Goal: Task Accomplishment & Management: Complete application form

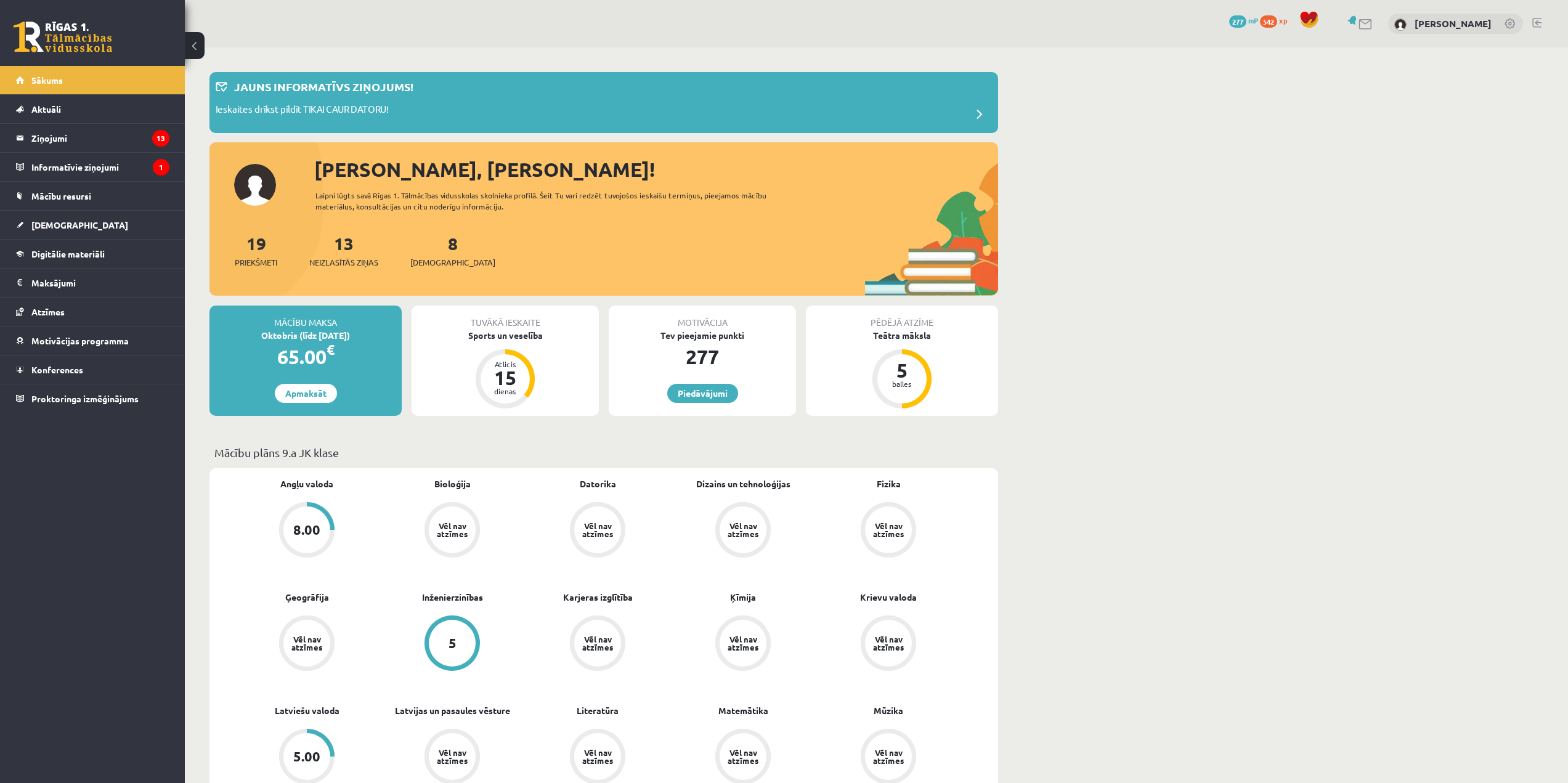
click at [1538, 23] on link at bounding box center [1537, 23] width 9 height 10
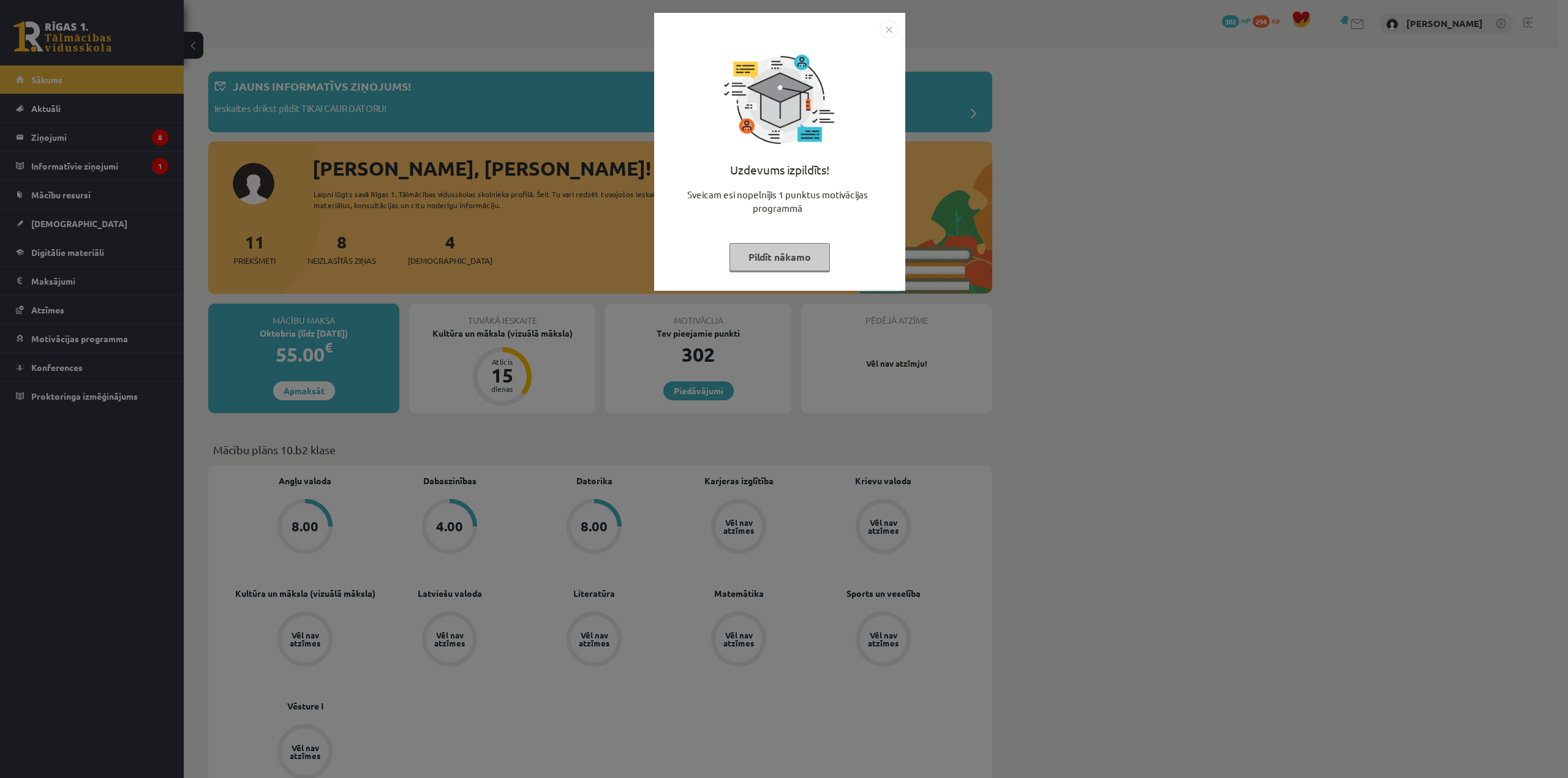
click at [887, 32] on img "Close" at bounding box center [888, 29] width 19 height 19
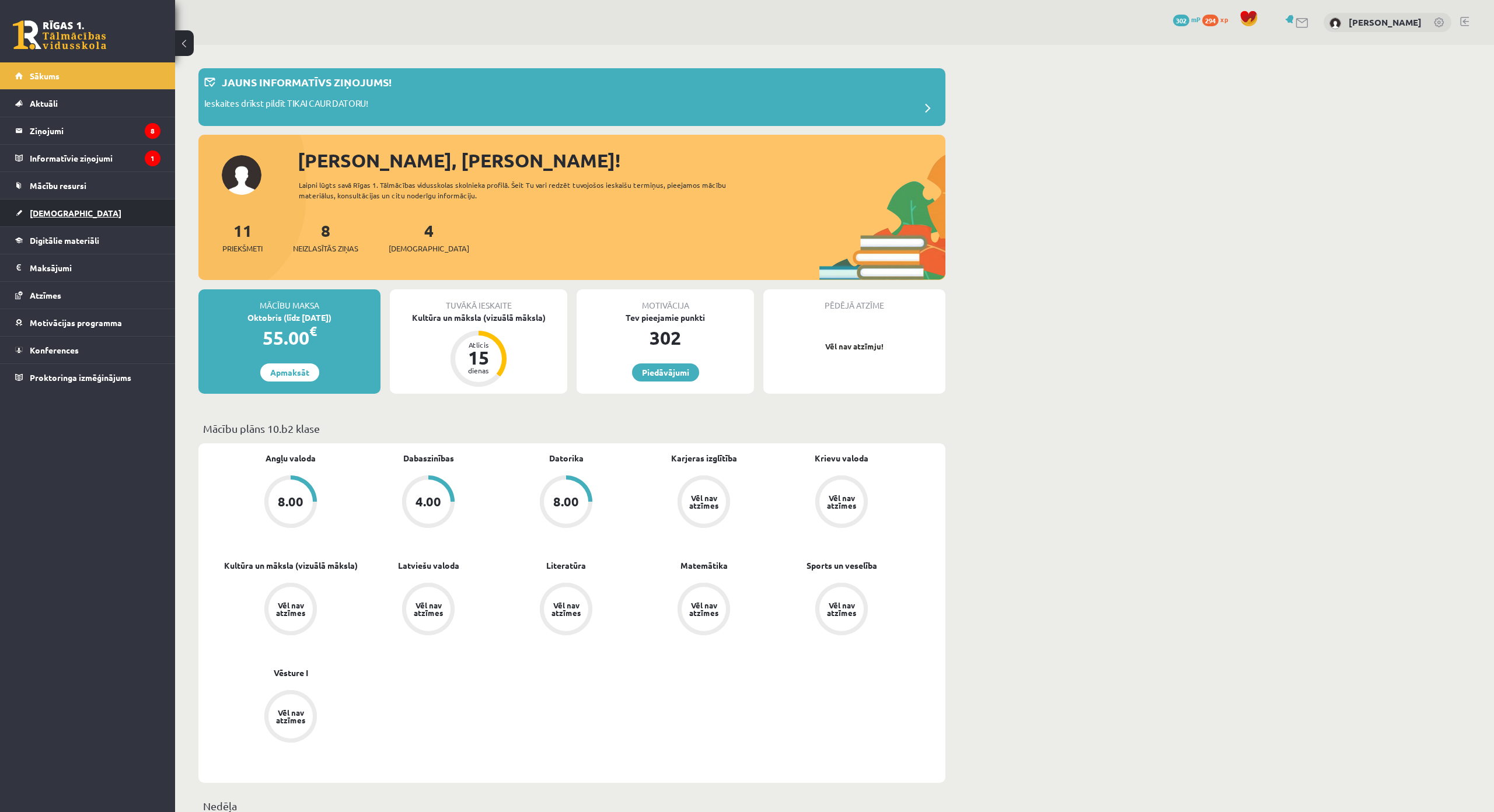
click at [98, 217] on link "[DEMOGRAPHIC_DATA]" at bounding box center [87, 212] width 145 height 27
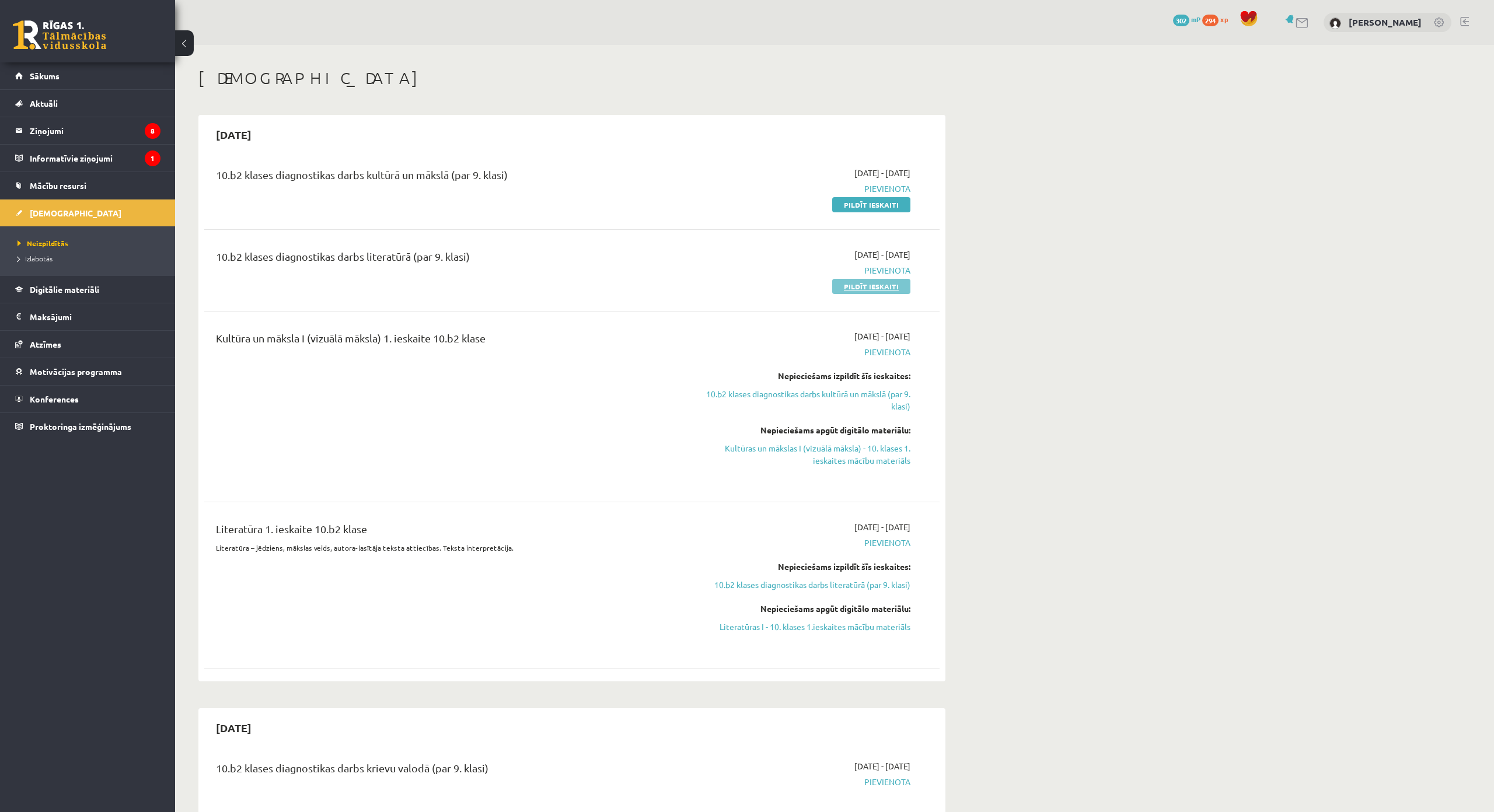
click at [896, 281] on link "Pildīt ieskaiti" at bounding box center [871, 286] width 78 height 15
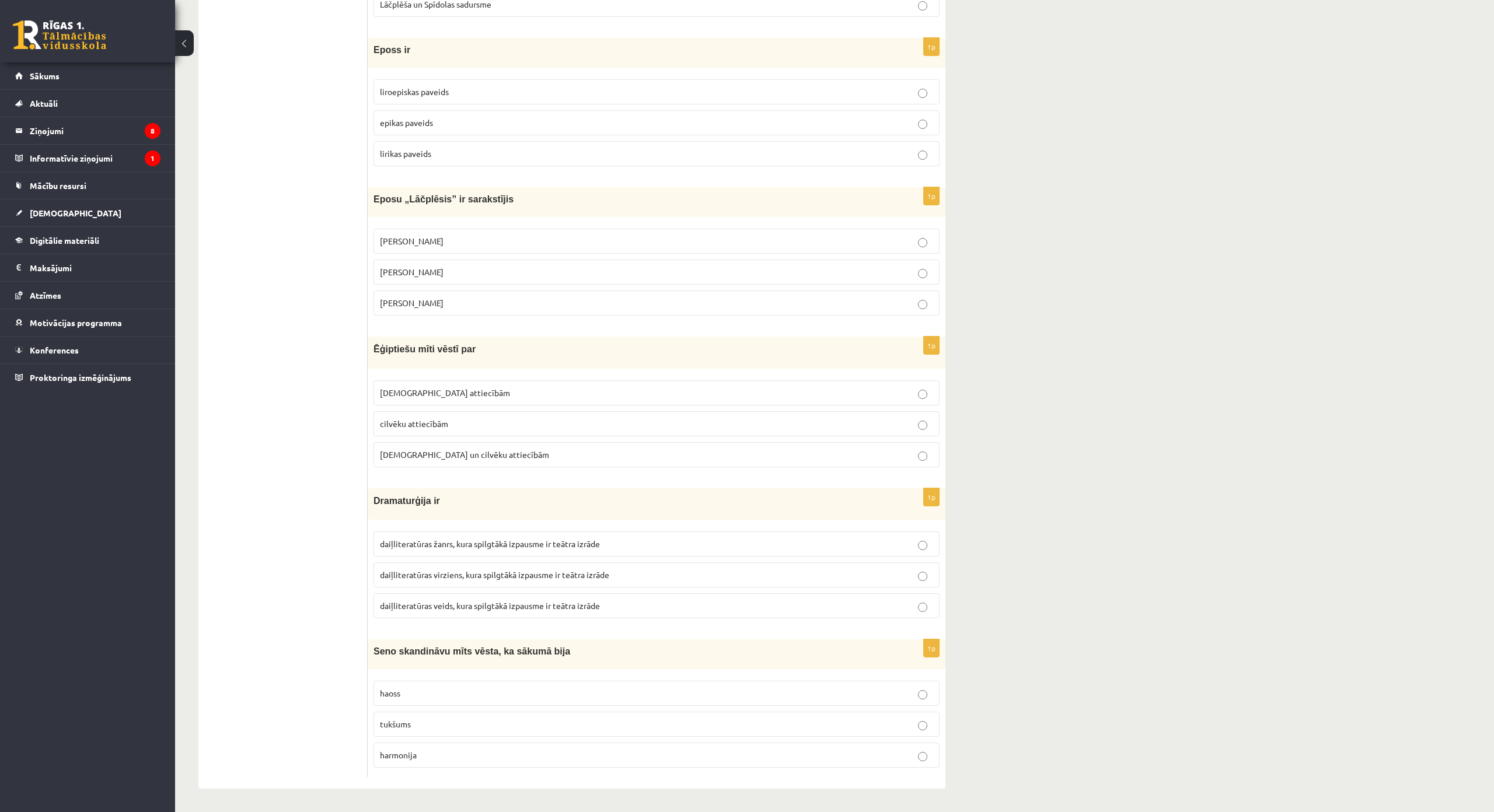
scroll to position [4302, 0]
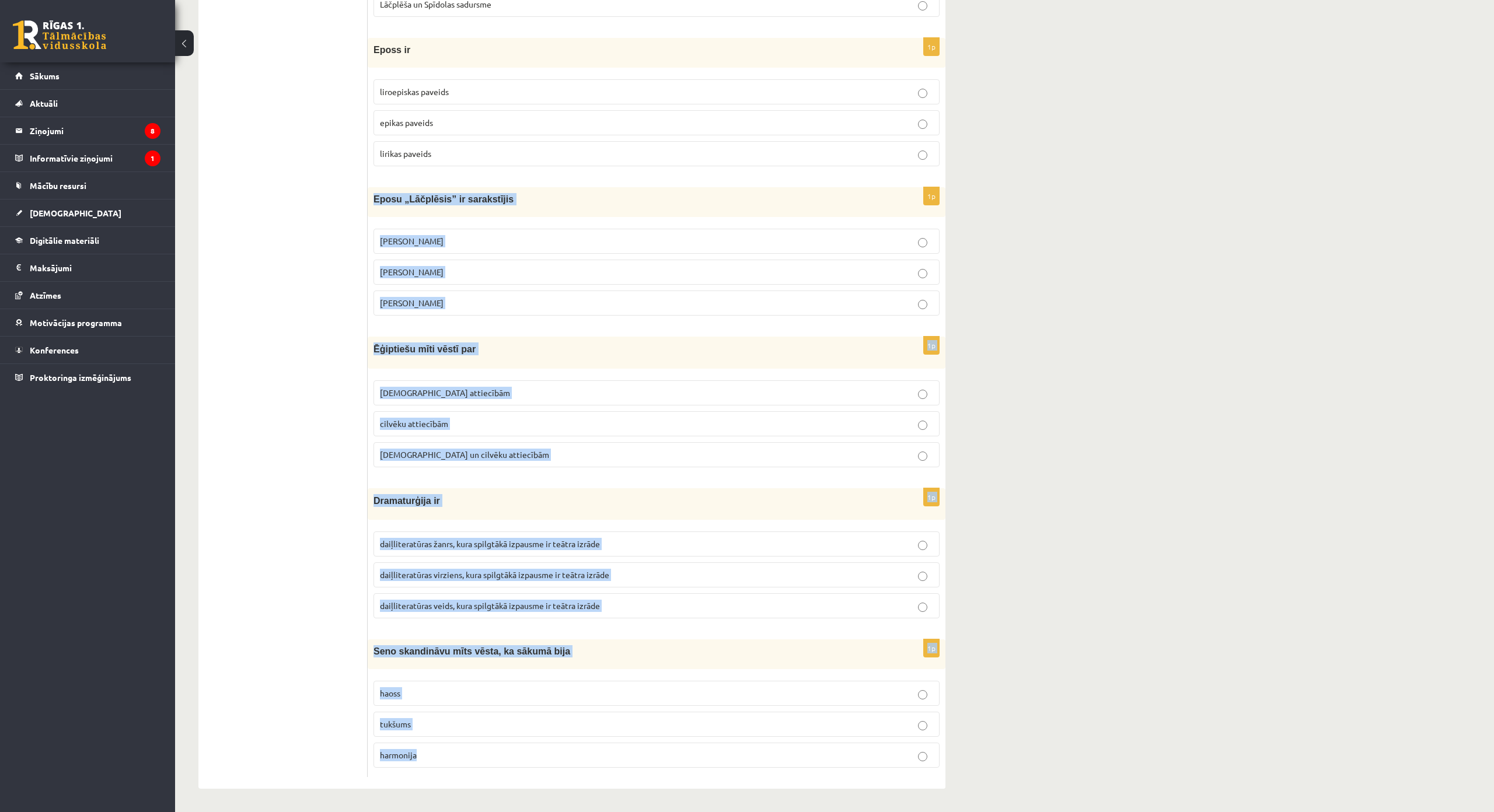
drag, startPoint x: 373, startPoint y: 126, endPoint x: 625, endPoint y: 678, distance: 606.8
copy form "Eposu „Lāčplēsis” ir sarakstījis Andrievs Pumpurs Andrejs Pumpurs Arni Pumpurs …"
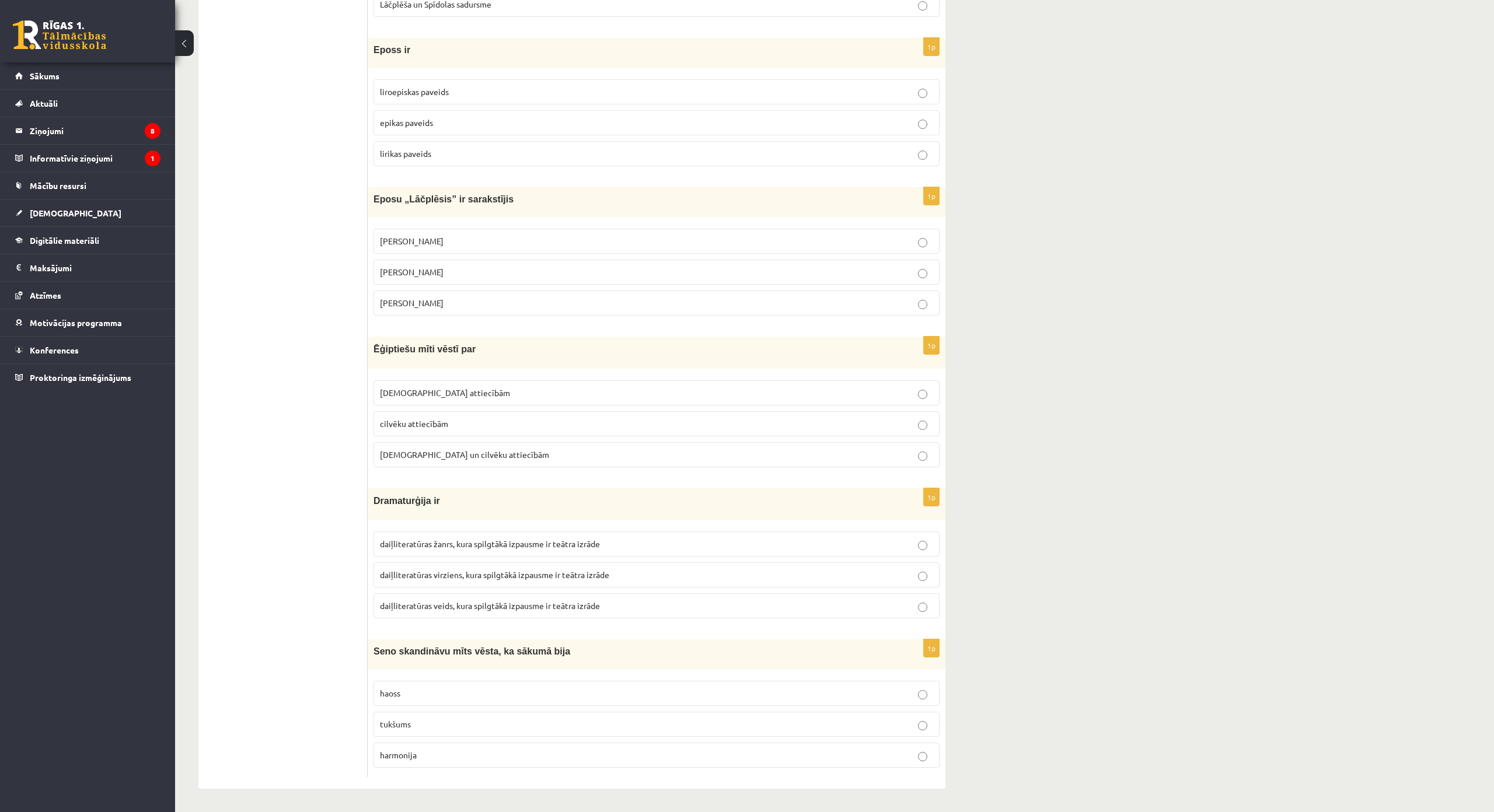
click at [439, 235] on span "Andrievs Pumpurs" at bounding box center [411, 240] width 63 height 10
click at [474, 449] on span "Dievu un cilvēku attiecībām" at bounding box center [464, 454] width 169 height 10
click at [490, 600] on span "daiļliteratūras veids, kura spilgtākā izpausme ir teātra izrāde" at bounding box center [489, 605] width 220 height 10
click at [429, 712] on label "tukšums" at bounding box center [656, 724] width 566 height 25
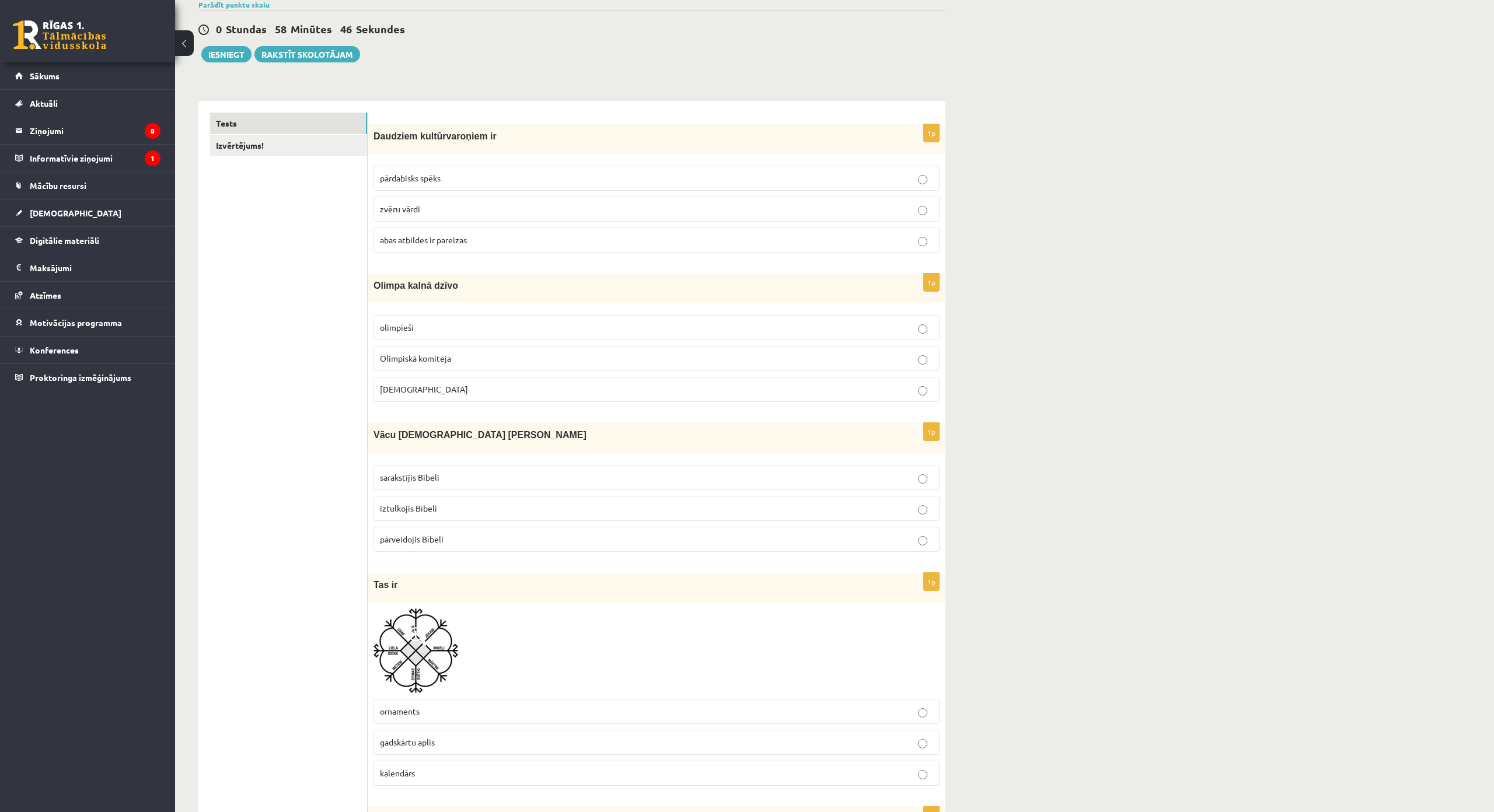
scroll to position [116, 0]
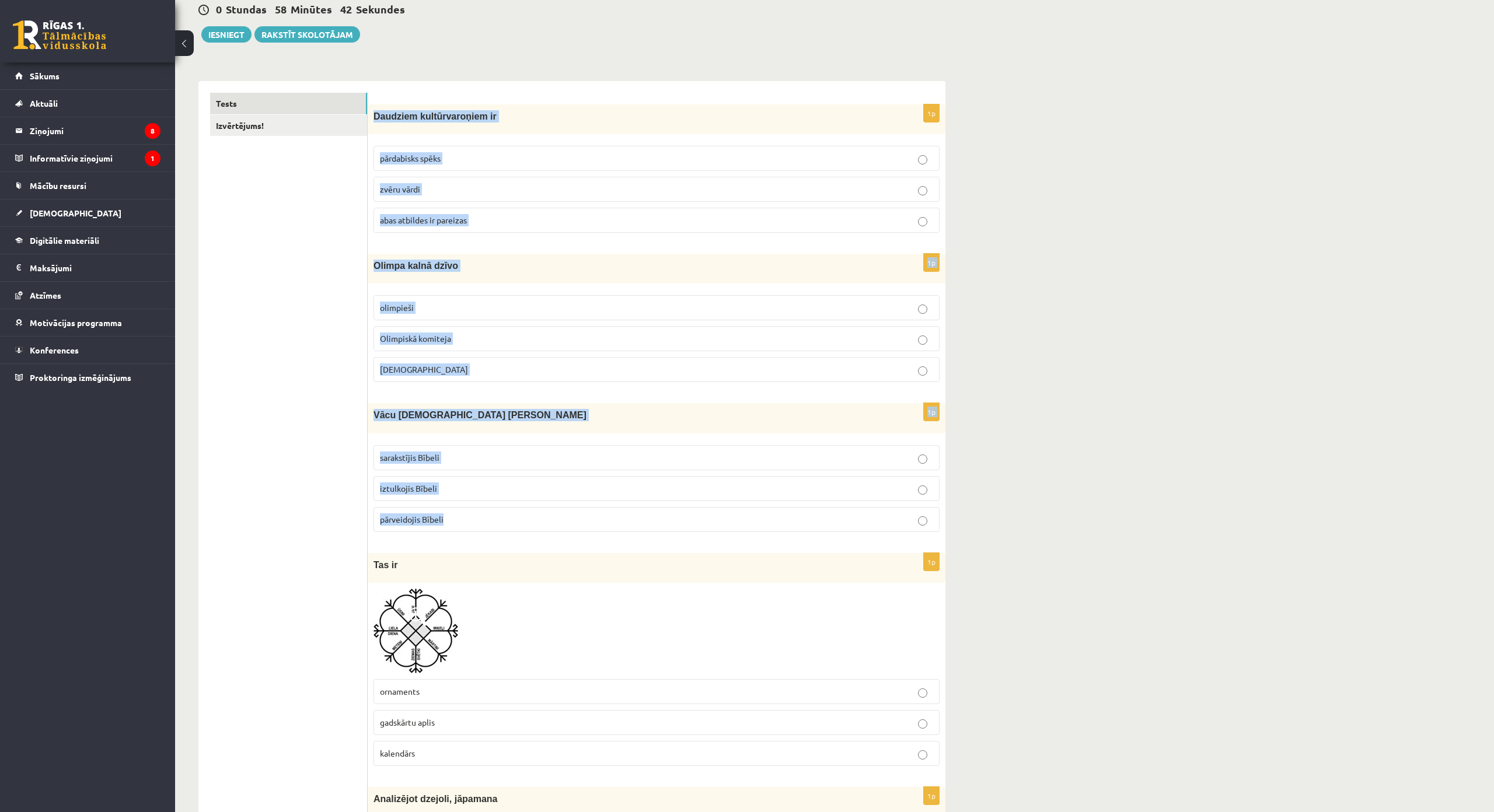
drag, startPoint x: 372, startPoint y: 111, endPoint x: 501, endPoint y: 513, distance: 422.2
copy form "Daudziem kultūrvaroņiem ir pārdabisks spēks zvēru vārdi abas atbildes ir pareiz…"
click at [485, 154] on p "pārdabisks spēks" at bounding box center [656, 158] width 554 height 12
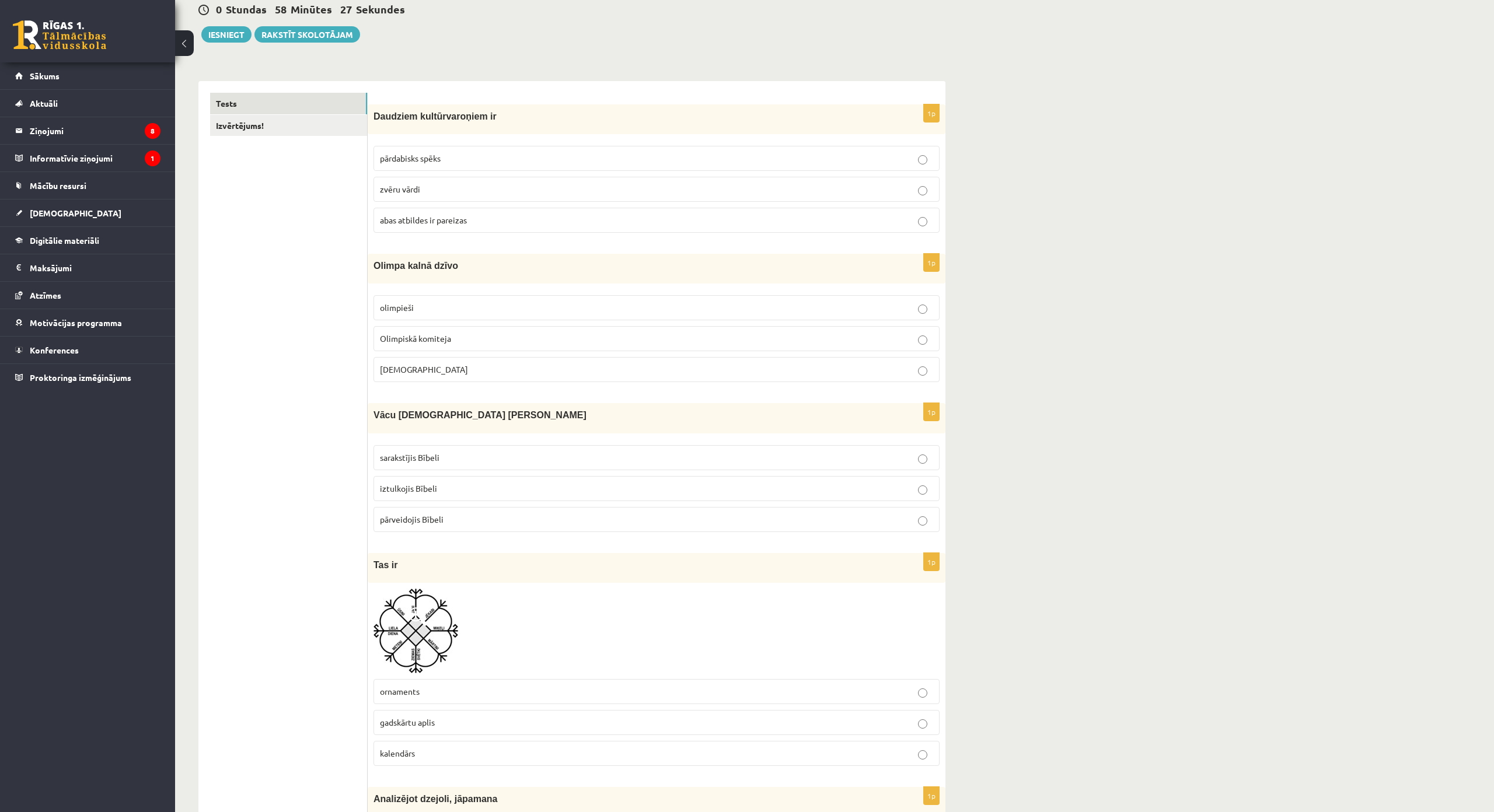
drag, startPoint x: 476, startPoint y: 371, endPoint x: 470, endPoint y: 353, distance: 19.0
click at [475, 371] on p "Dievi" at bounding box center [656, 369] width 554 height 12
click at [446, 485] on p "iztulkojis Bībeli" at bounding box center [656, 488] width 554 height 12
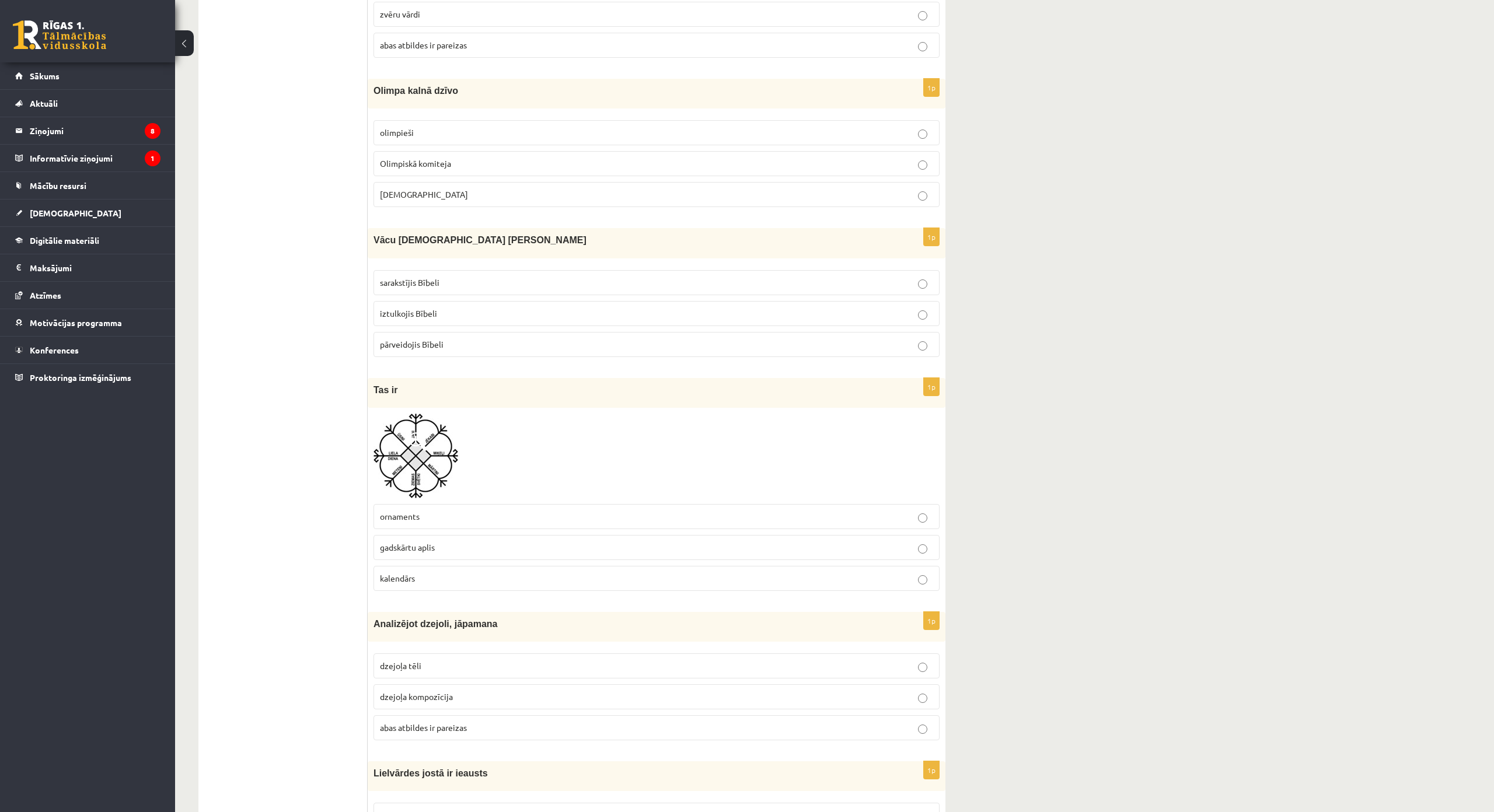
scroll to position [467, 0]
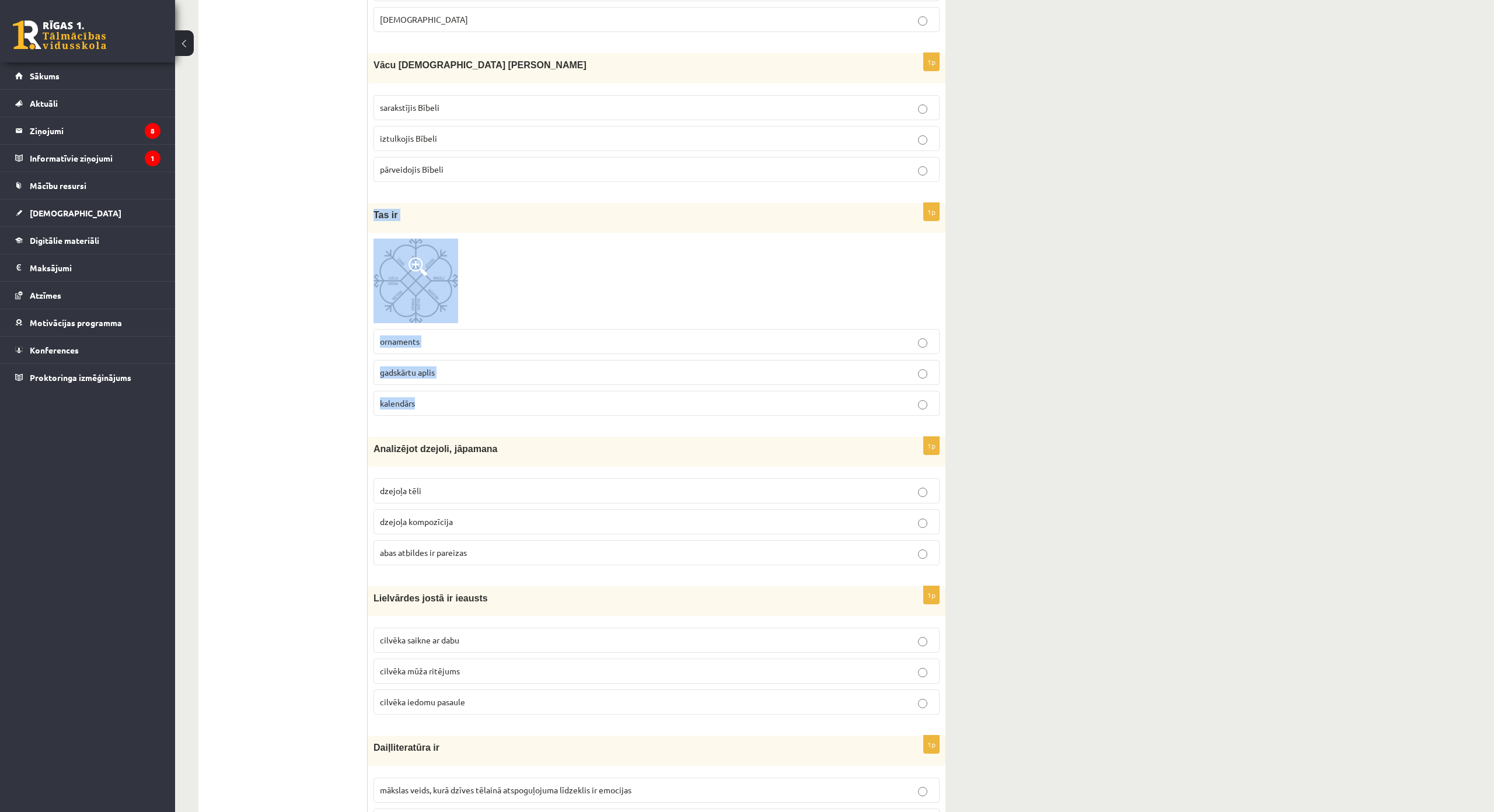
drag, startPoint x: 372, startPoint y: 209, endPoint x: 485, endPoint y: 390, distance: 213.4
click at [485, 390] on div "1p Tas ir ornaments gadskārtu aplis kalendārs" at bounding box center [656, 313] width 578 height 222
copy div "Tas ir ornaments gadskārtu aplis kalendārs"
click at [471, 370] on p "gadskārtu aplis" at bounding box center [656, 372] width 554 height 12
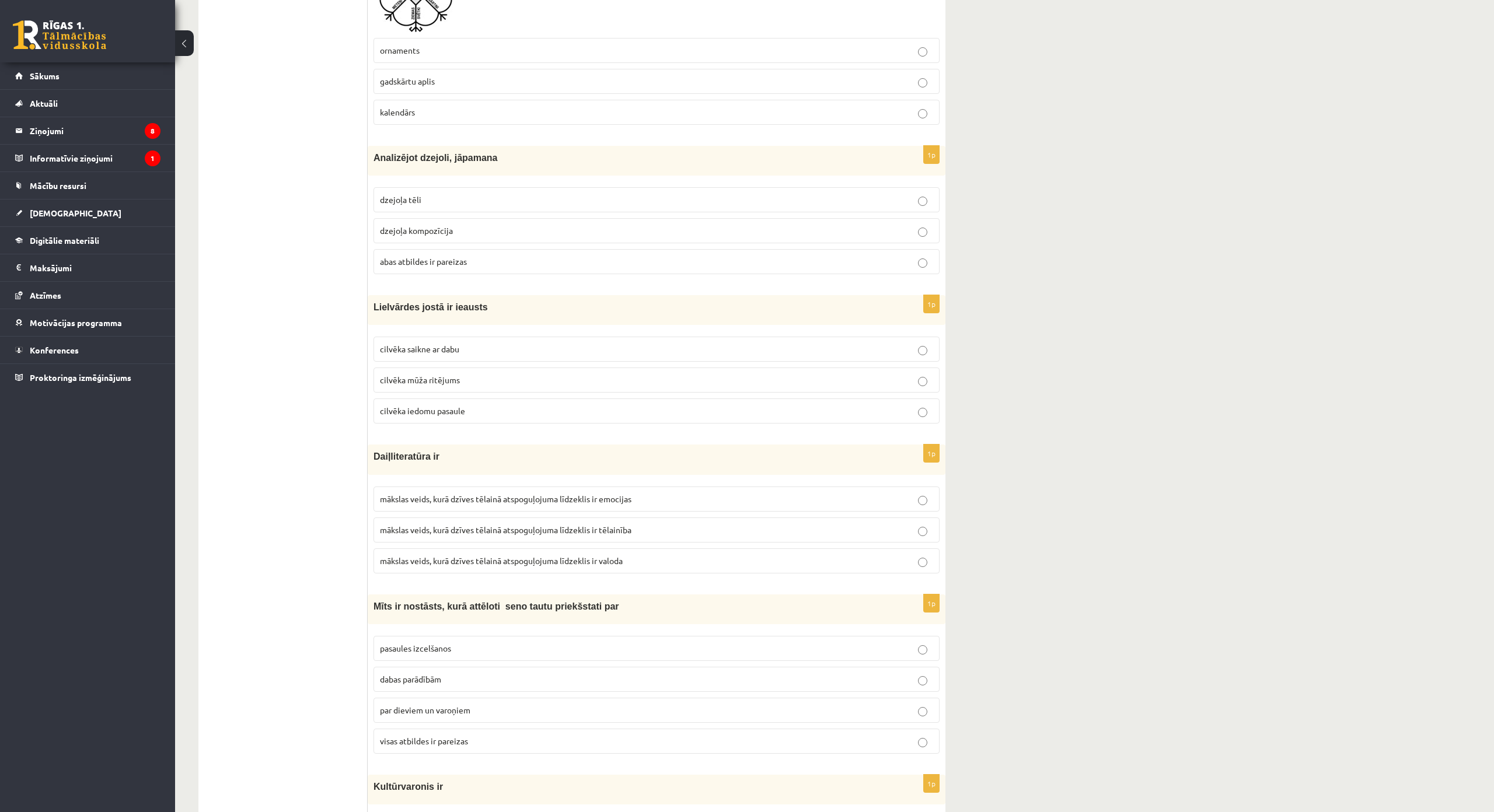
scroll to position [758, 0]
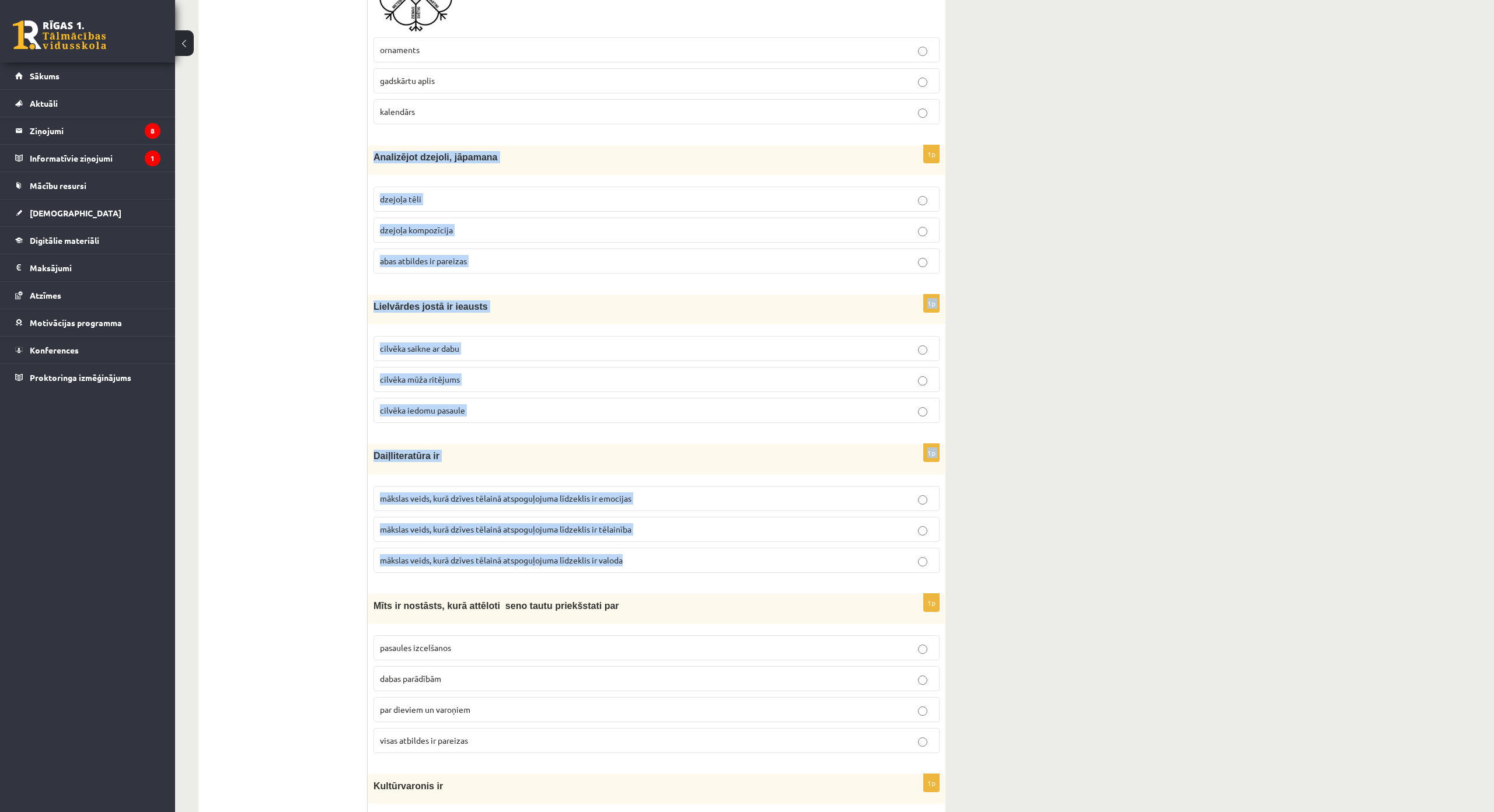
drag, startPoint x: 372, startPoint y: 157, endPoint x: 647, endPoint y: 570, distance: 496.2
copy form "Analizējot dzejoli, jāpamana dzejoļa tēli dzejoļa kompozīcija abas atbildes ir …"
click at [516, 265] on p "abas atbildes ir pareizas" at bounding box center [656, 260] width 554 height 12
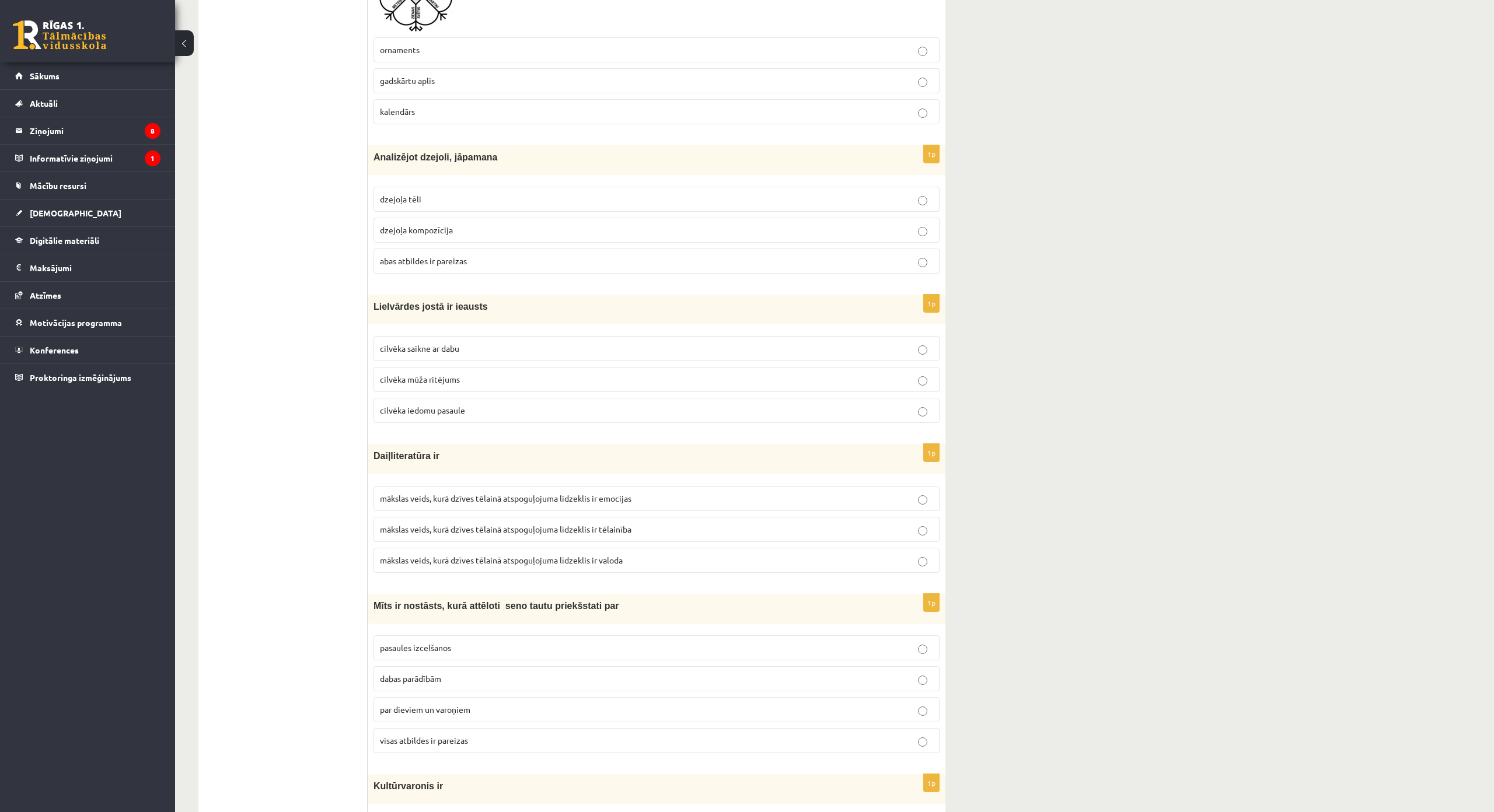
click at [486, 378] on p "cilvēka mūža ritējums" at bounding box center [656, 379] width 554 height 12
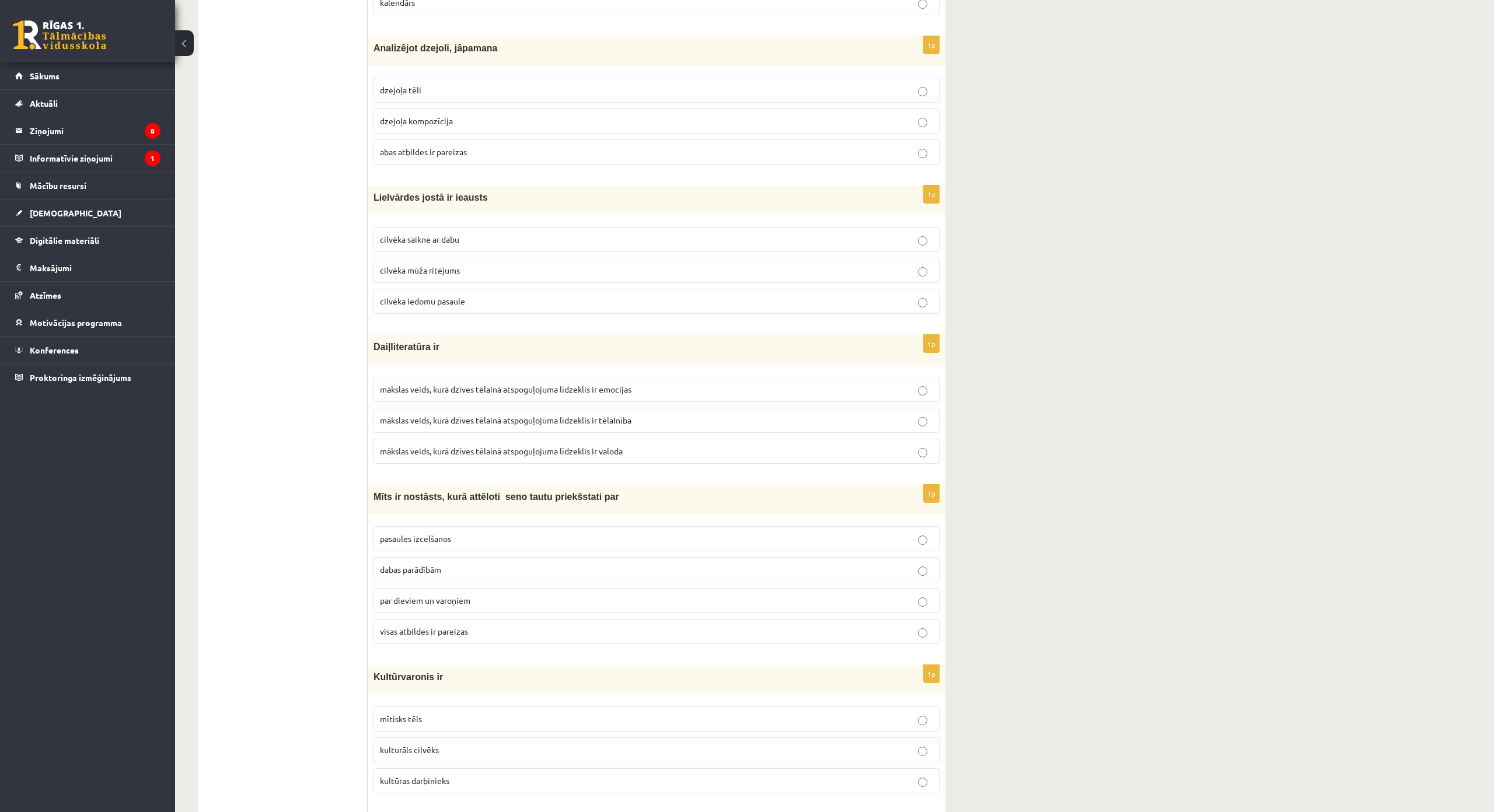
scroll to position [875, 0]
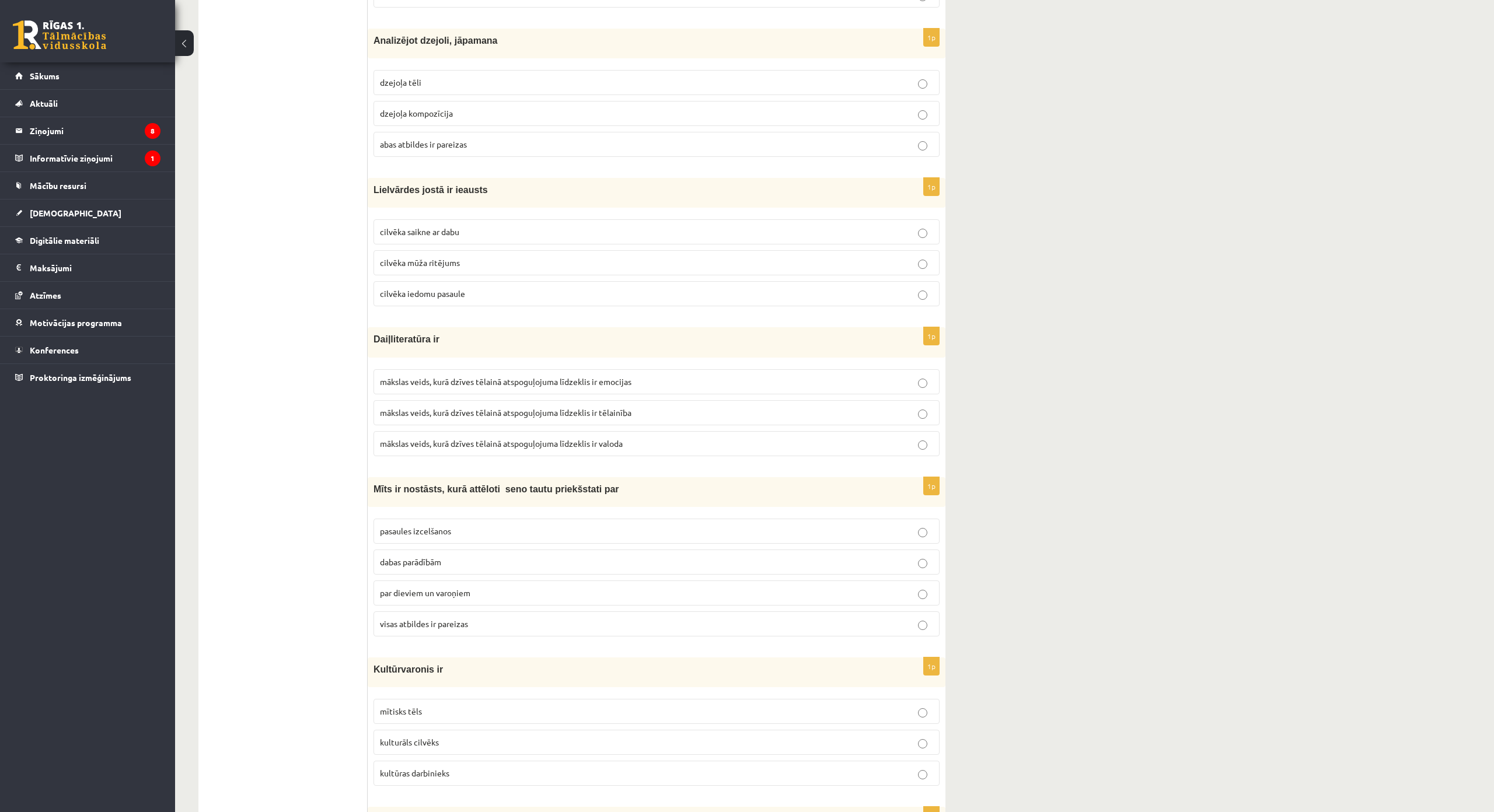
click at [611, 445] on span "mākslas veids, kurā dzīves tēlainā atspoguļojuma līdzeklis ir valoda" at bounding box center [500, 443] width 243 height 10
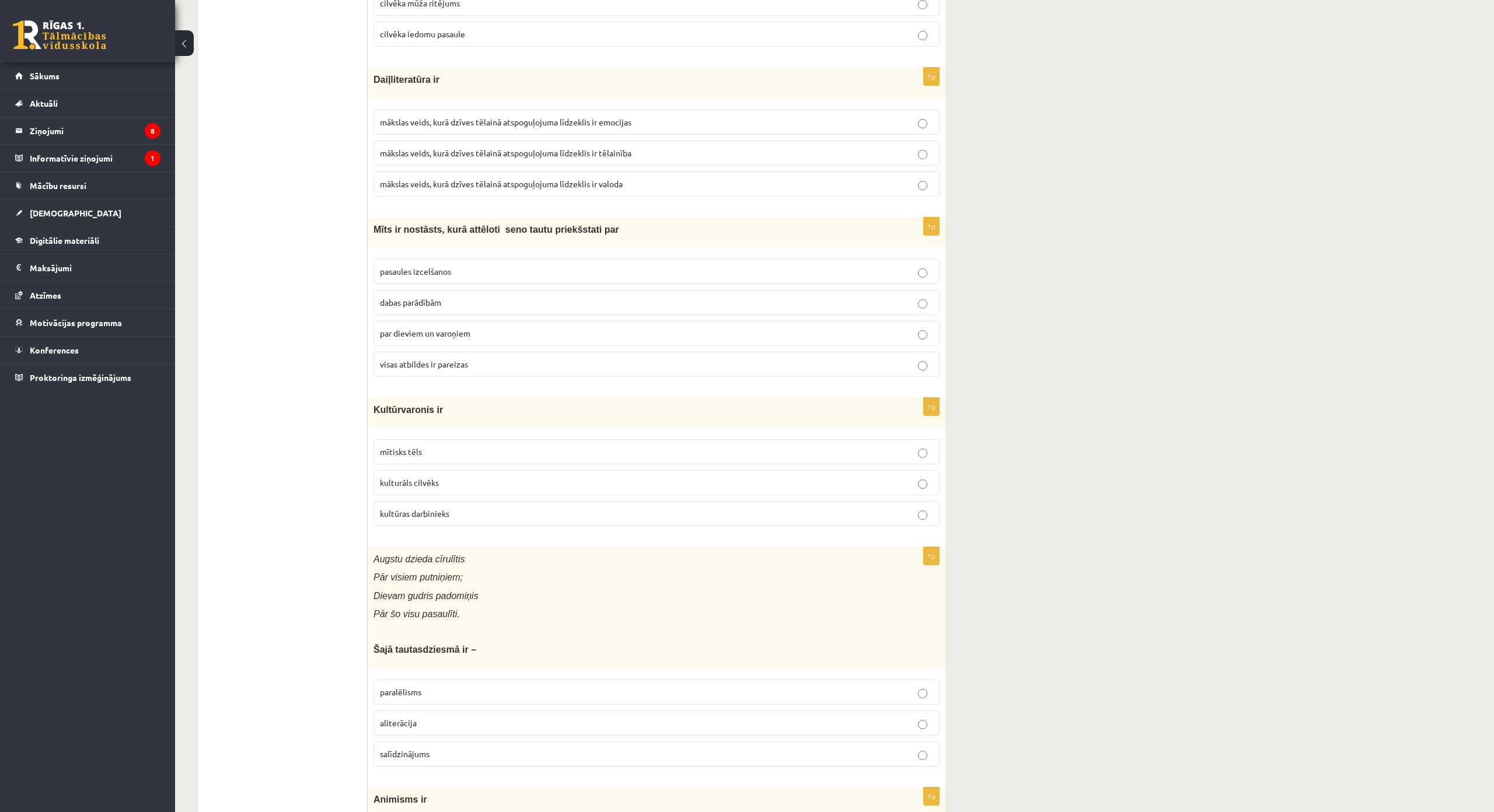
scroll to position [1166, 0]
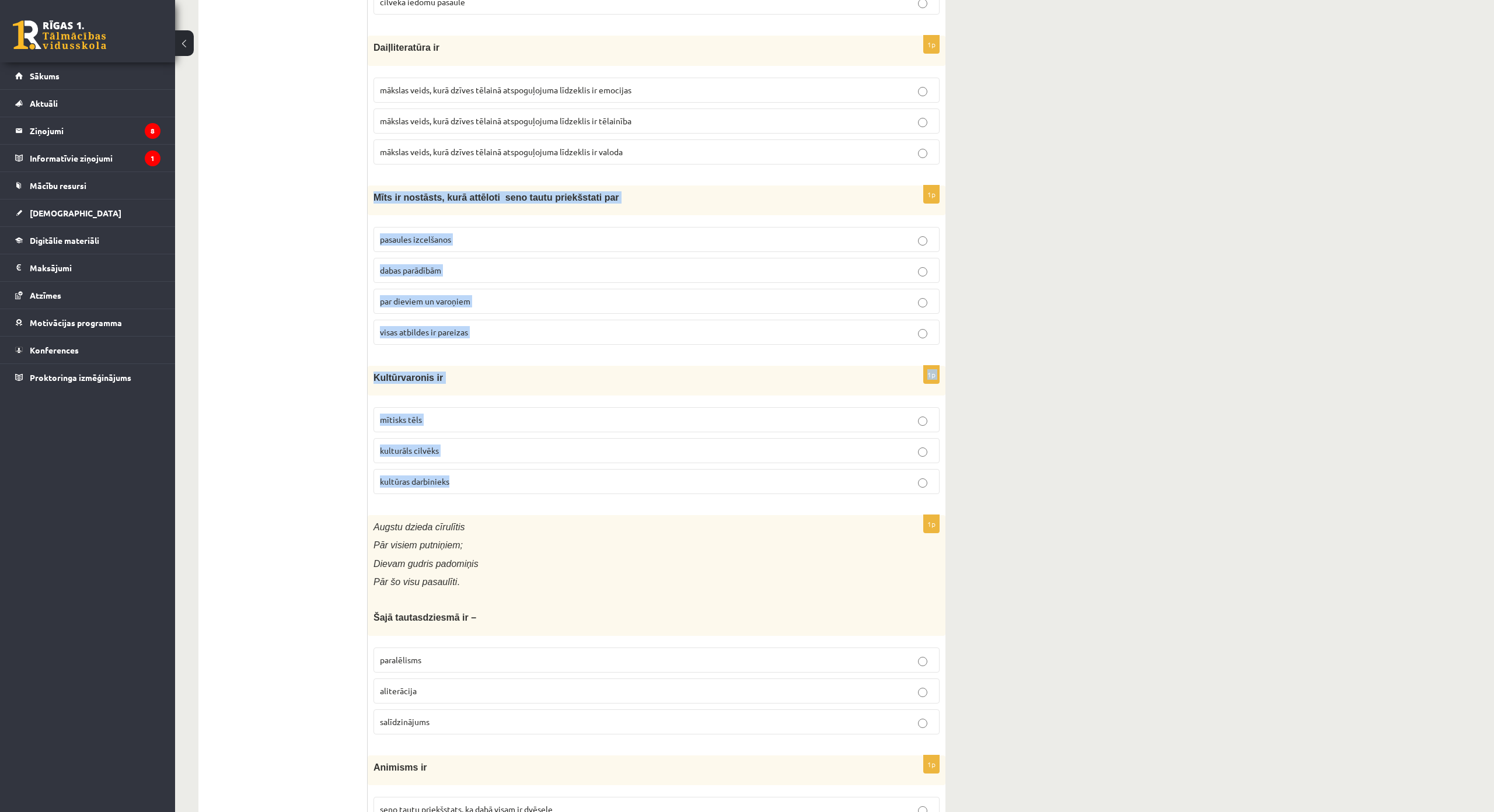
drag, startPoint x: 371, startPoint y: 194, endPoint x: 536, endPoint y: 477, distance: 327.6
copy form "Mīts ir nostāsts, kurā attēloti seno tautu priekšstati par pasaules izcelšanos …"
click at [459, 426] on p "mītisks tēls" at bounding box center [656, 419] width 554 height 12
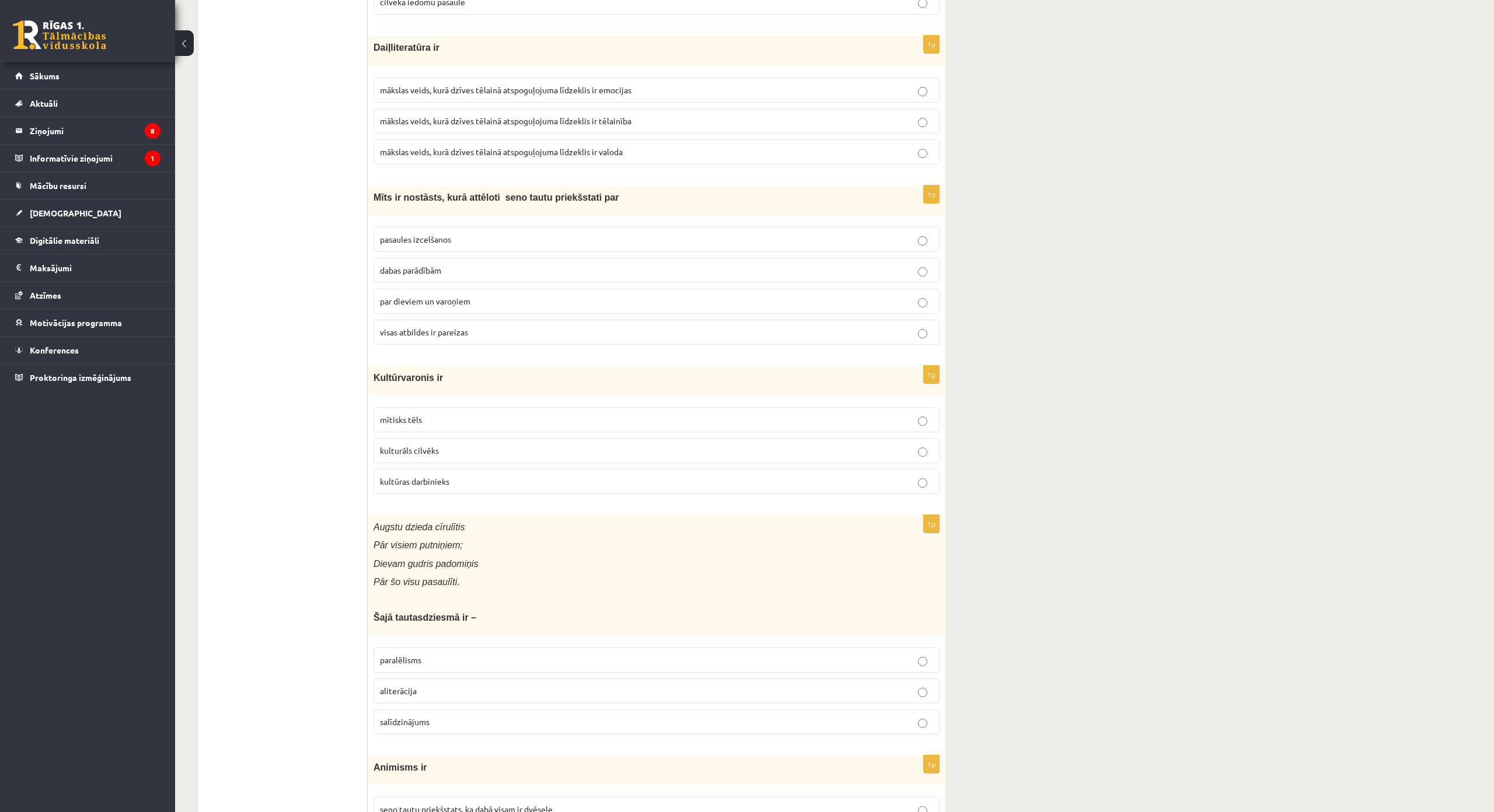
click at [472, 341] on label "visas atbildes ir pareizas" at bounding box center [656, 332] width 566 height 25
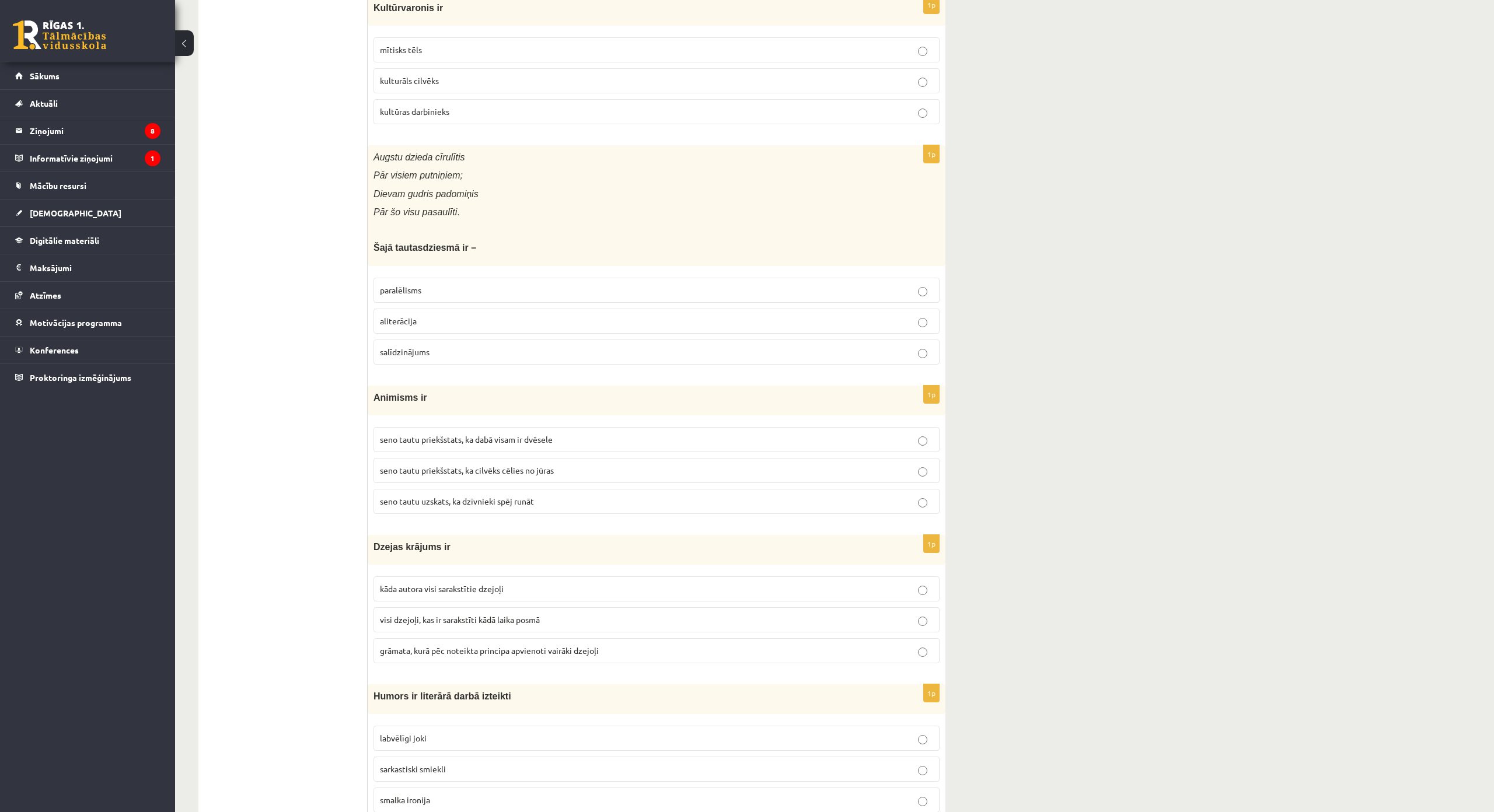
scroll to position [1575, 0]
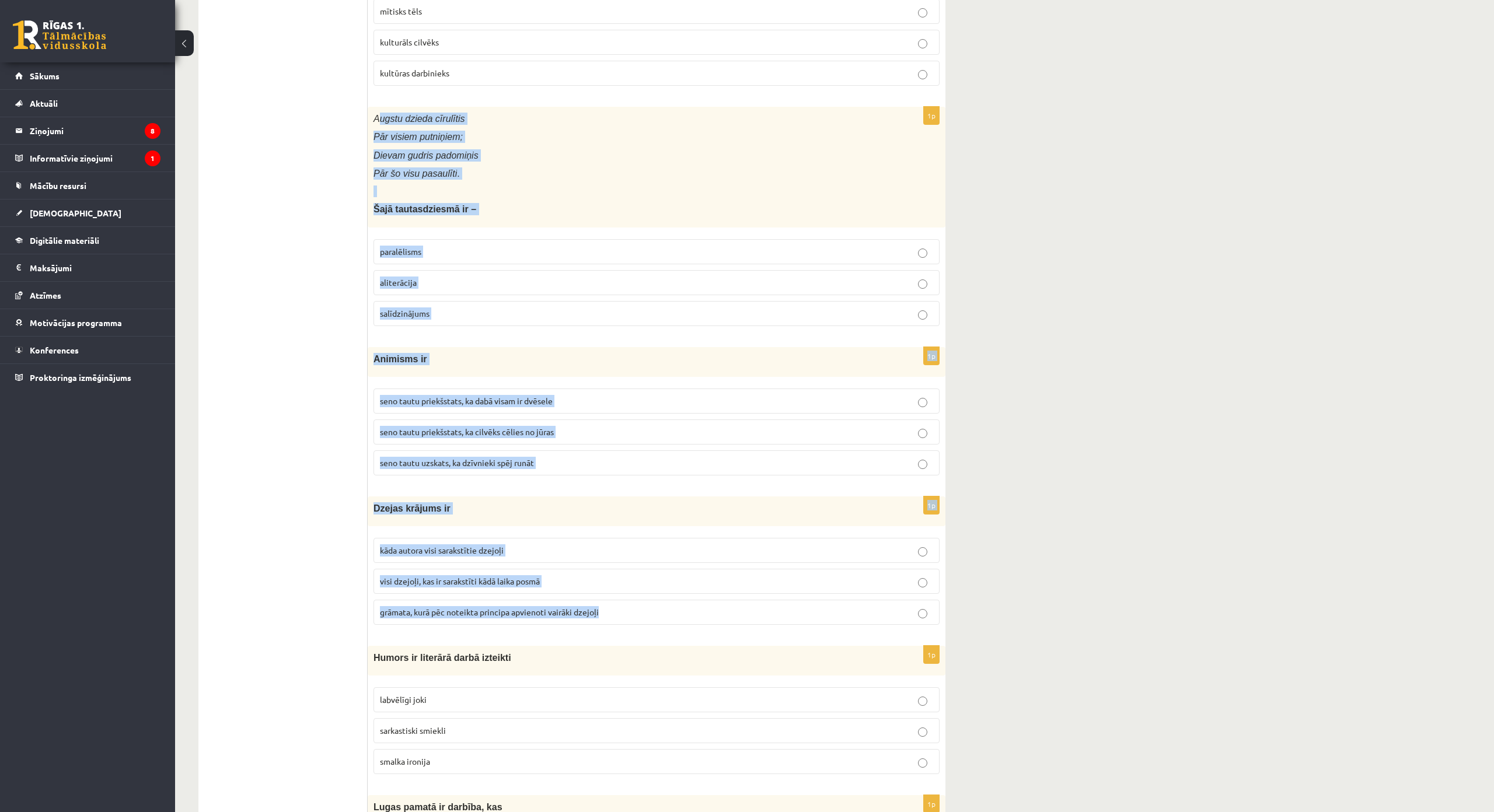
drag, startPoint x: 377, startPoint y: 112, endPoint x: 637, endPoint y: 597, distance: 550.3
copy form "ugstu dzieda cīrulītis Pār visiem putniņiem; Dievam gudris padomiņis Pār šo vis…"
click at [478, 248] on p "paralēlisms" at bounding box center [656, 251] width 554 height 12
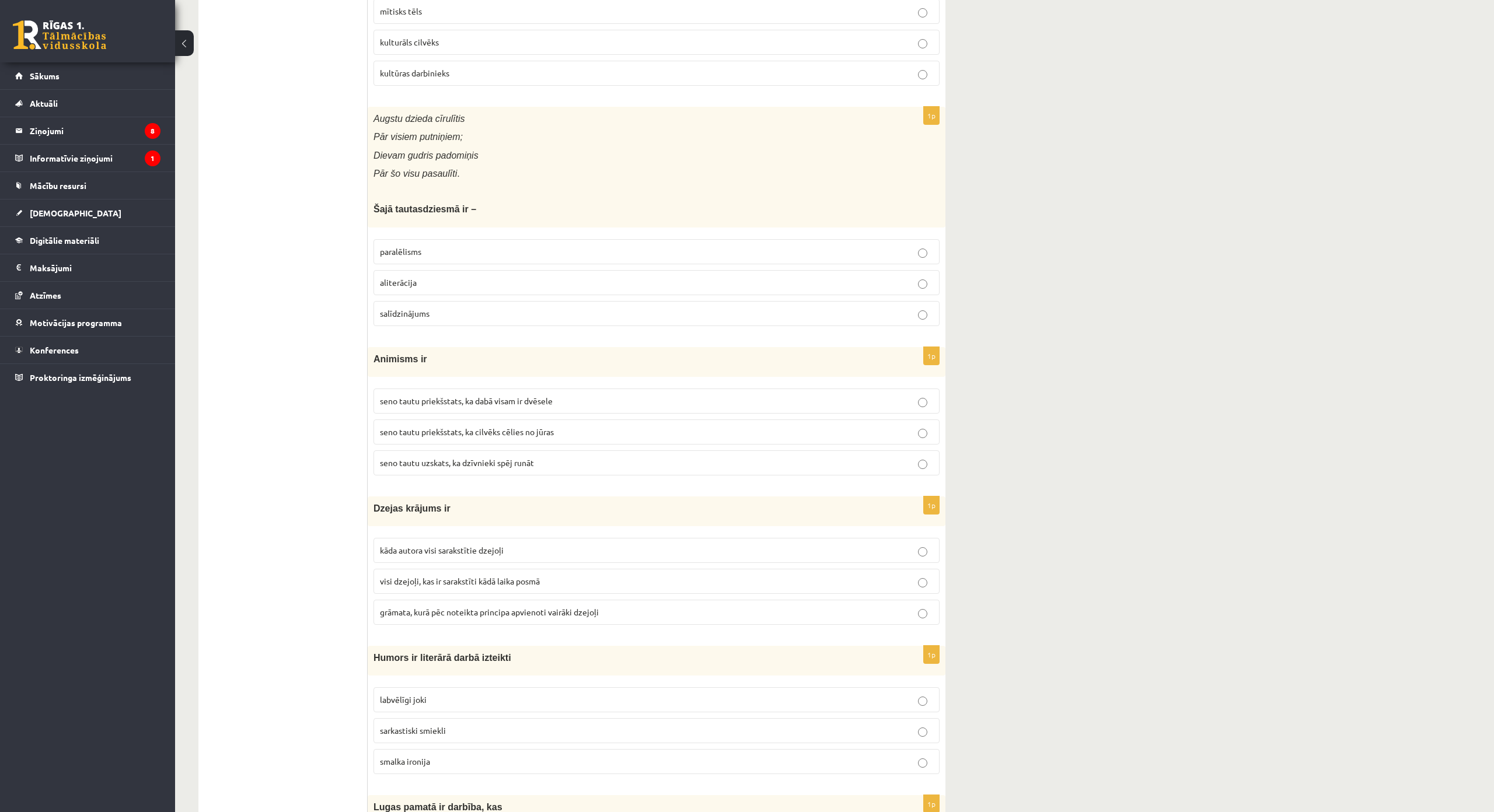
click at [556, 398] on p "seno tautu priekšstats, ka dabā visam ir dvēsele" at bounding box center [656, 401] width 554 height 12
click at [604, 613] on p "grāmata, kurā pēc noteikta principa apvienoti vairāki dzejoļi" at bounding box center [656, 612] width 554 height 12
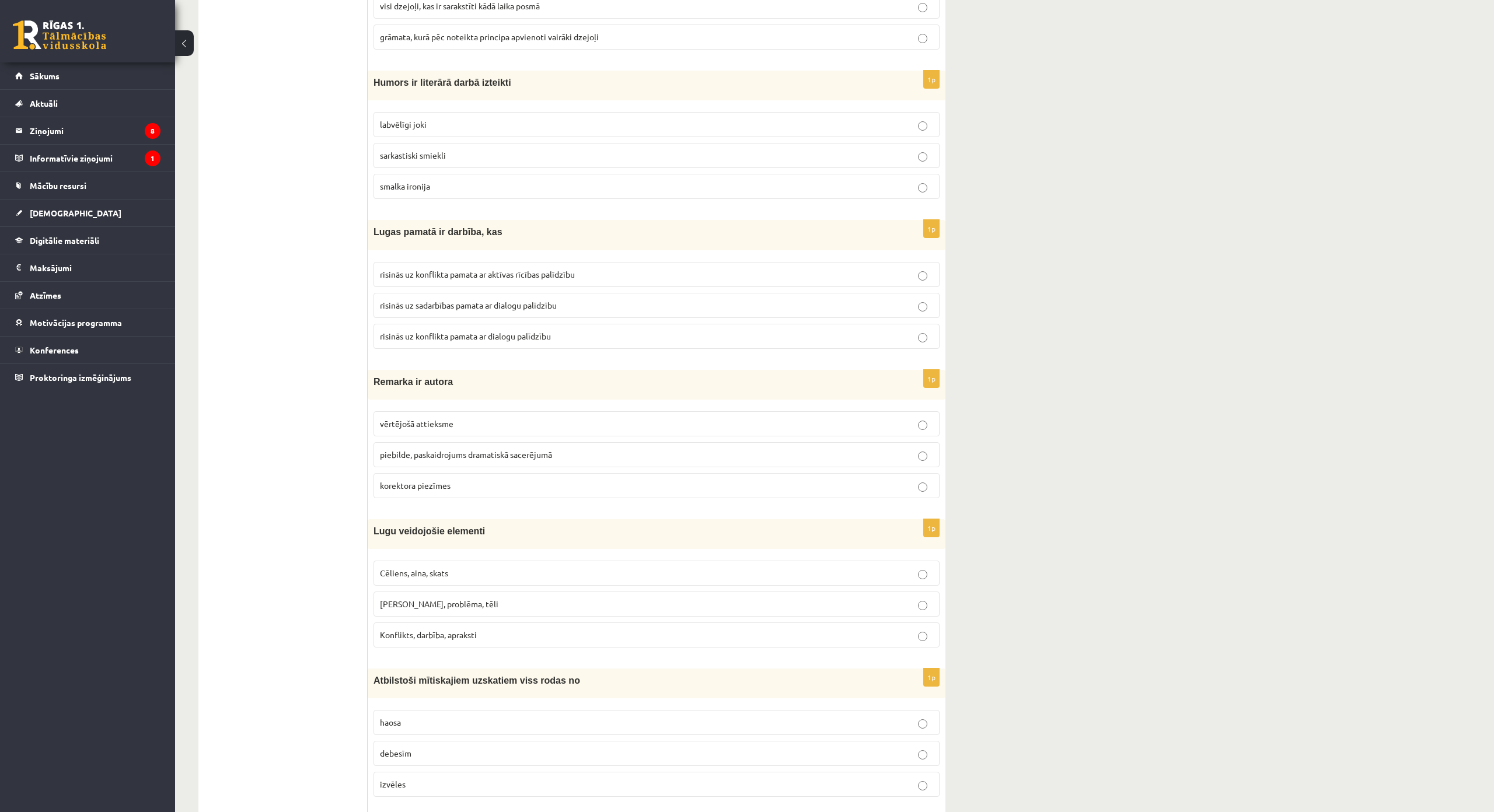
scroll to position [2159, 0]
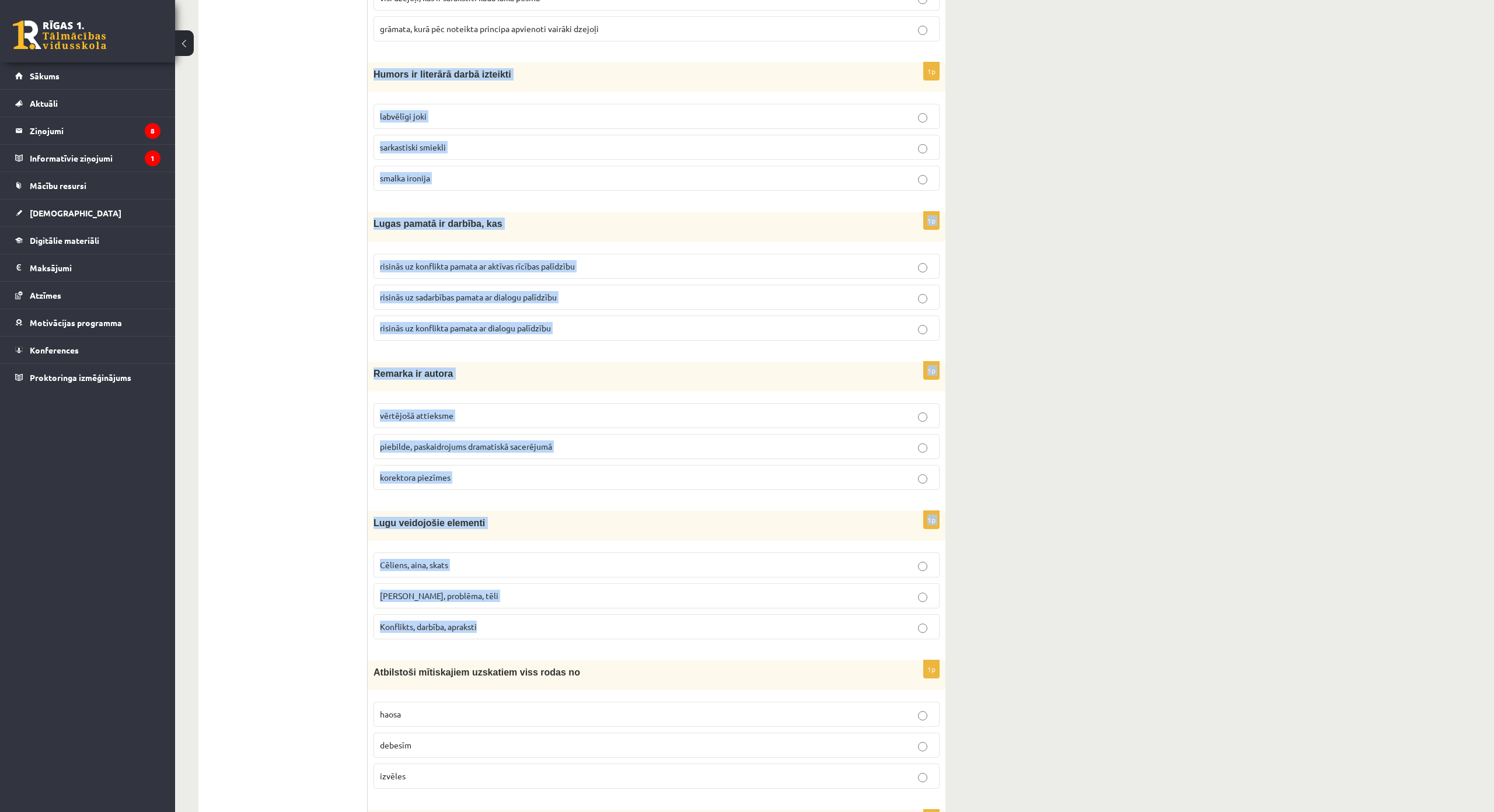
drag, startPoint x: 372, startPoint y: 66, endPoint x: 534, endPoint y: 625, distance: 582.0
click at [534, 625] on form "1p Daudziem kultūrvaroņiem ir pārdabisks spēks zvēru vārdi abas atbildes ir par…" at bounding box center [657, 450] width 554 height 4798
copy form "Humors ir literārā darbā izteikti labvēlīgi joki sarkastiski smiekli smalka iro…"
click at [483, 178] on p "smalka ironija" at bounding box center [656, 178] width 554 height 12
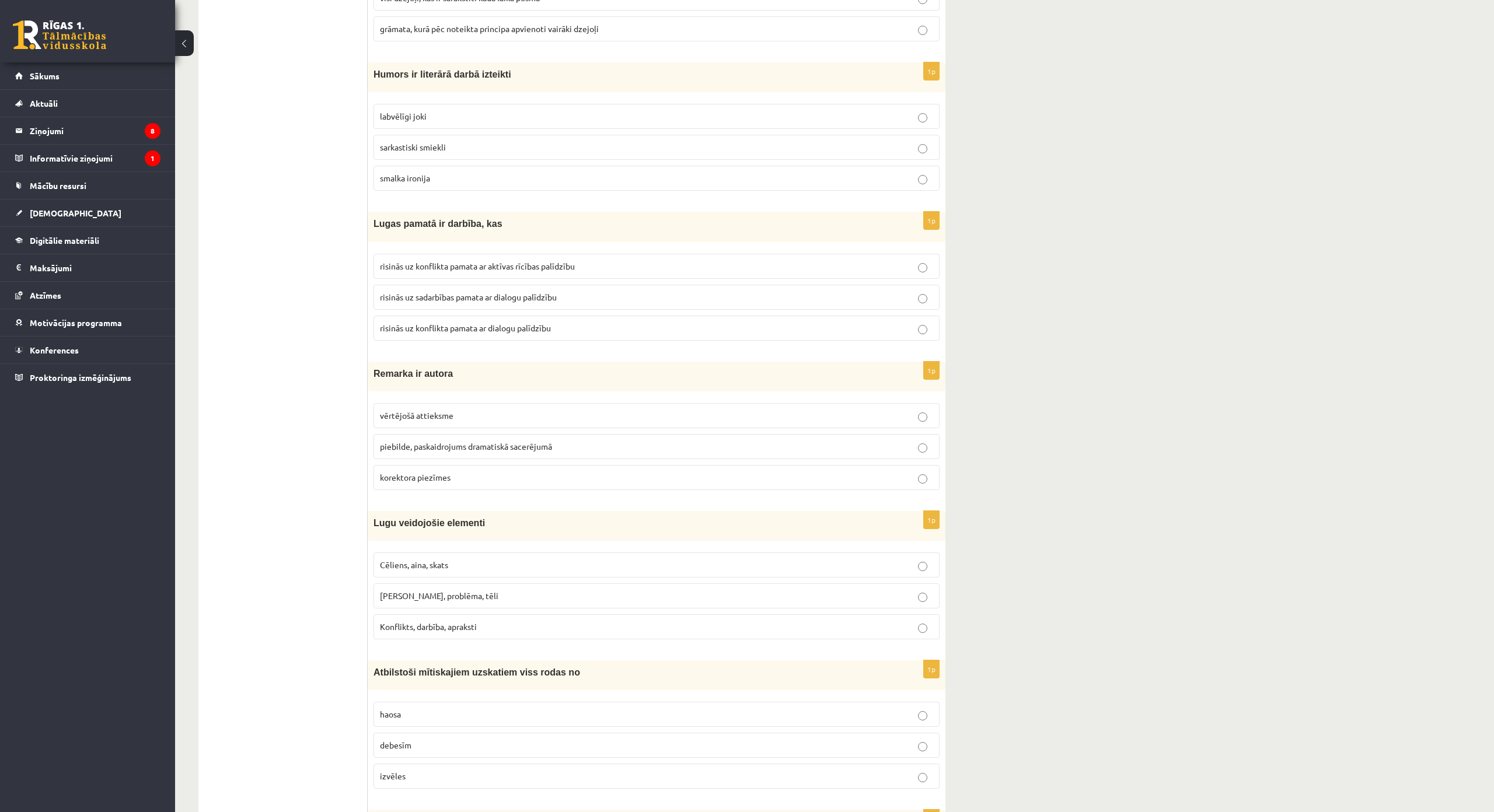
click at [510, 328] on span "risinās uz konflikta pamata ar dialogu palīdzību" at bounding box center [465, 327] width 171 height 10
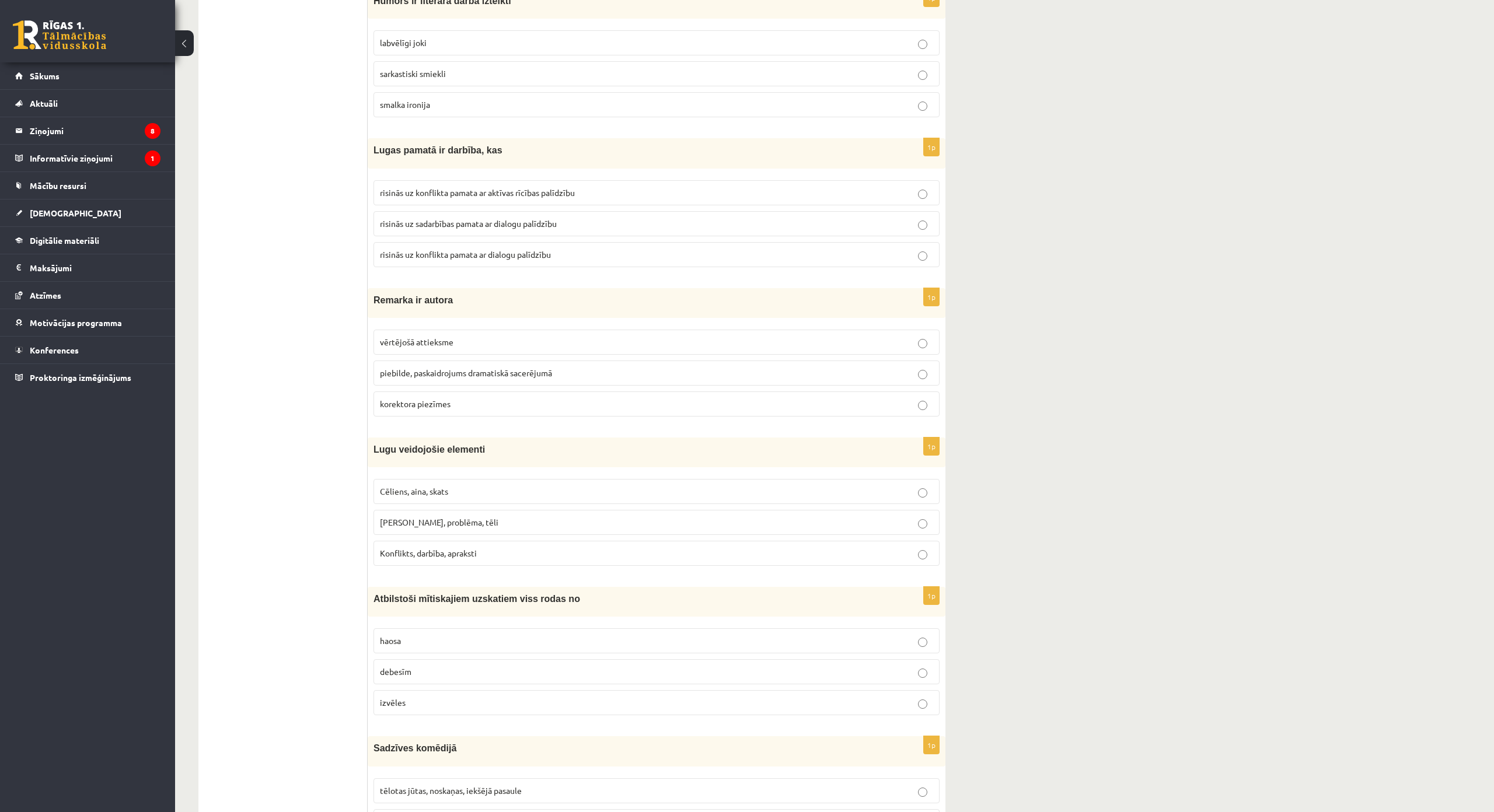
scroll to position [2275, 0]
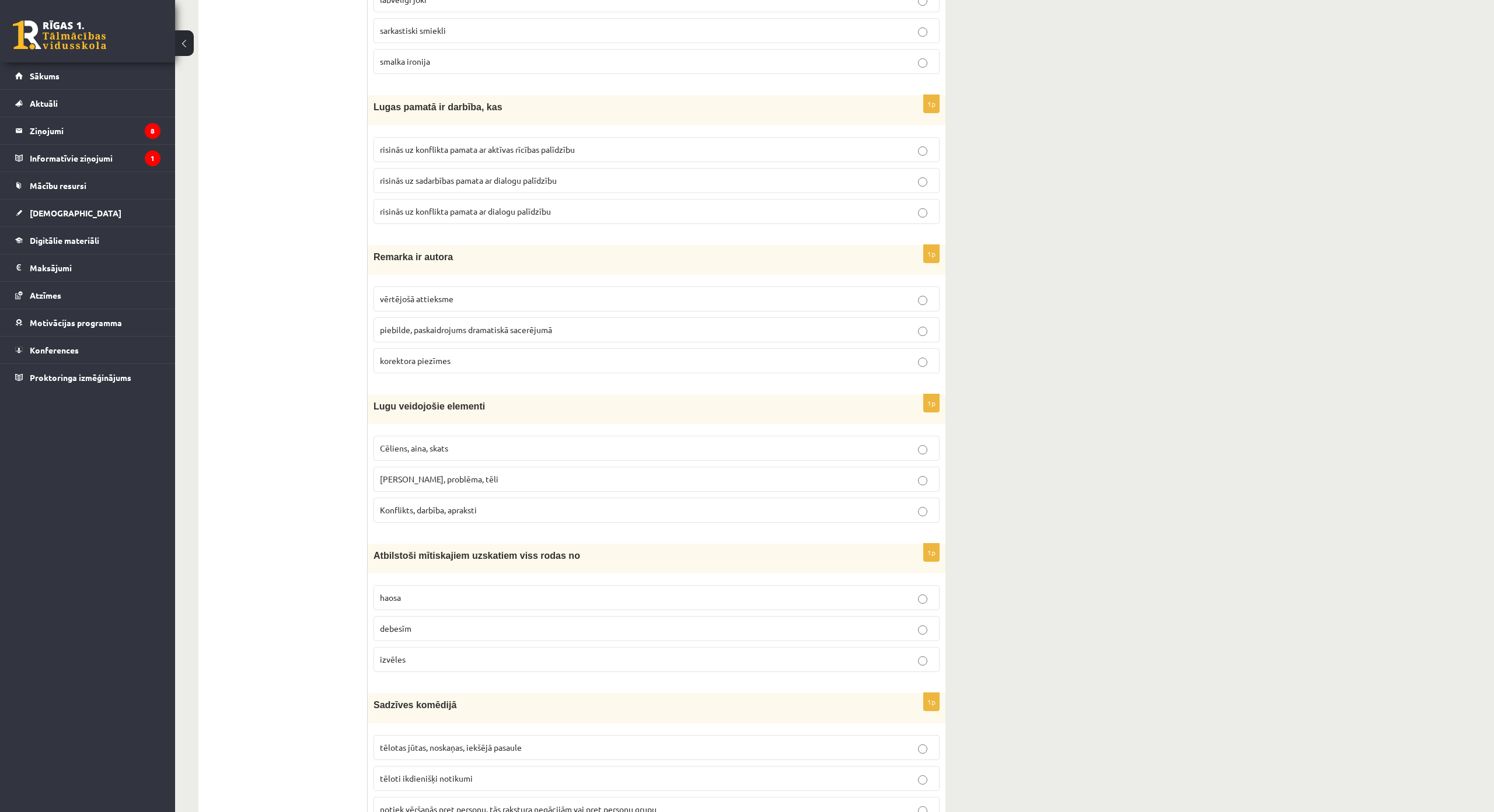
click at [546, 337] on label "piebilde, paskaidrojums dramatiskā sacerējumā" at bounding box center [656, 329] width 566 height 25
click at [469, 451] on p "Cēliens, aina, skats" at bounding box center [656, 447] width 554 height 12
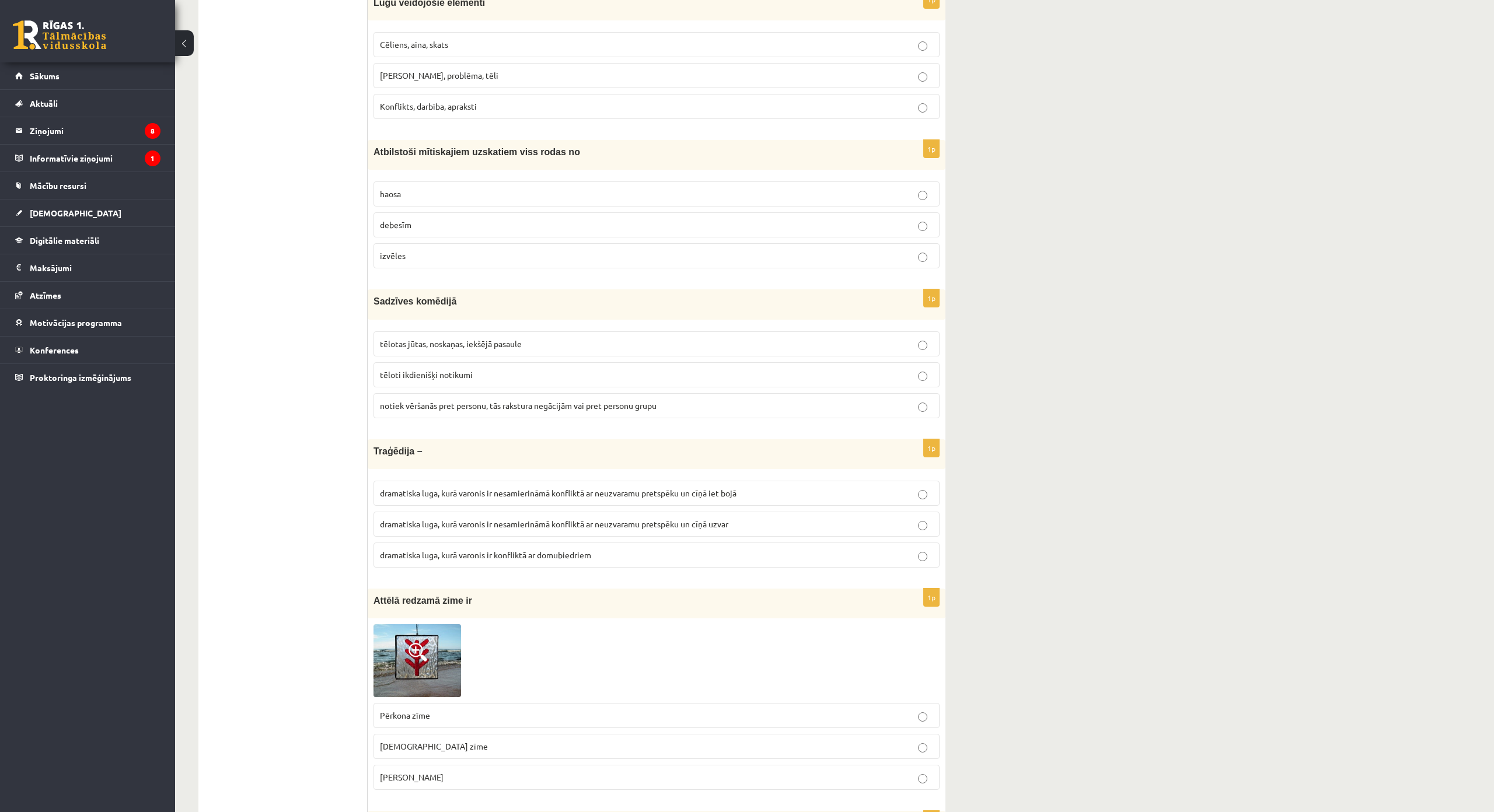
scroll to position [2683, 0]
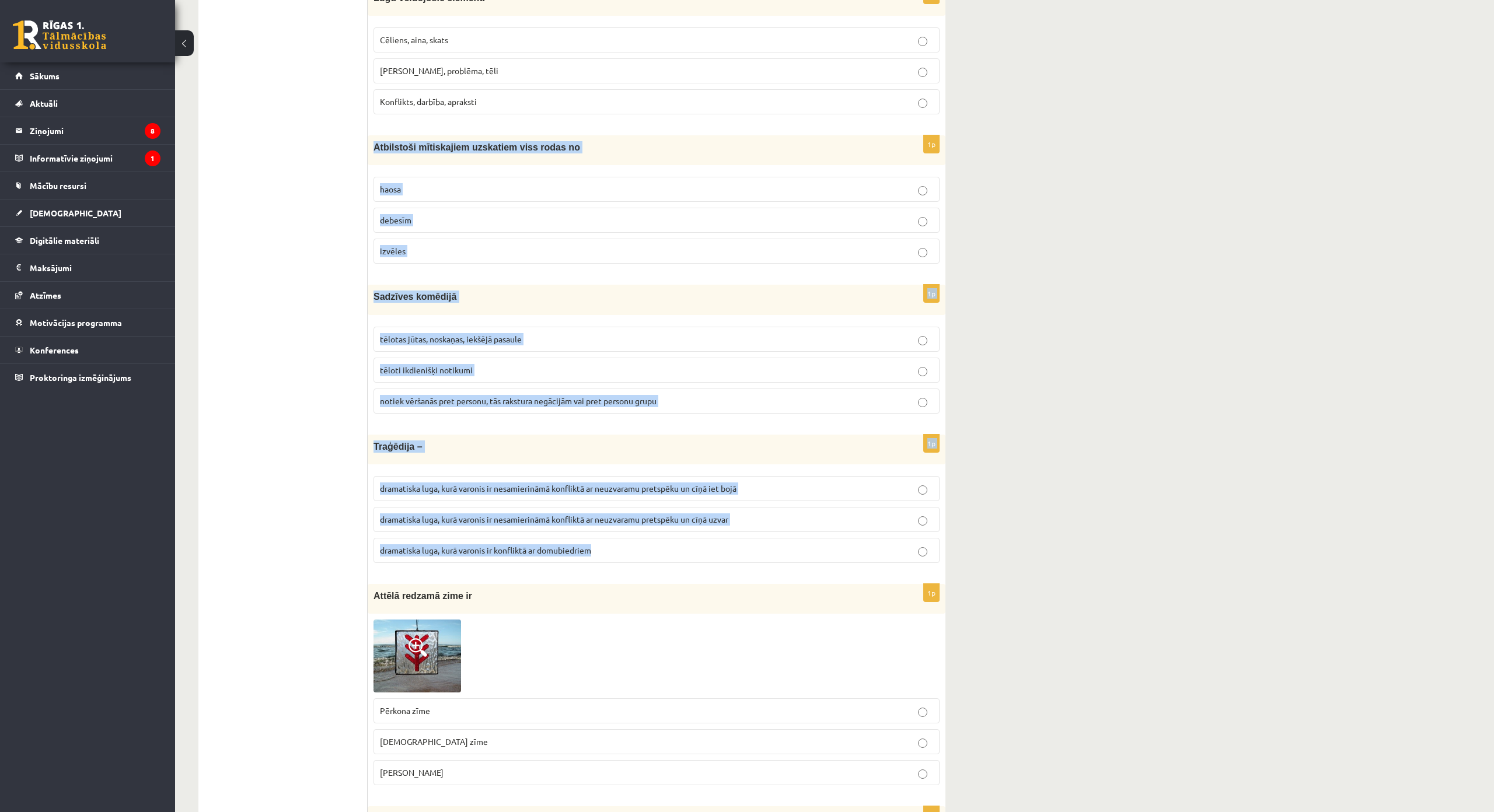
drag, startPoint x: 373, startPoint y: 143, endPoint x: 714, endPoint y: 539, distance: 522.6
copy form "Atbilstoši mītiskajiem uzskatiem viss rodas no haosa debesīm izvēles 1p Sadzīve…"
click at [451, 192] on p "haosa" at bounding box center [656, 189] width 554 height 12
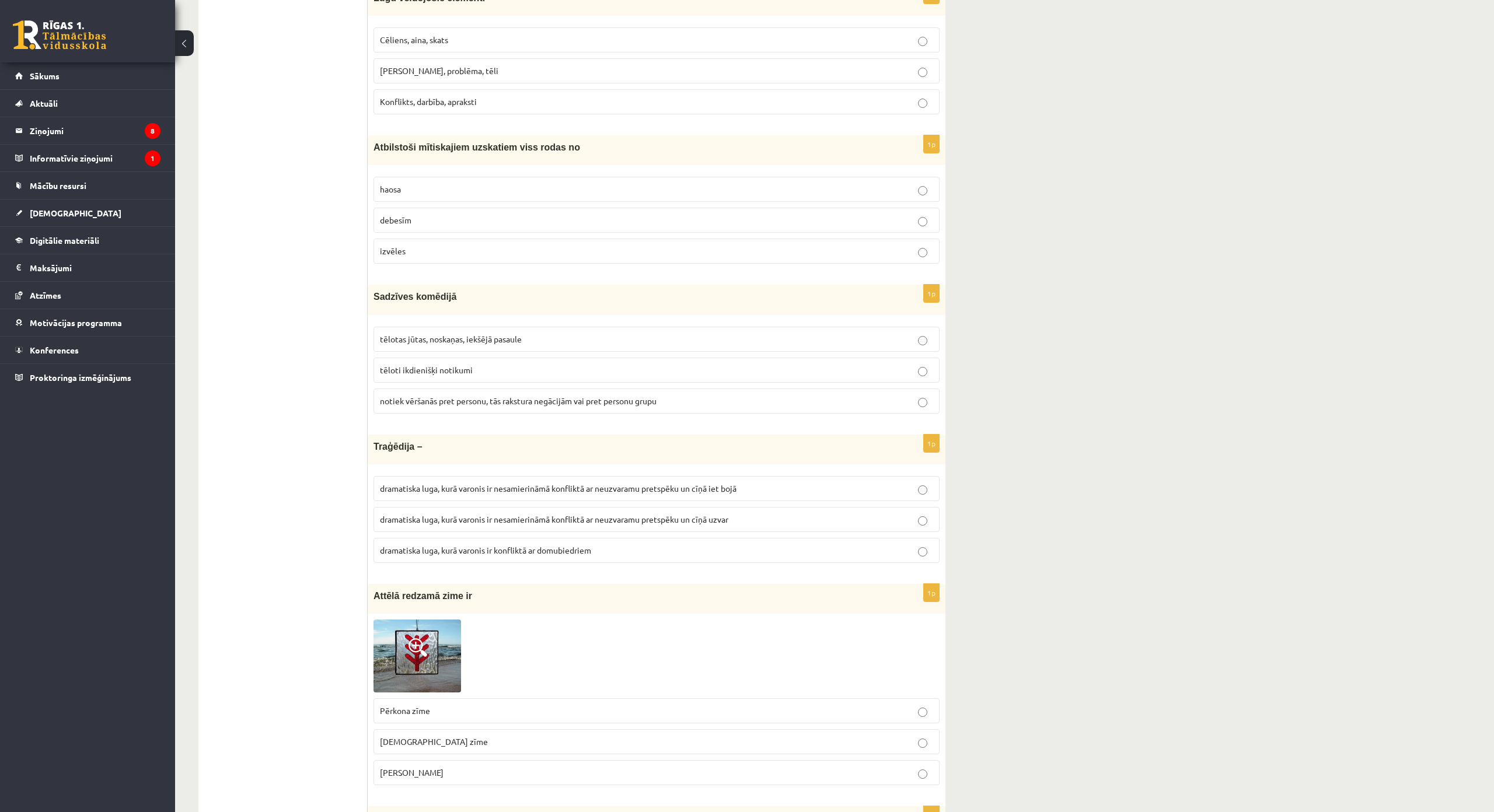
click at [514, 368] on p "tēloti ikdienišķi notikumi" at bounding box center [656, 369] width 554 height 12
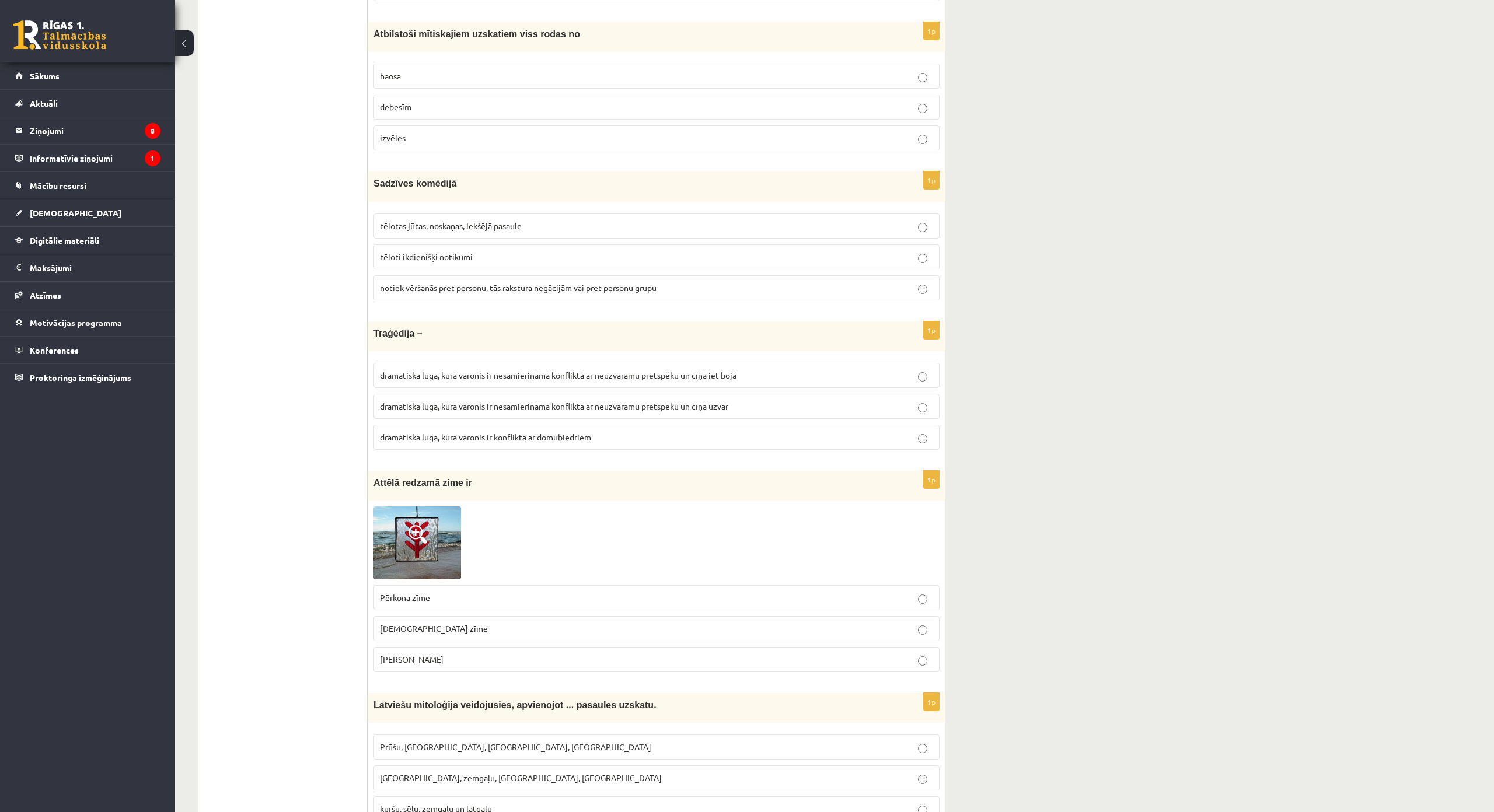
scroll to position [2800, 0]
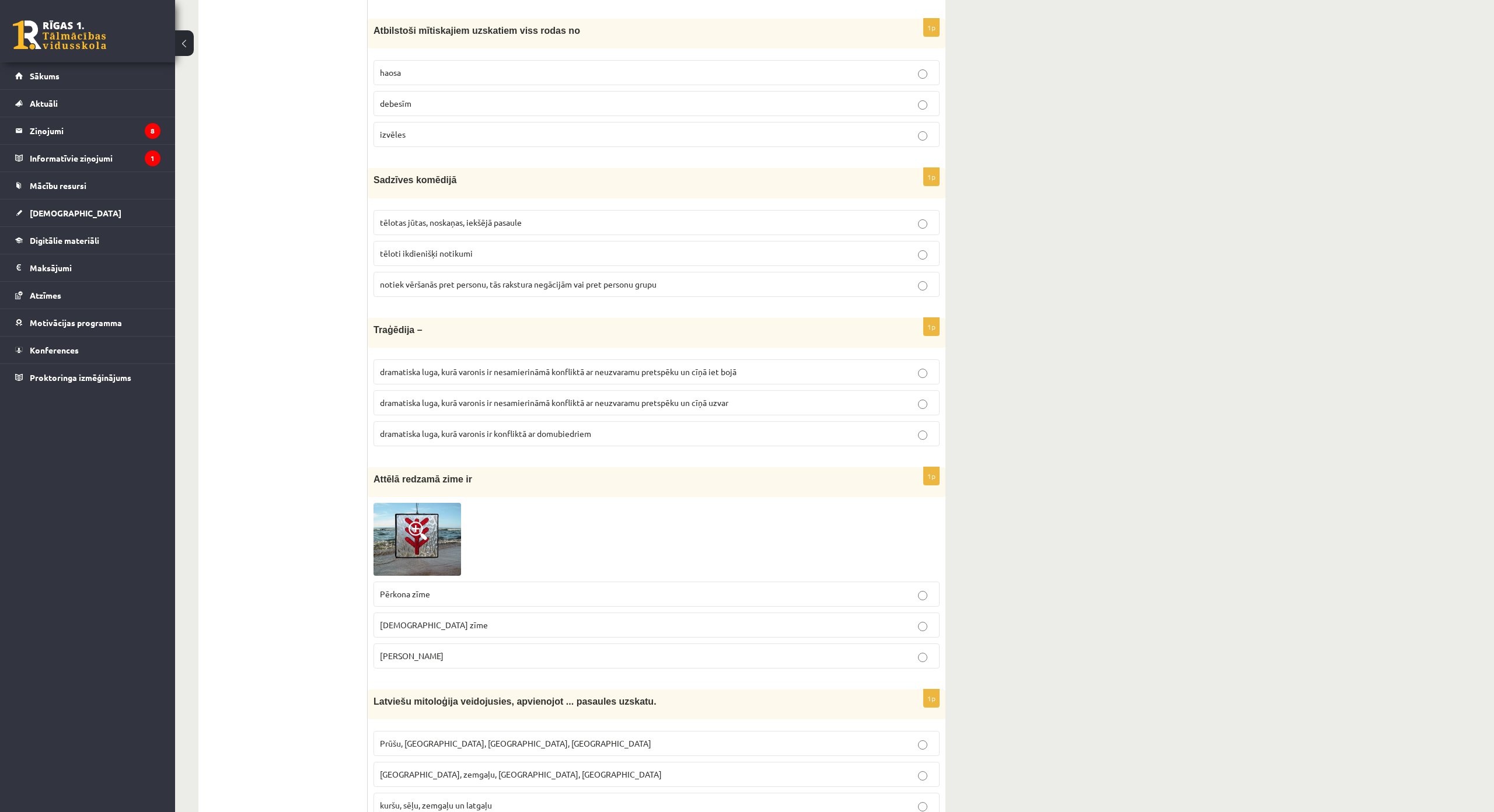
click at [701, 377] on span "dramatiska luga, kurā varonis ir nesamierināmā konfliktā ar neuzvaramu pretspēk…" at bounding box center [557, 371] width 356 height 10
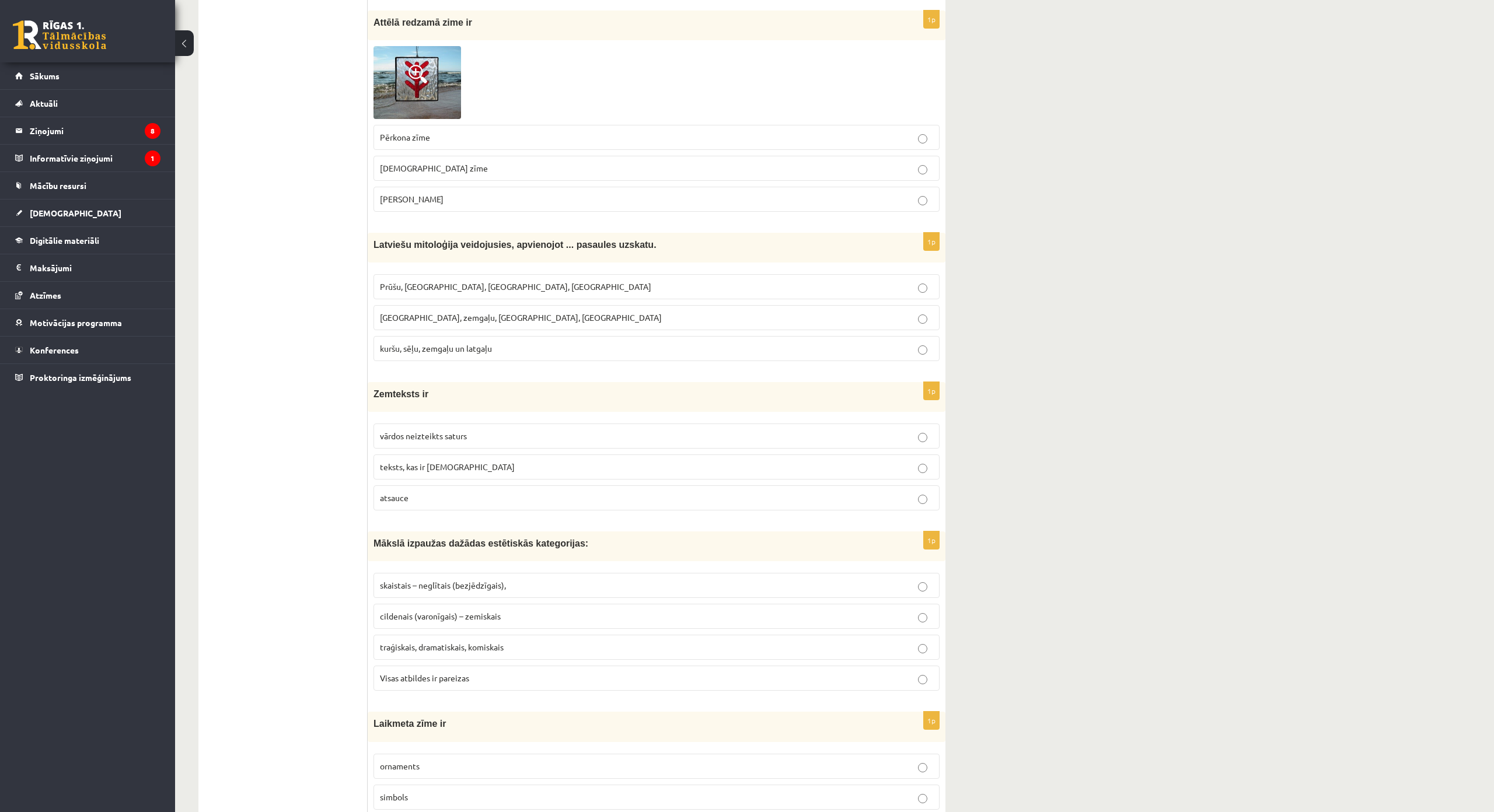
scroll to position [3150, 0]
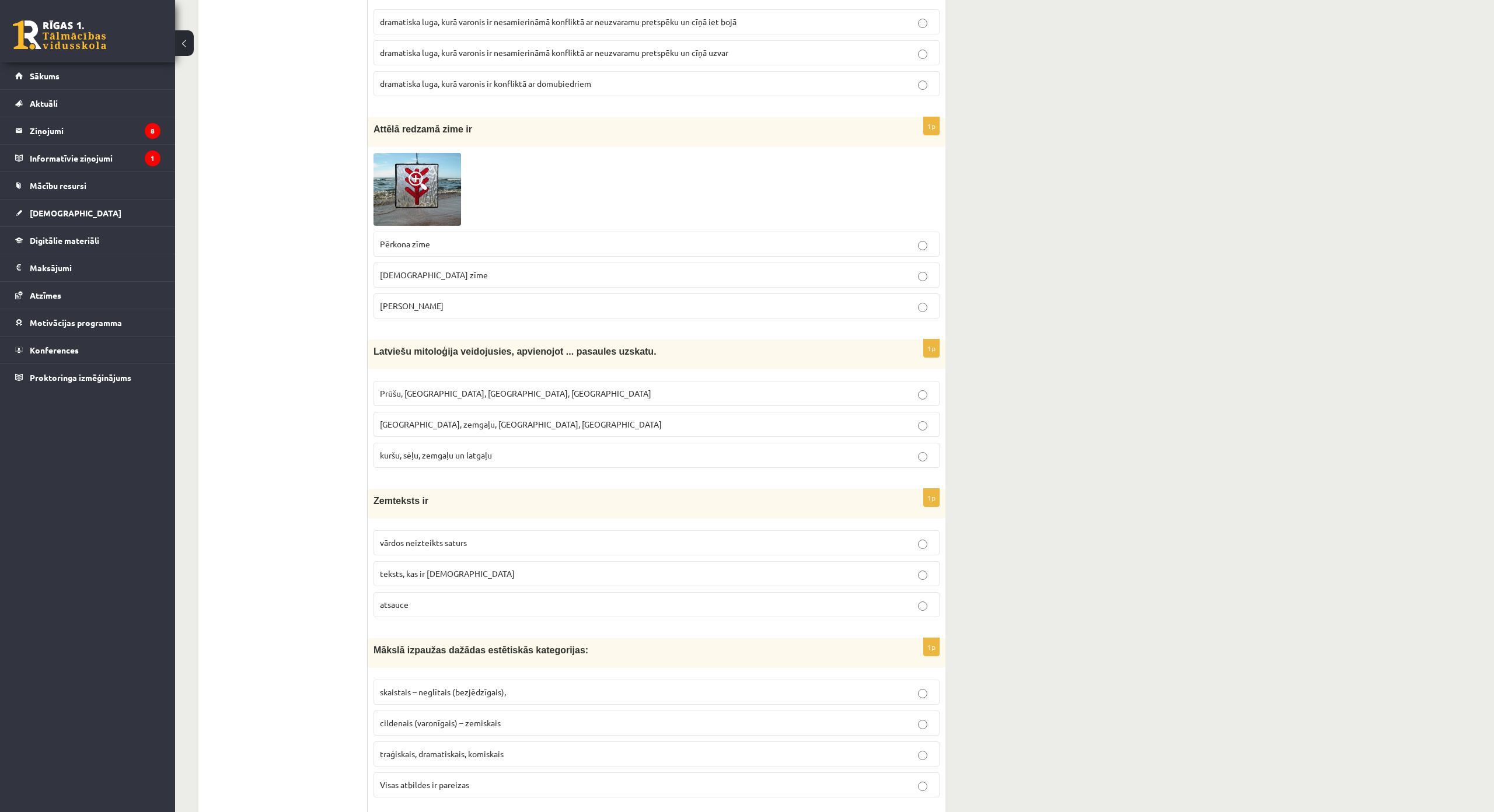
drag, startPoint x: 367, startPoint y: 124, endPoint x: 516, endPoint y: 326, distance: 251.0
drag, startPoint x: 372, startPoint y: 126, endPoint x: 479, endPoint y: 300, distance: 204.3
click at [479, 300] on div "1p Attēlā redzamā zime ir Pērkona zīme Dieva zīme Laimas slotiņa" at bounding box center [656, 222] width 578 height 210
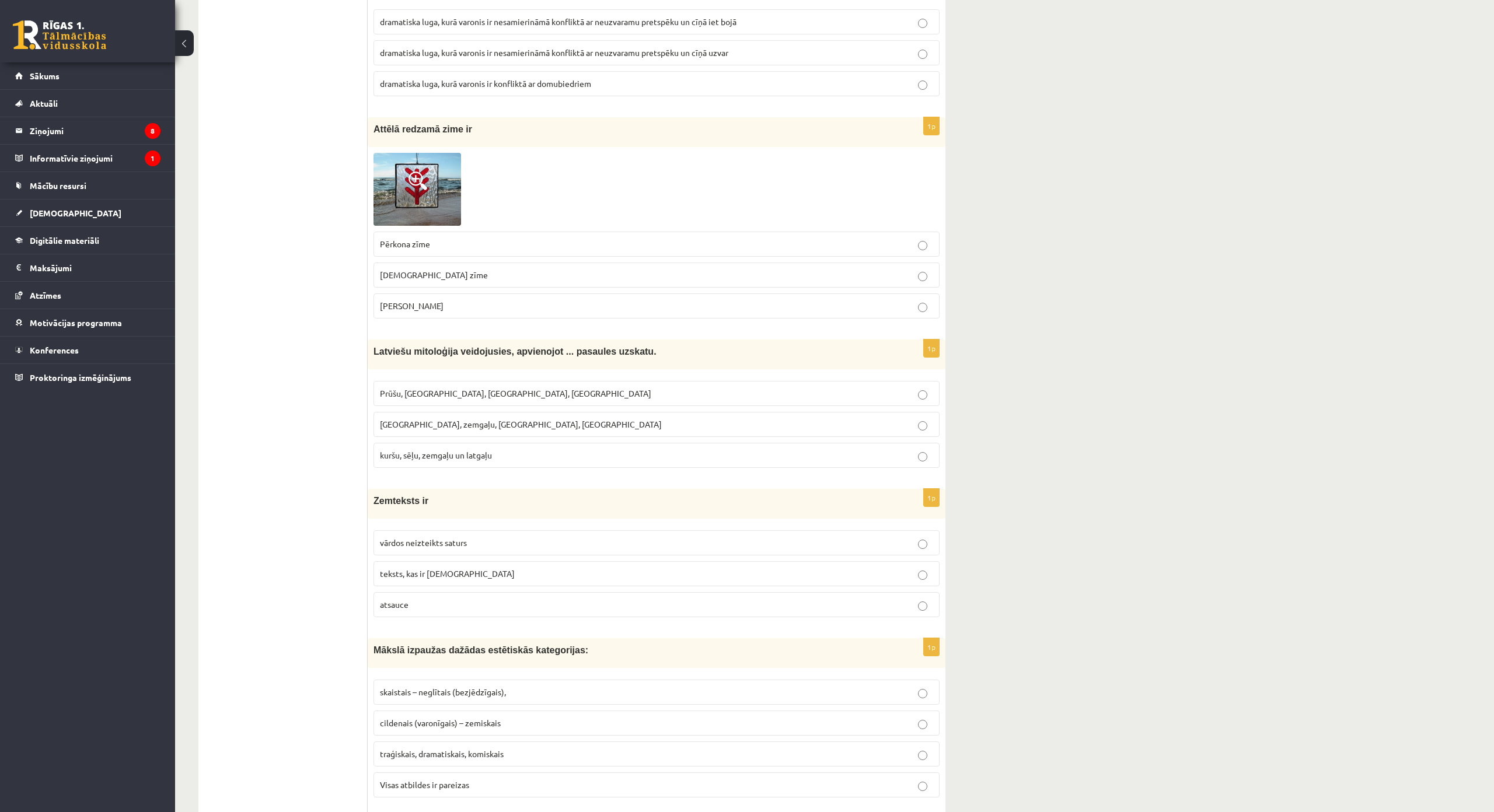
copy div "Attēlā redzamā zime ir Pērkona zīme Dieva zīme Laimas slotiņa"
click at [425, 313] on label "Laimas slotiņa" at bounding box center [656, 305] width 566 height 25
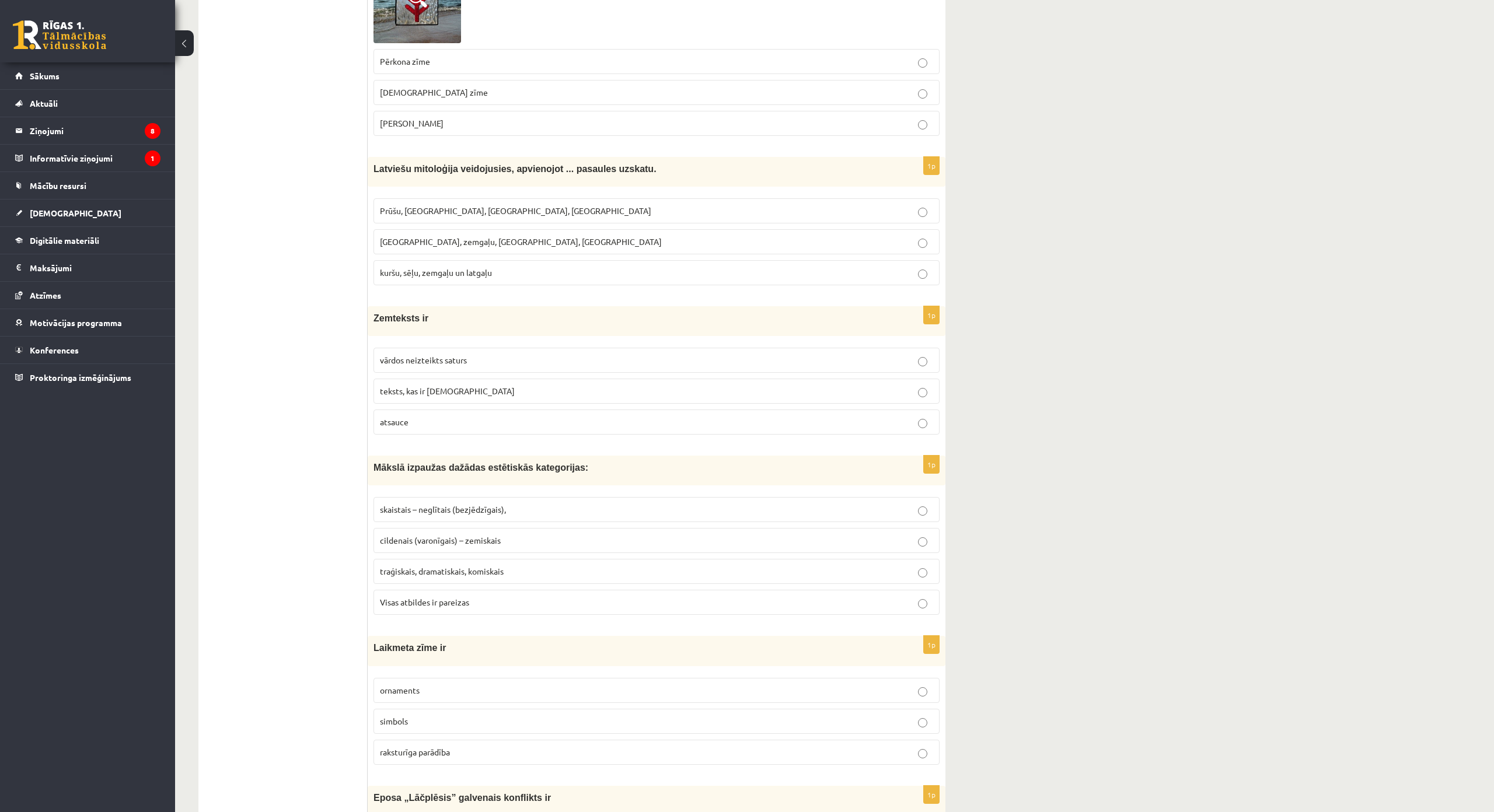
scroll to position [3325, 0]
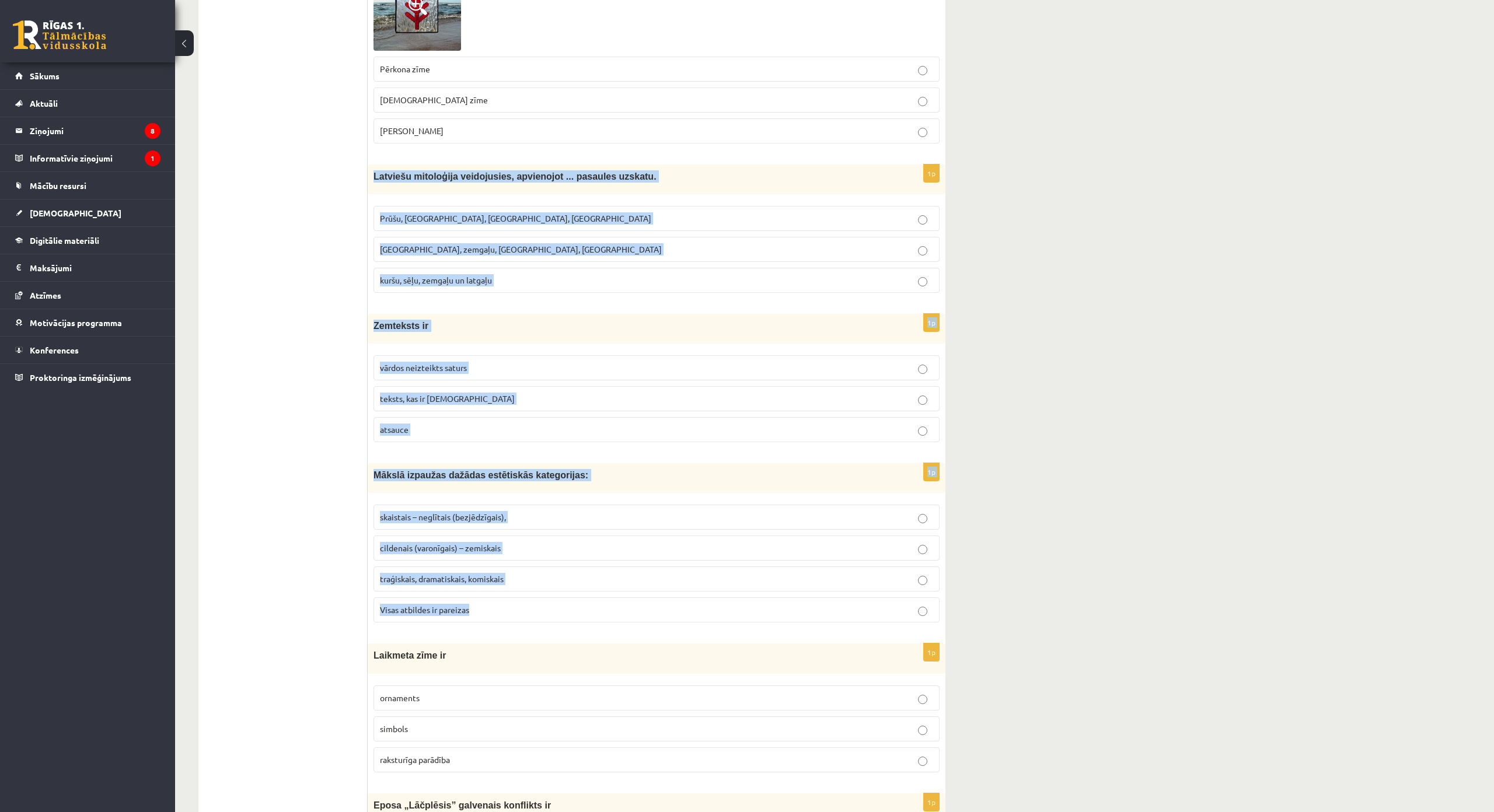
drag, startPoint x: 371, startPoint y: 170, endPoint x: 538, endPoint y: 609, distance: 469.7
copy form "Latviešu mitoloģija veidojusies, apvienojot ... pasaules uzskatu. Prūšu, sēļu, …"
click at [499, 220] on p "Prūšu, sēļu, zemgaļu, latgaļu" at bounding box center [656, 218] width 554 height 12
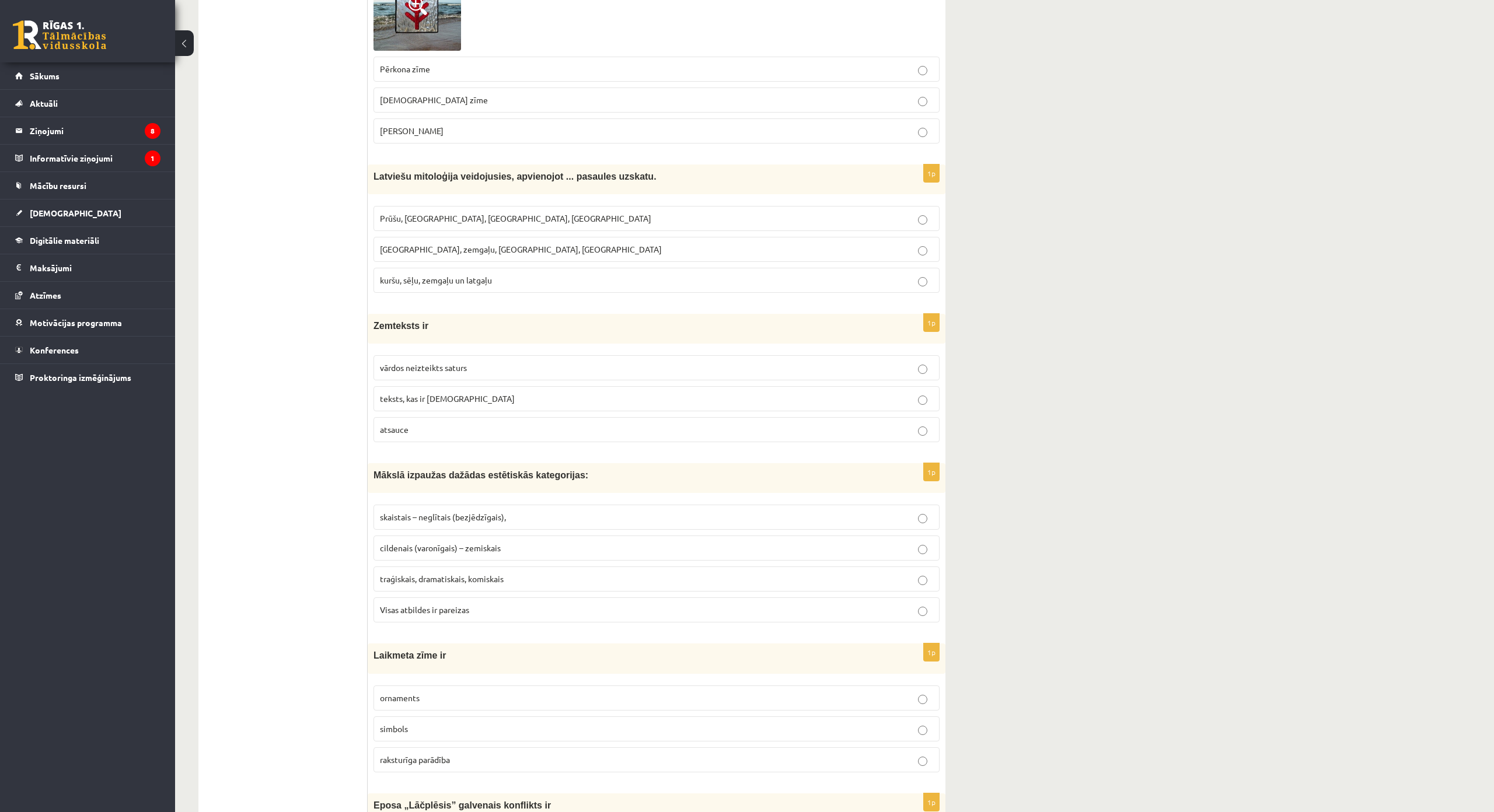
click at [473, 274] on p "kuršu, sēļu, zemgaļu un latgaļu" at bounding box center [656, 280] width 554 height 12
click at [502, 368] on p "vārdos neizteikts saturs" at bounding box center [656, 367] width 554 height 12
drag, startPoint x: 527, startPoint y: 609, endPoint x: 522, endPoint y: 617, distance: 9.4
click at [522, 616] on p "Visas atbildes ir pareizas" at bounding box center [656, 609] width 554 height 12
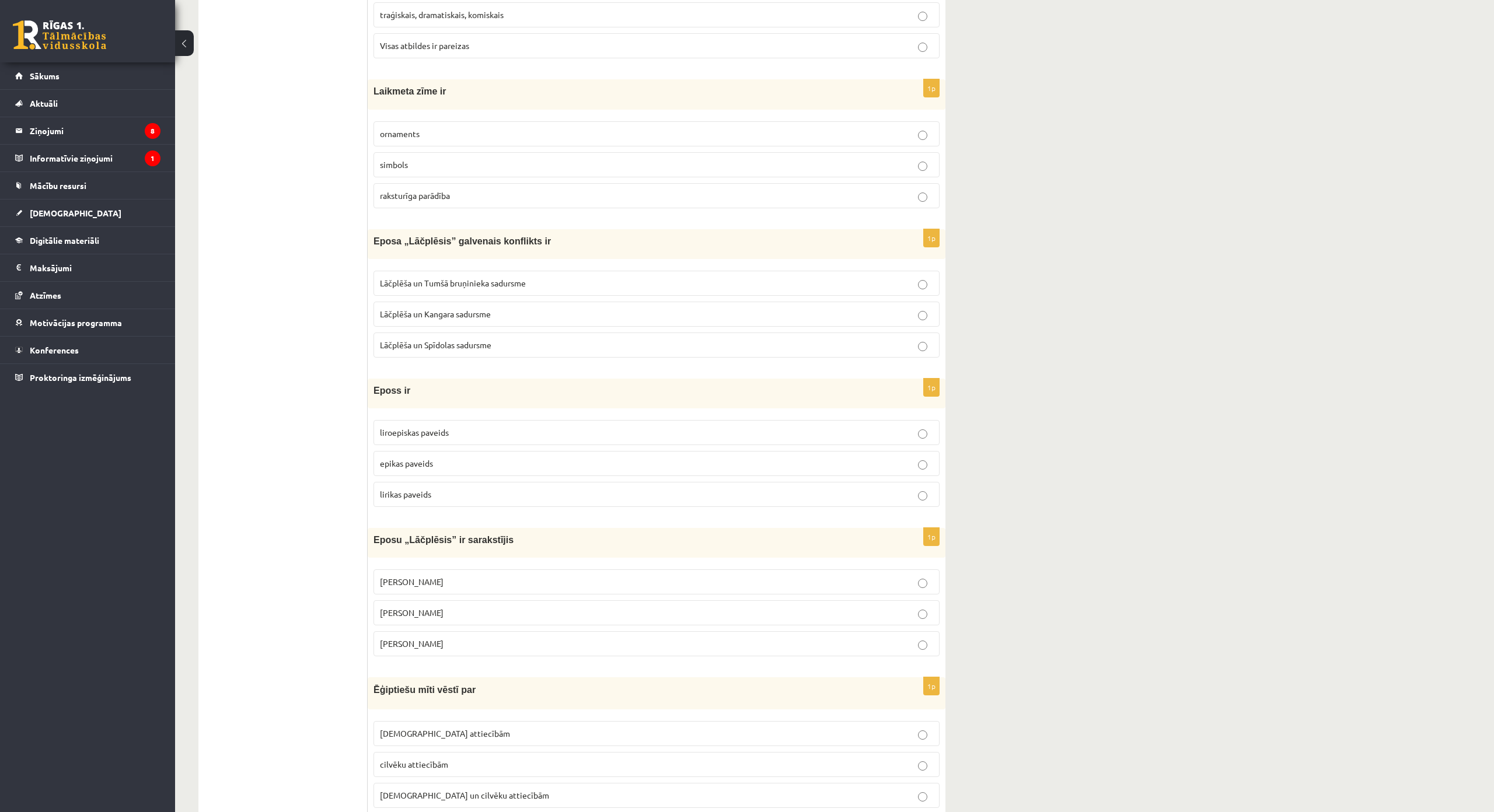
scroll to position [3850, 0]
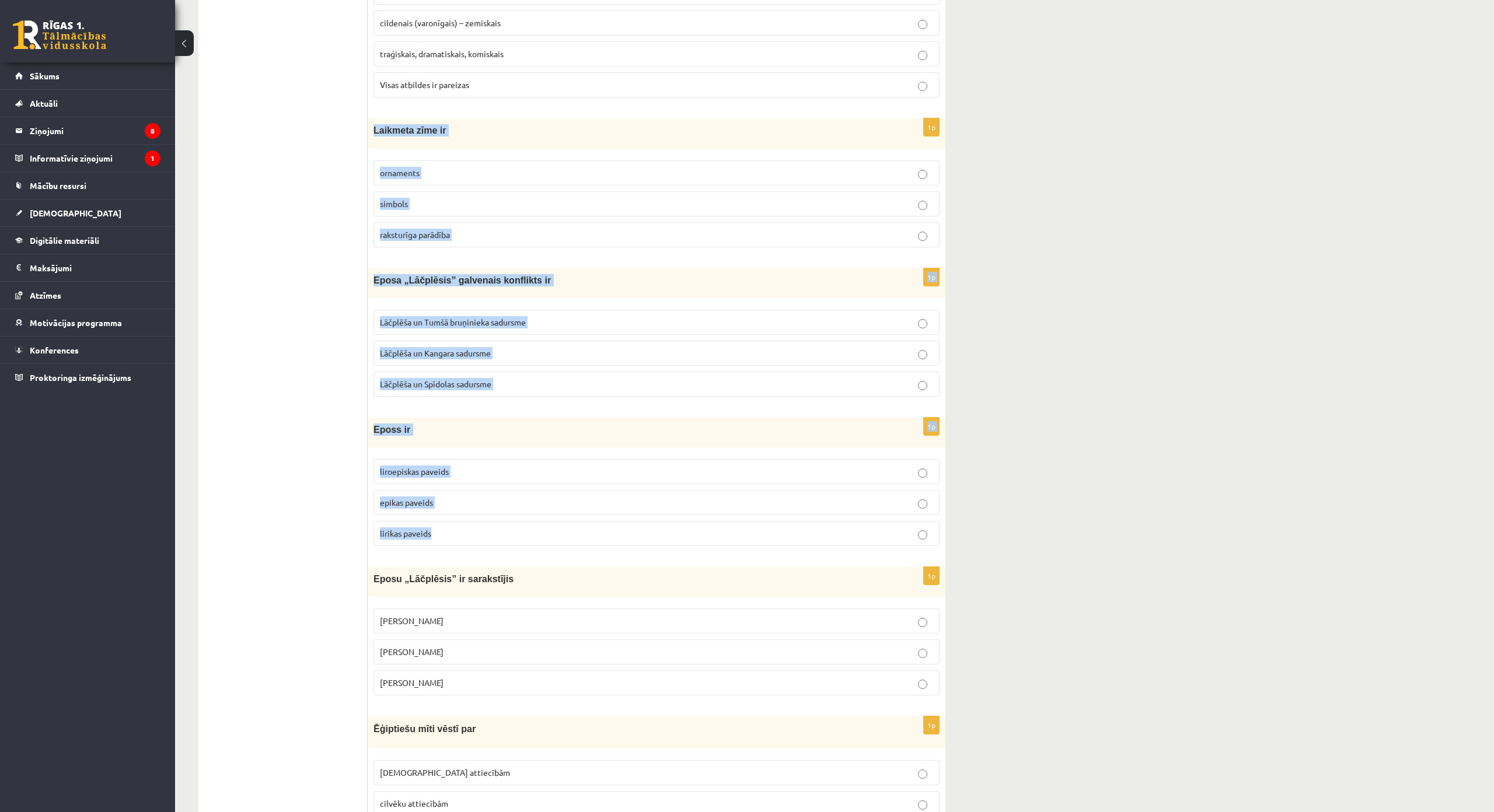
drag, startPoint x: 368, startPoint y: 127, endPoint x: 542, endPoint y: 522, distance: 431.6
click at [472, 242] on label "raksturīga parādība" at bounding box center [656, 234] width 566 height 25
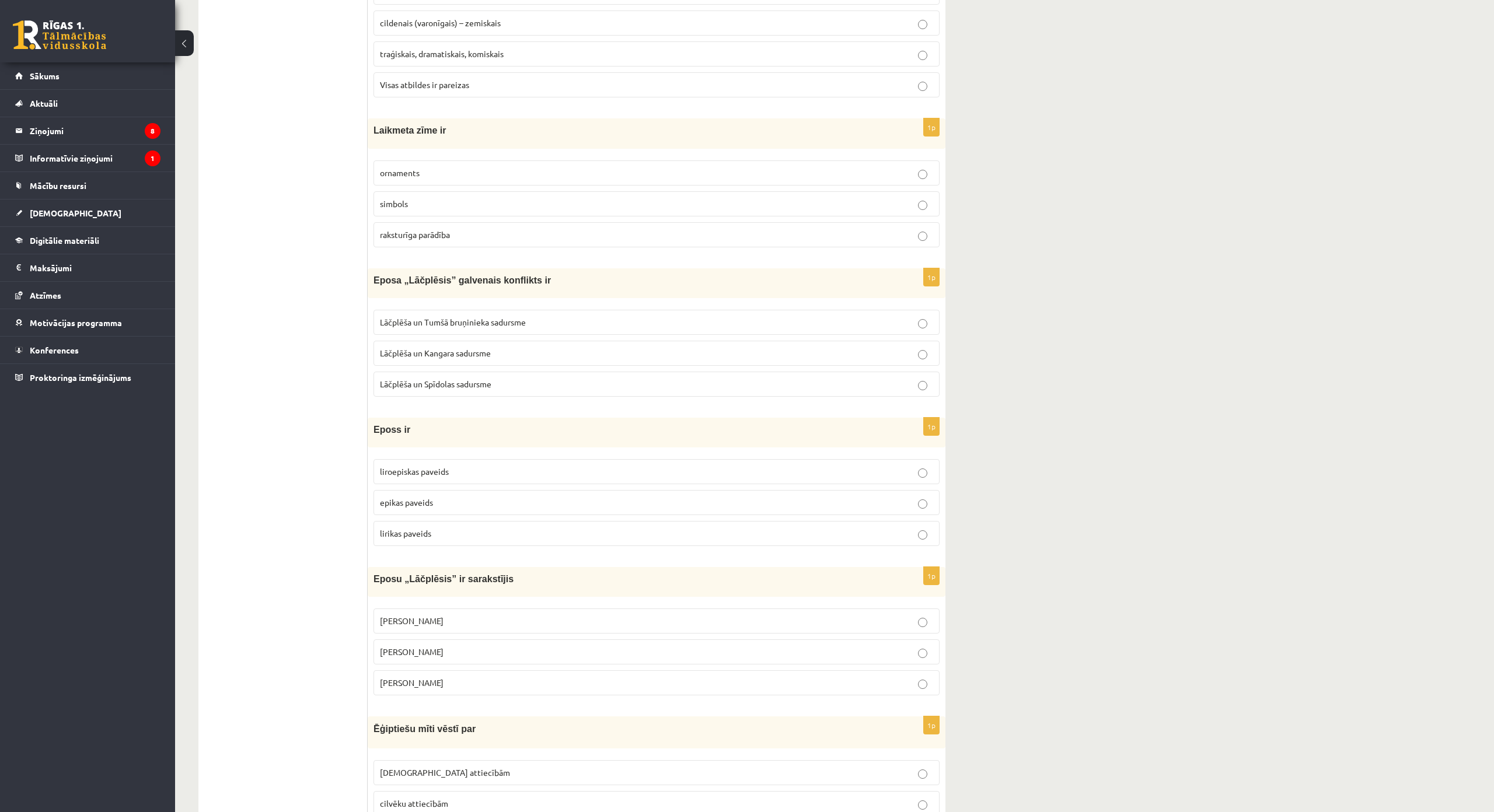
click at [487, 358] on p "Lāčplēša un Kangara sadursme" at bounding box center [656, 353] width 554 height 12
click at [450, 503] on p "epikas paveids" at bounding box center [656, 502] width 554 height 12
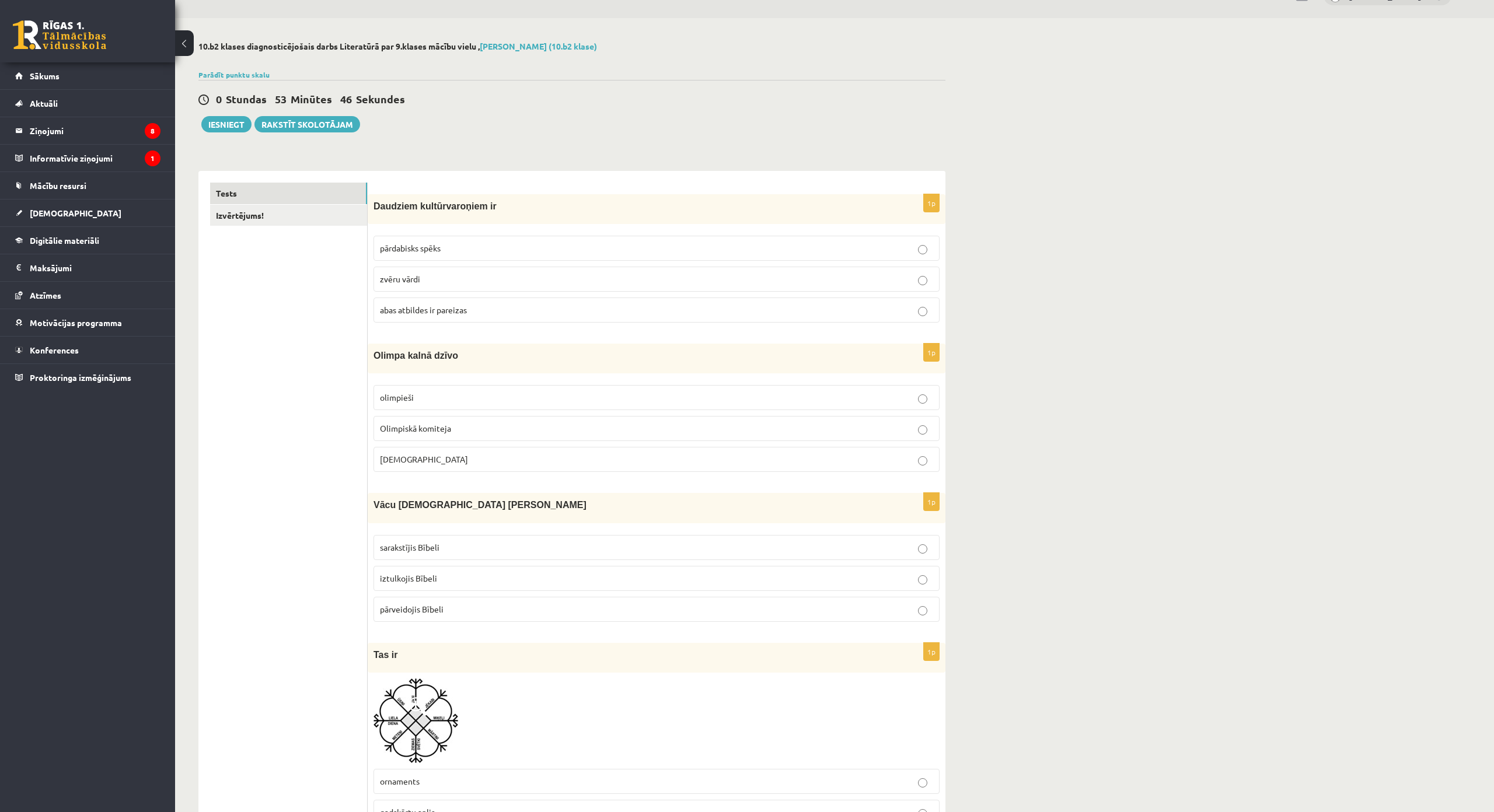
scroll to position [0, 0]
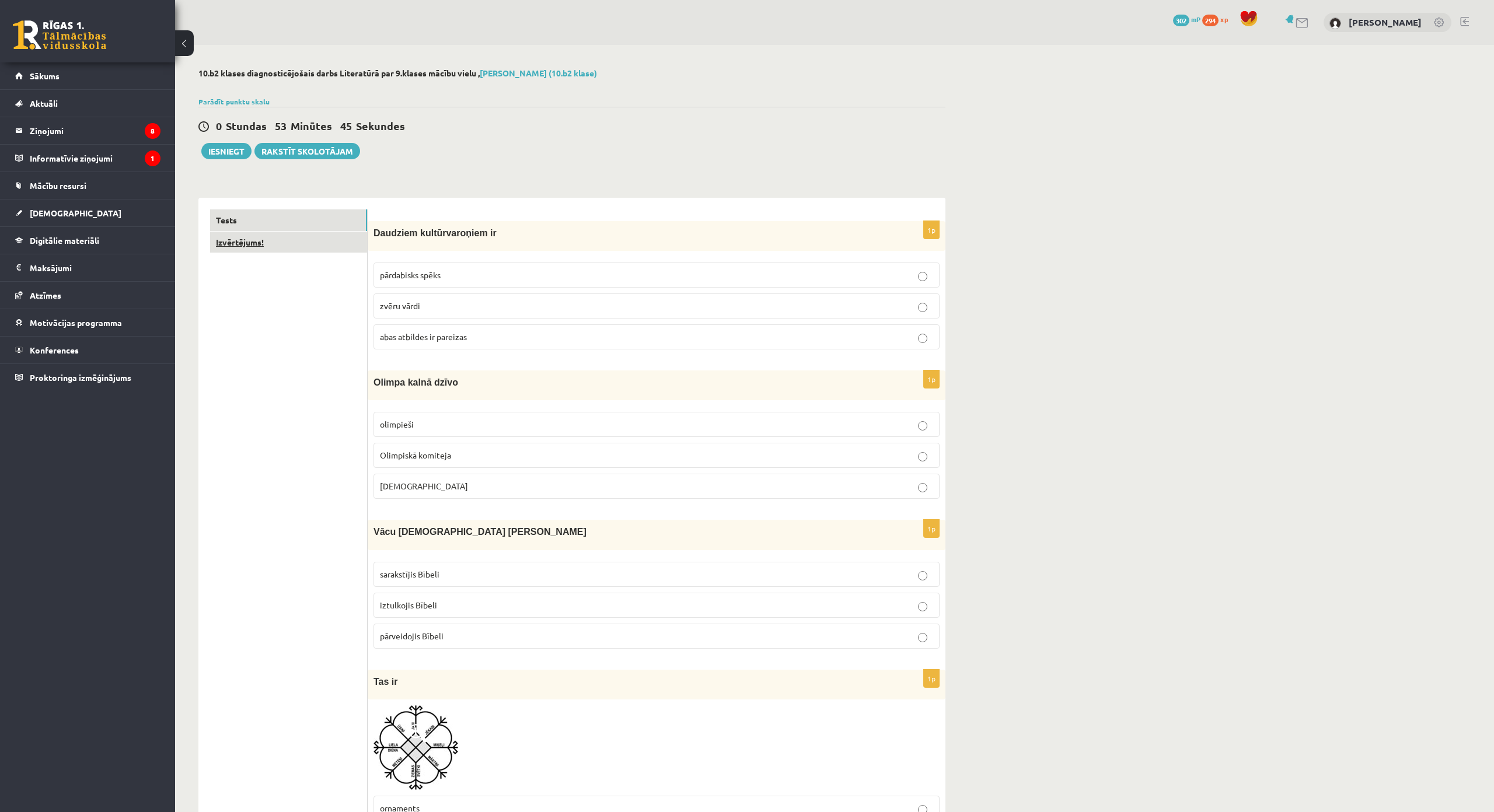
click at [293, 234] on link "Izvērtējums!" at bounding box center [288, 242] width 157 height 21
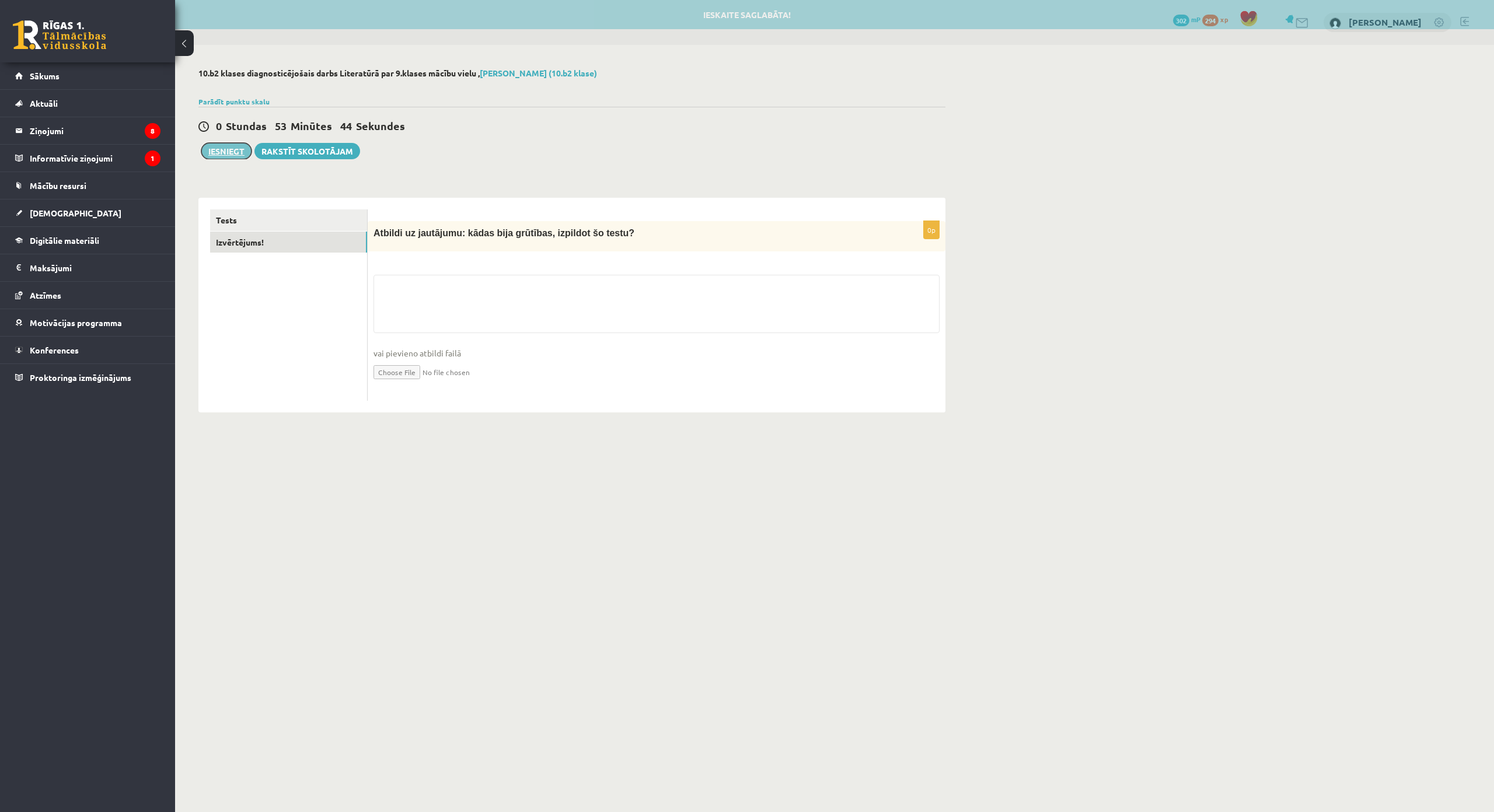
click at [220, 151] on button "Iesniegt" at bounding box center [226, 152] width 50 height 17
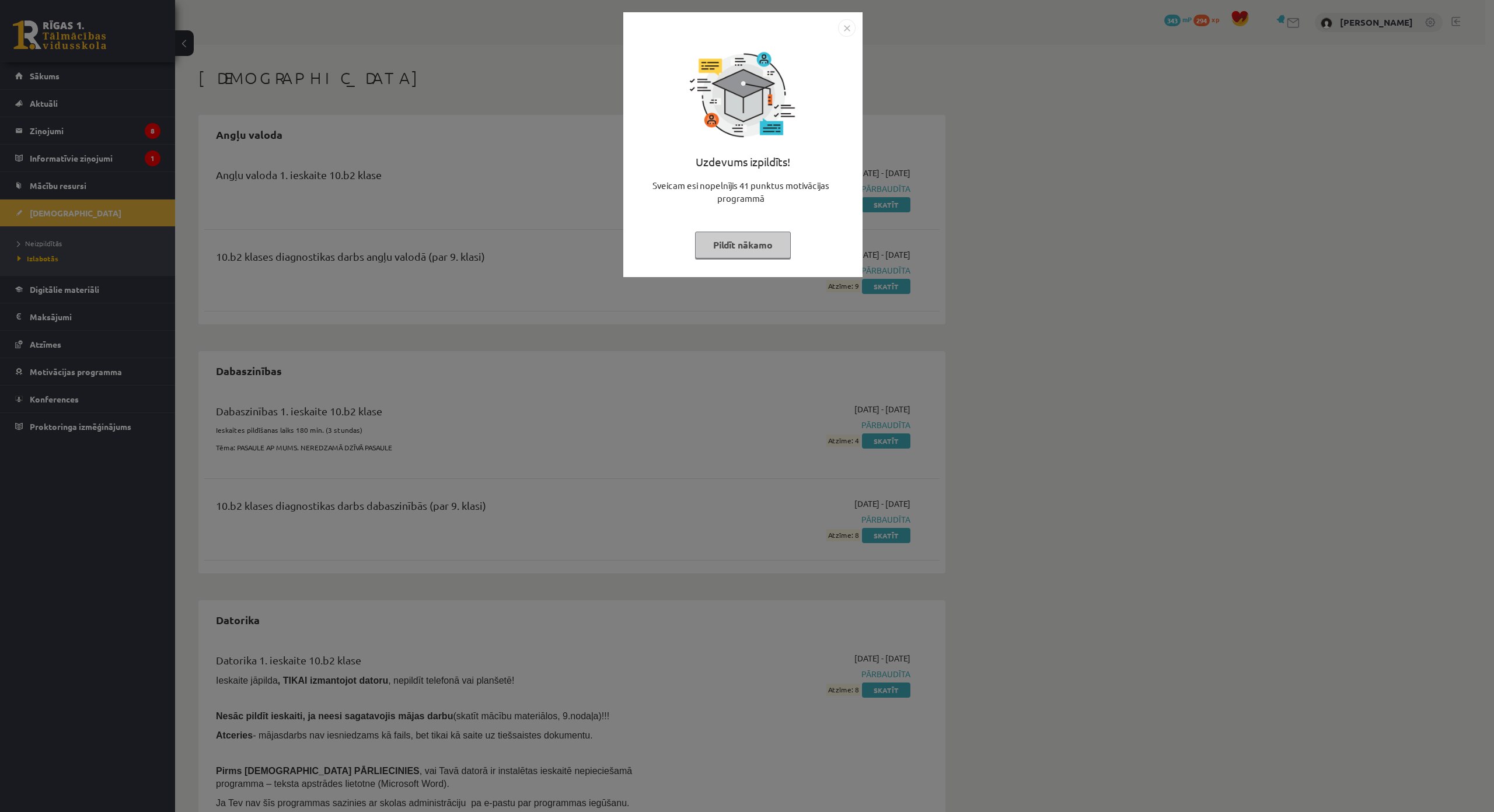
click at [846, 35] on img "Close" at bounding box center [847, 28] width 18 height 18
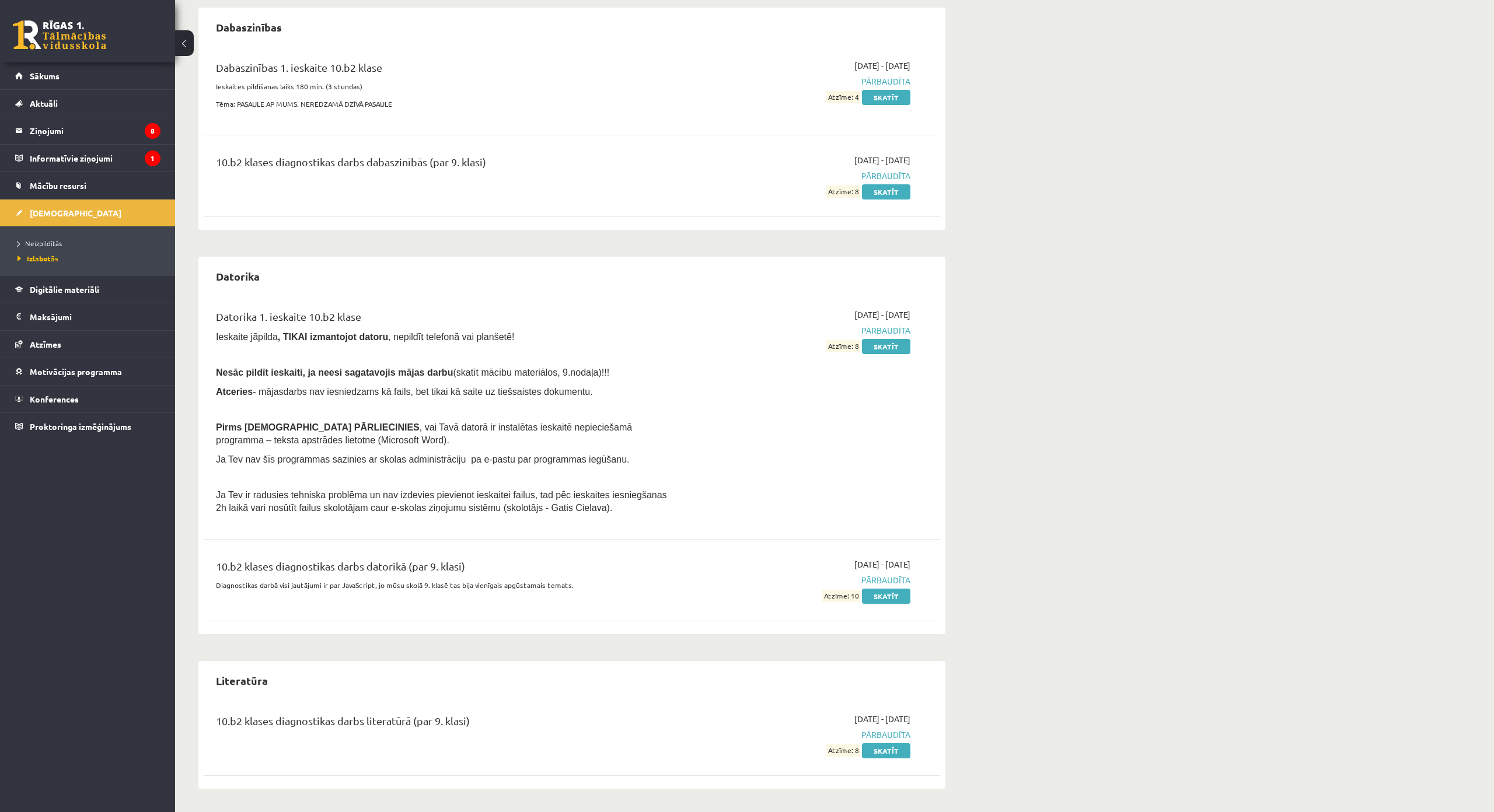
scroll to position [414, 0]
click at [880, 743] on link "Skatīt" at bounding box center [886, 751] width 48 height 15
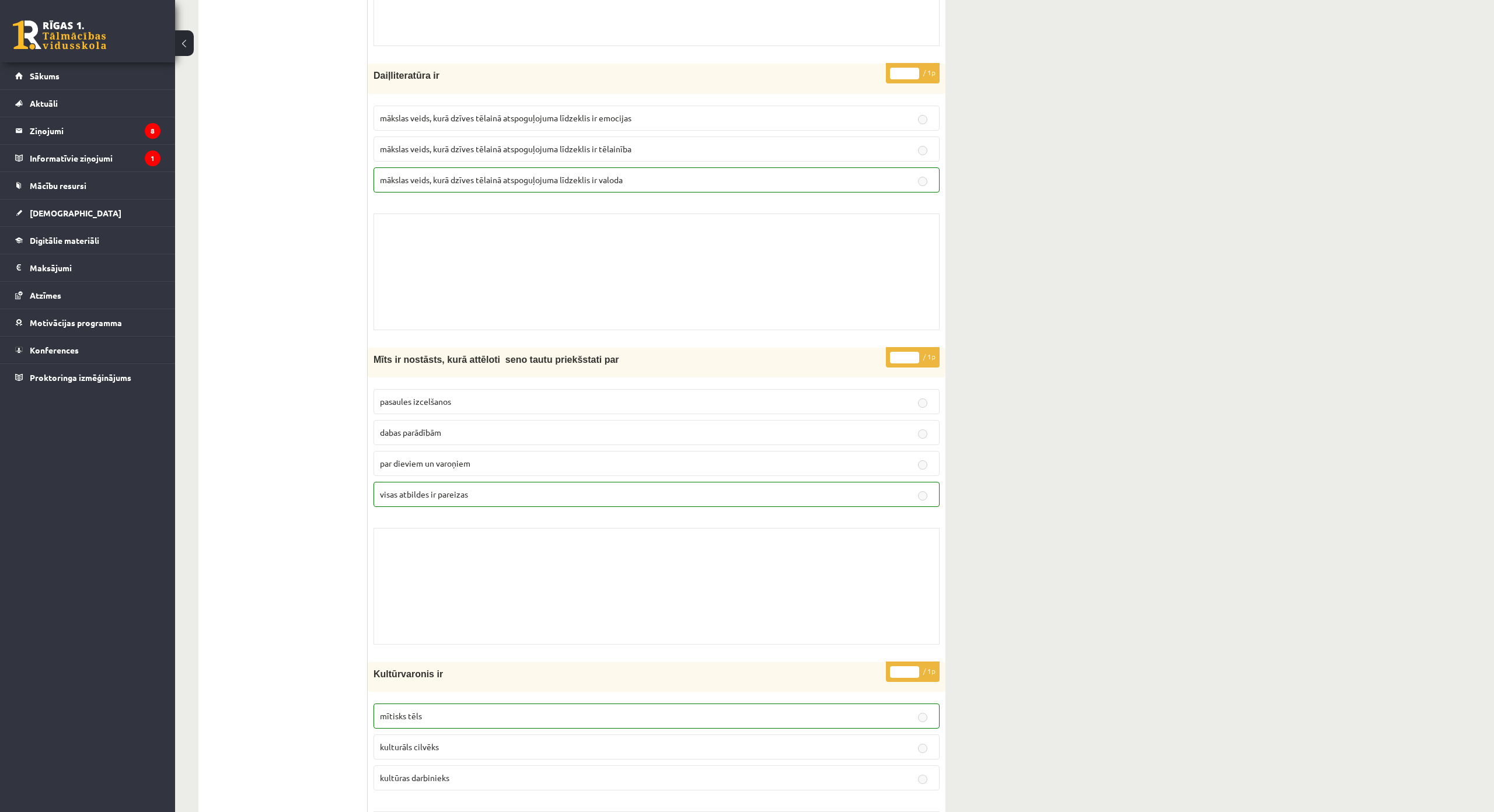
scroll to position [1925, 0]
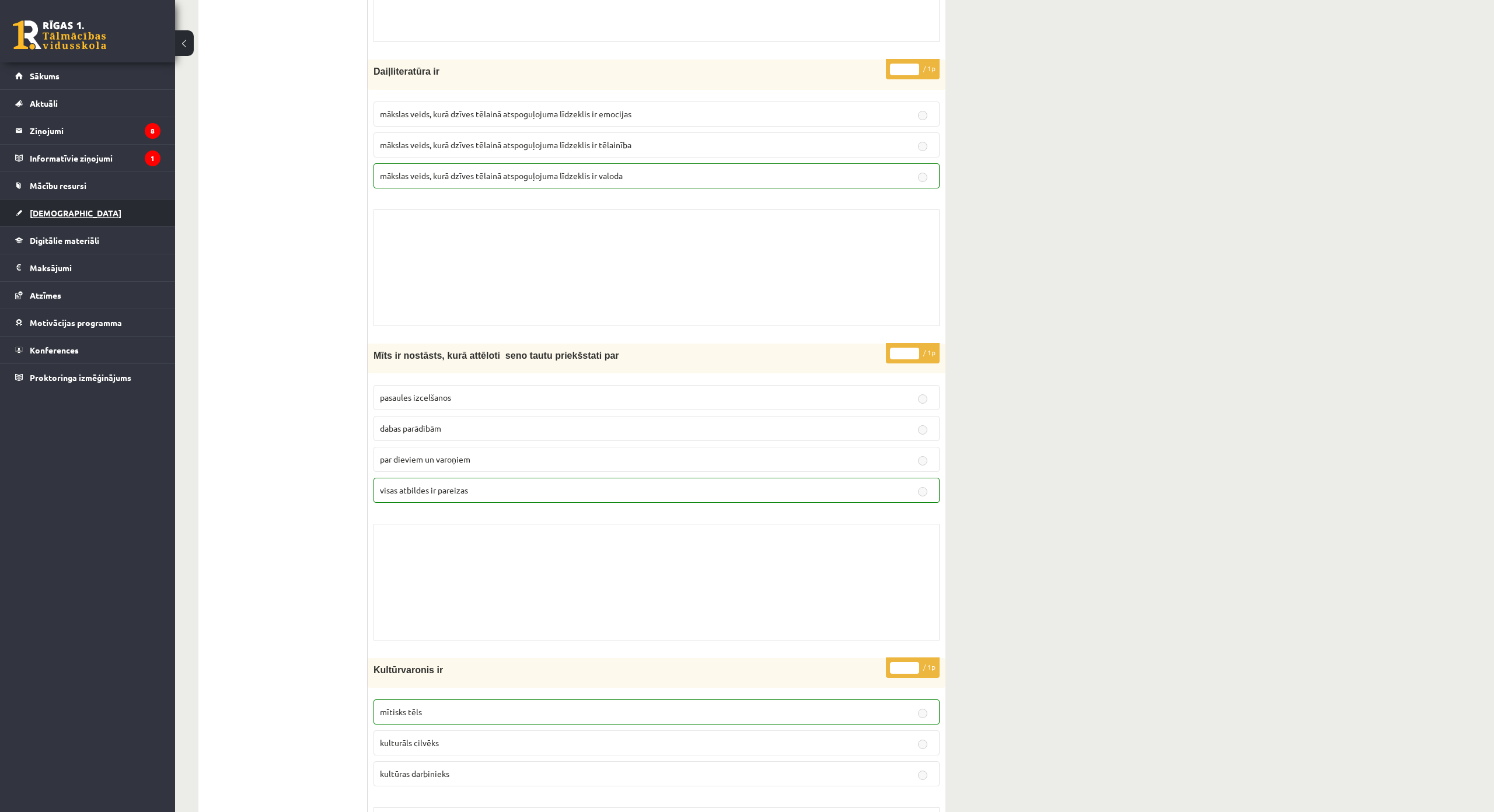
click at [142, 214] on link "[DEMOGRAPHIC_DATA]" at bounding box center [87, 212] width 145 height 27
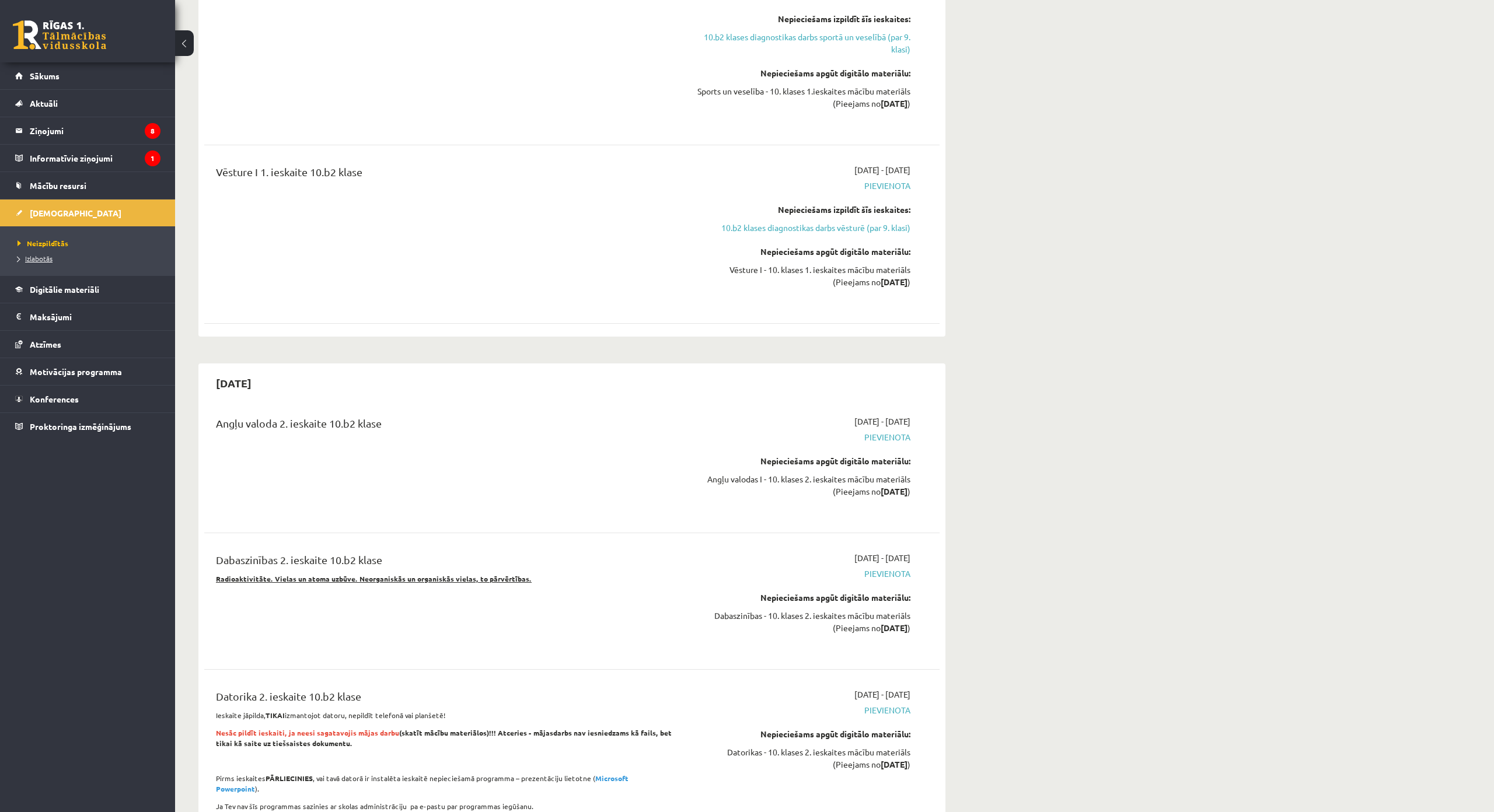
click at [34, 258] on span "Izlabotās" at bounding box center [35, 259] width 35 height 9
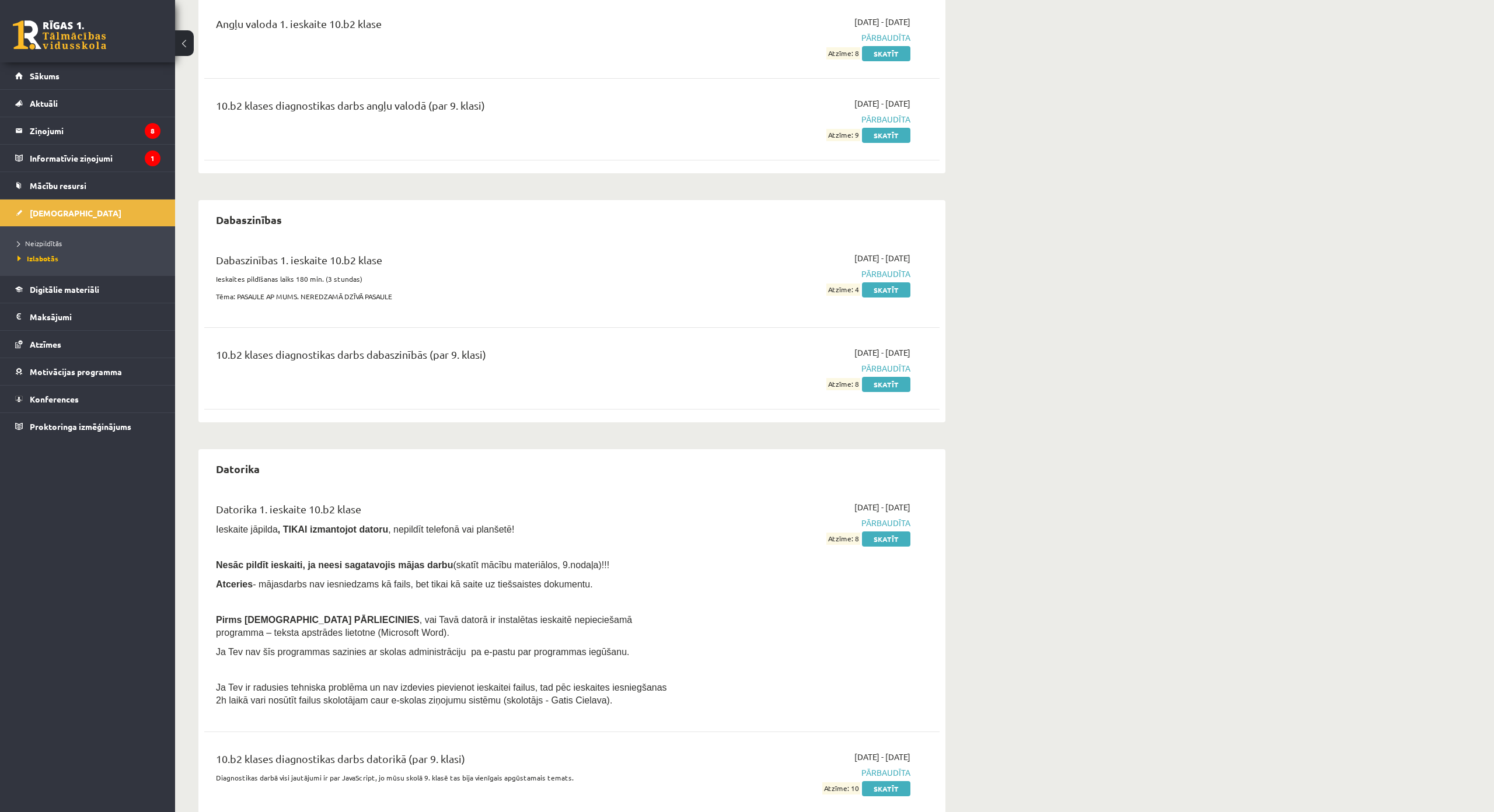
scroll to position [123, 0]
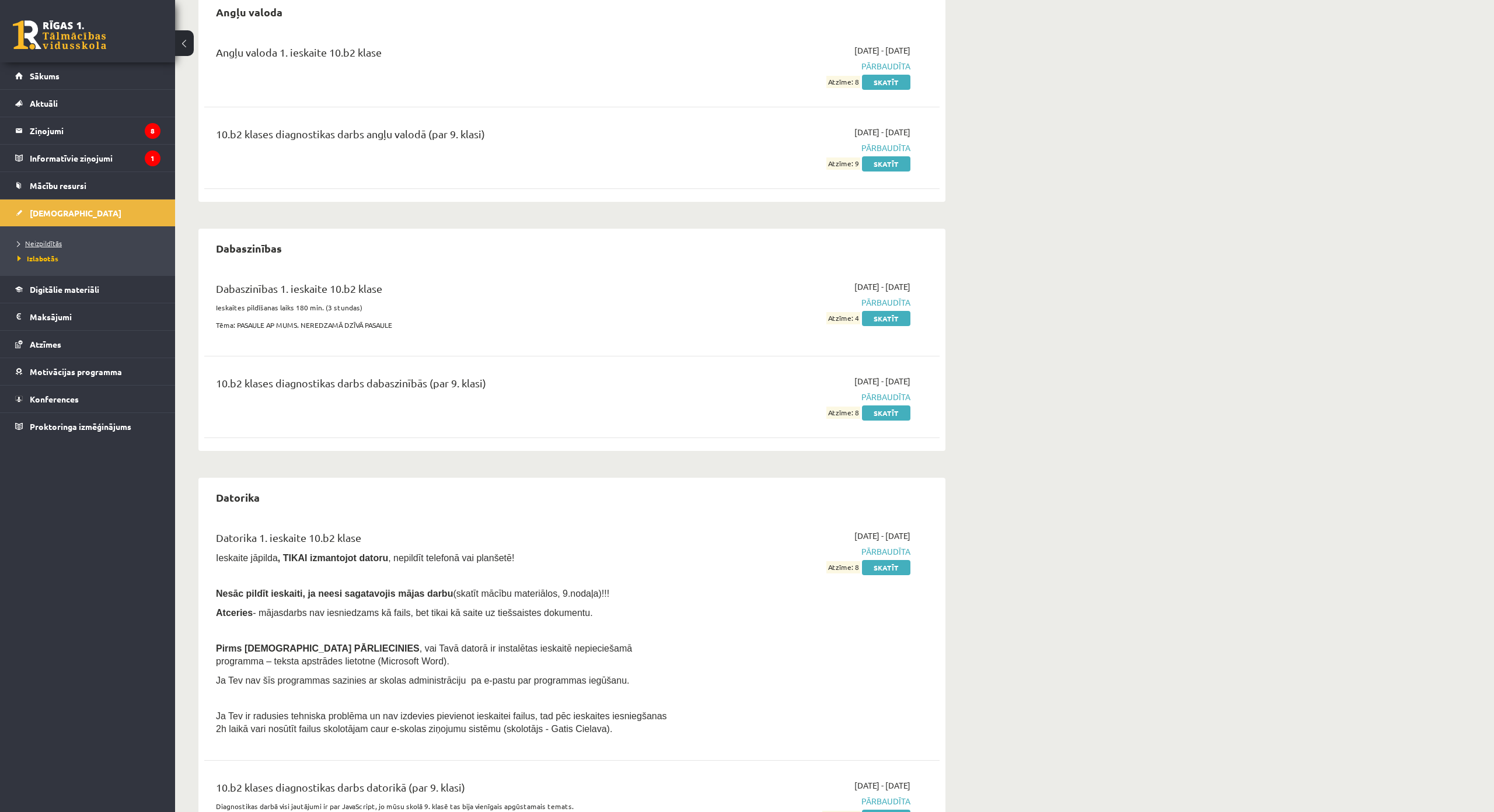
click at [54, 239] on span "Neizpildītās" at bounding box center [40, 244] width 45 height 9
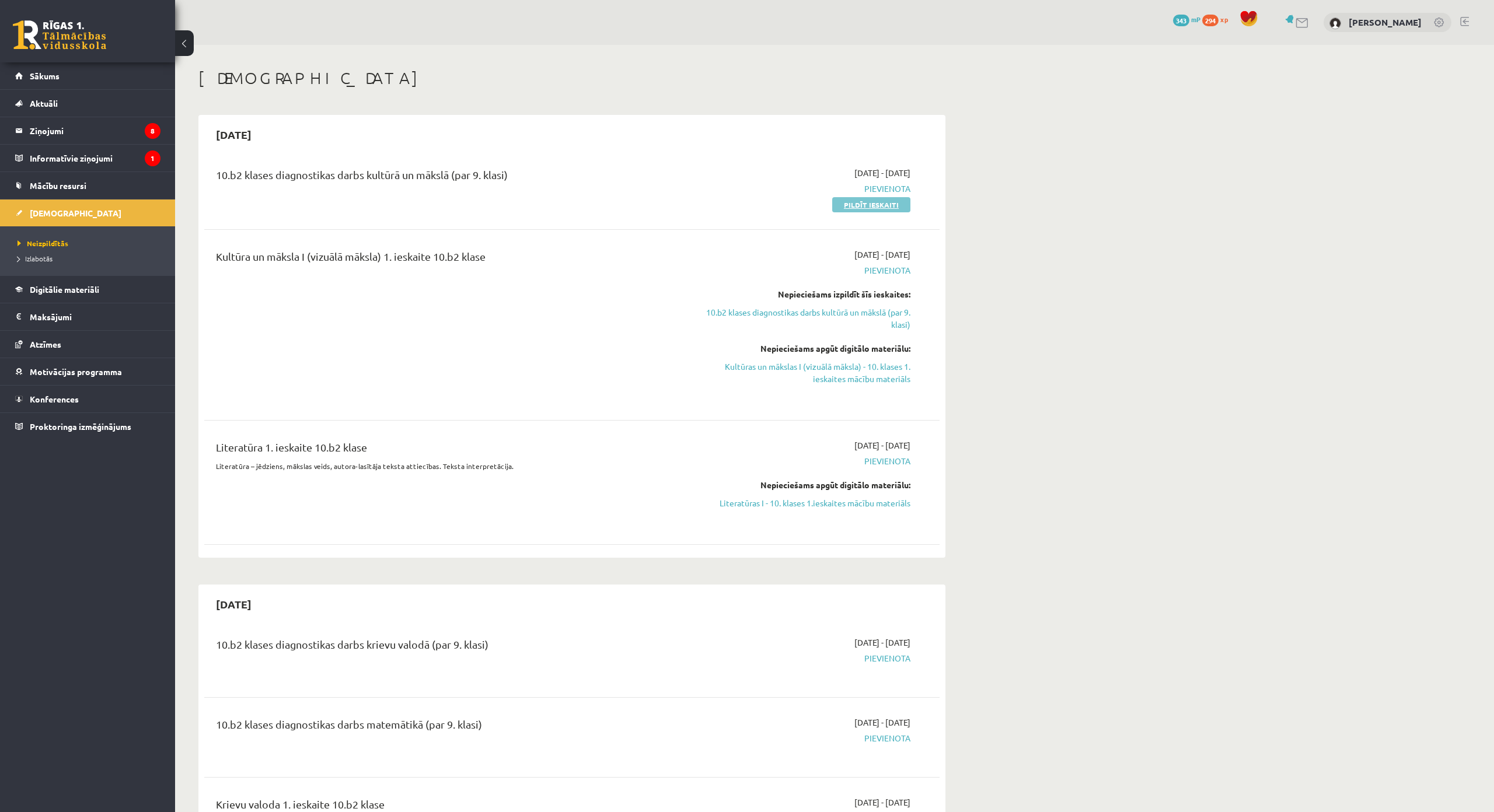
click at [840, 198] on link "Pildīt ieskaiti" at bounding box center [871, 205] width 78 height 15
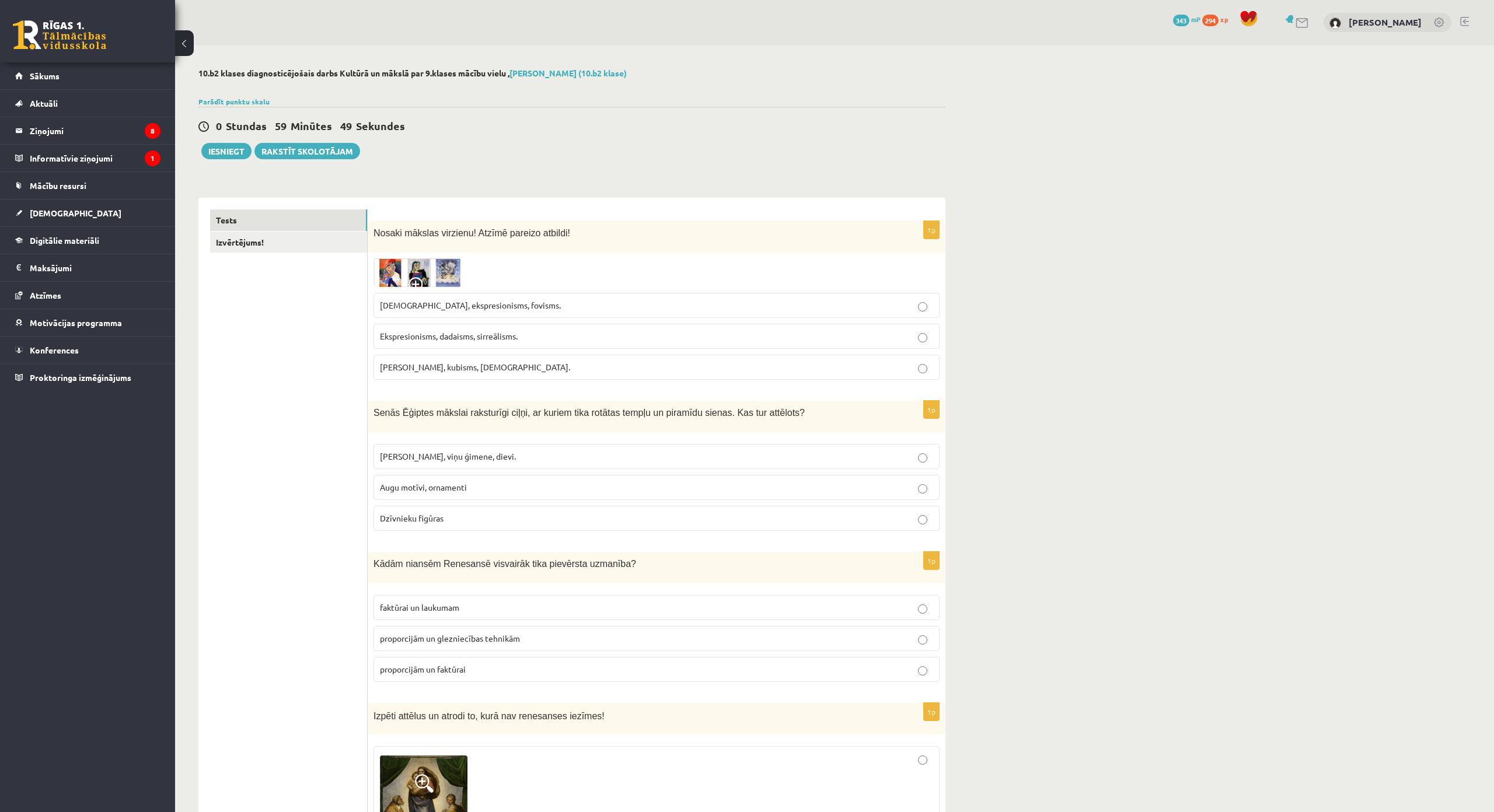
click at [433, 268] on img at bounding box center [417, 273] width 87 height 29
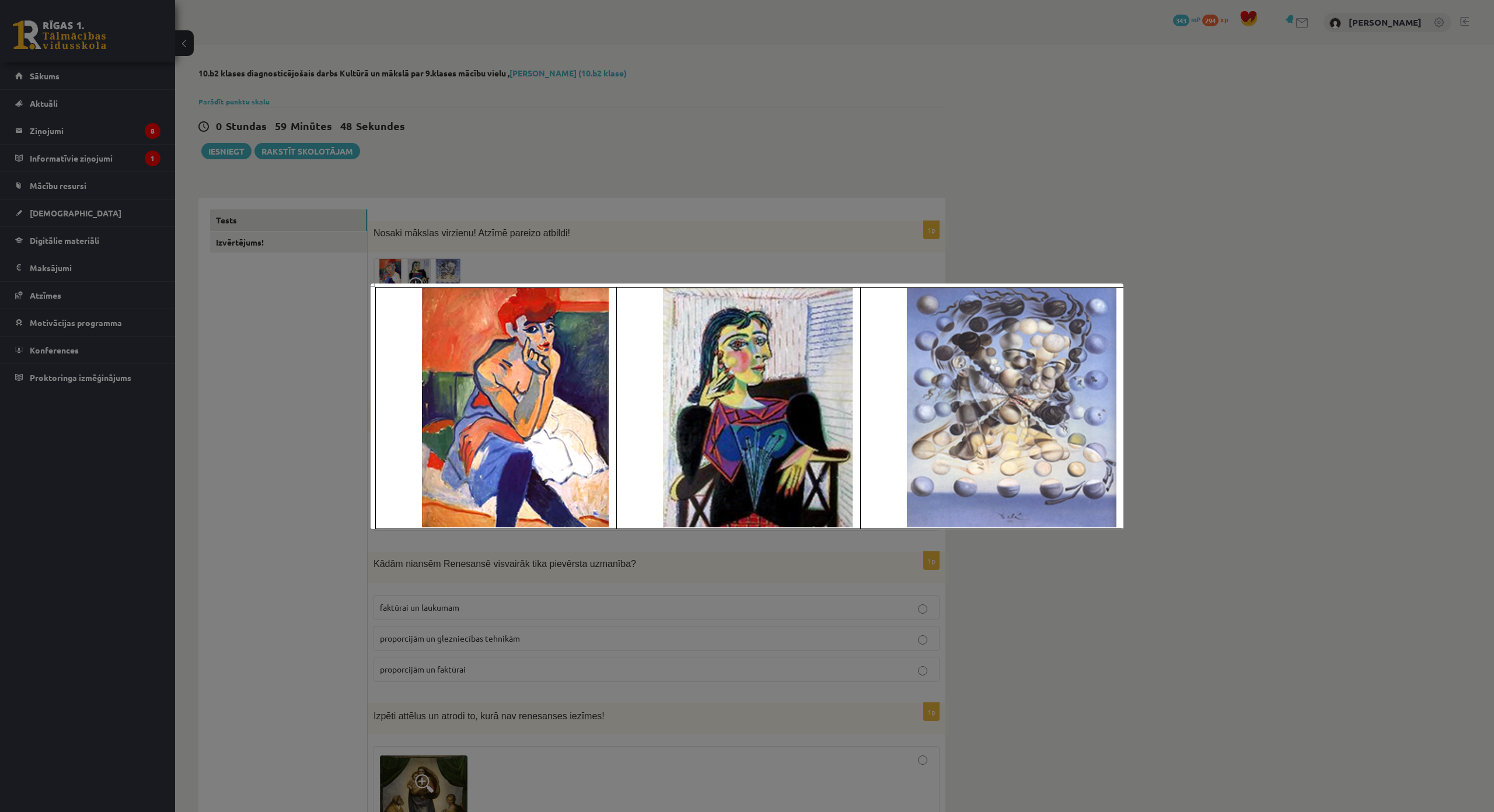
click at [585, 185] on div at bounding box center [747, 406] width 1494 height 812
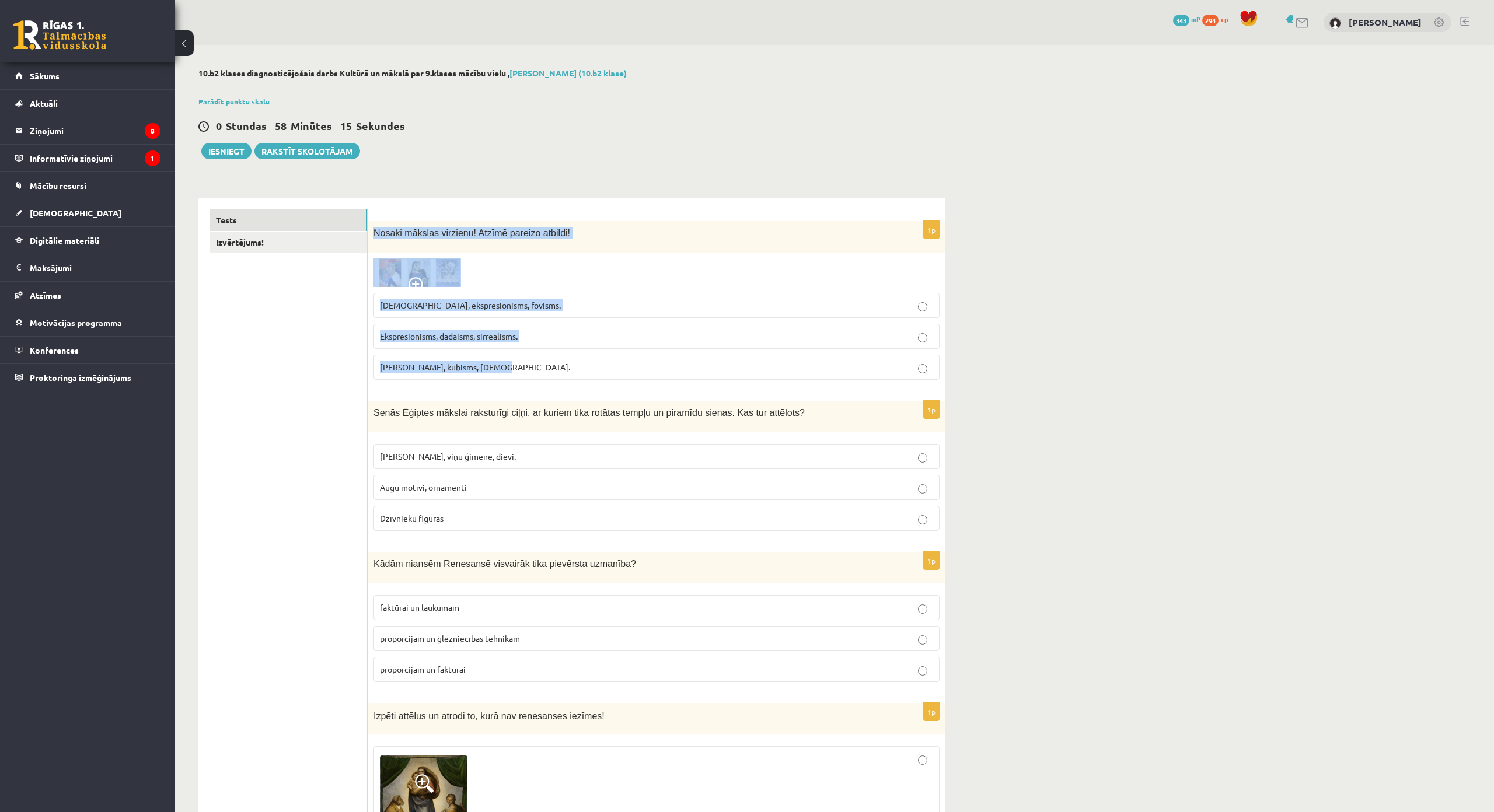
drag, startPoint x: 372, startPoint y: 230, endPoint x: 522, endPoint y: 365, distance: 201.8
click at [522, 365] on div "1p Nosaki mākslas virzienu! Atzīmē pareizo atbildi! [DEMOGRAPHIC_DATA], ekspres…" at bounding box center [656, 305] width 578 height 168
copy div "Nosaki mākslas virzienu! Atzīmē pareizo atbildi! [DEMOGRAPHIC_DATA], ekspresion…"
click at [521, 356] on label "Fovisms, kubisms, sirreālisms." at bounding box center [656, 366] width 566 height 25
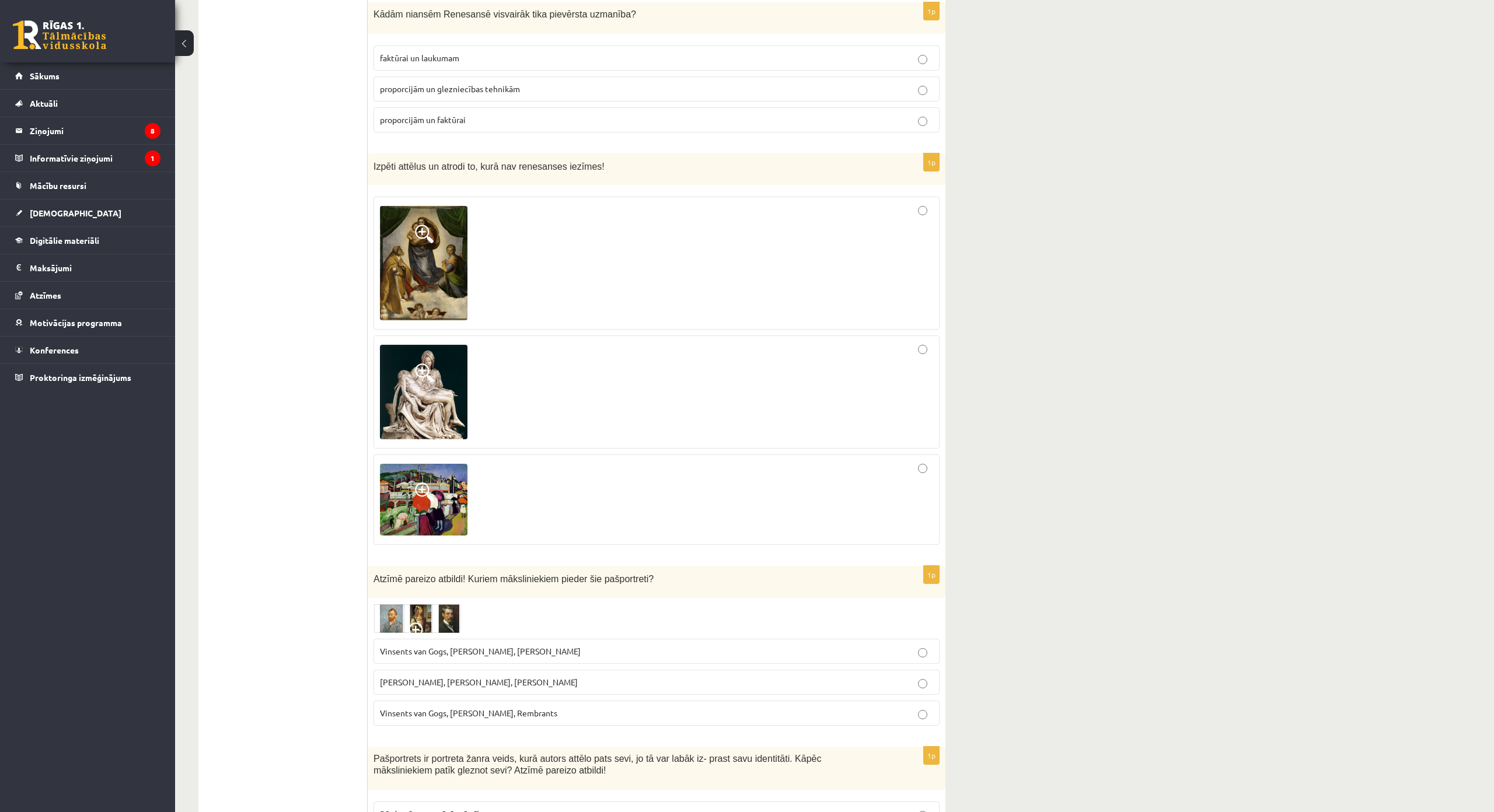
scroll to position [583, 0]
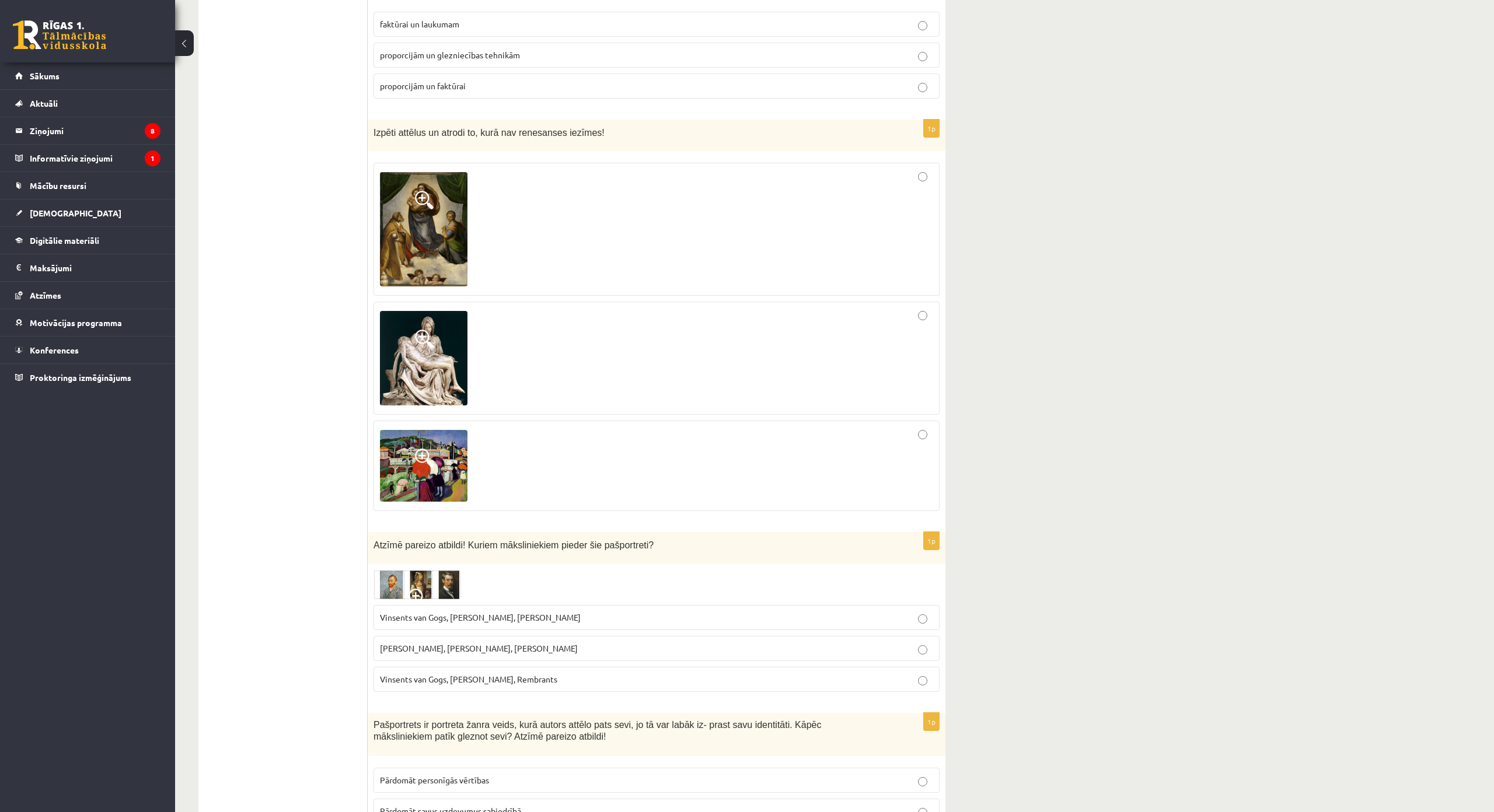
click at [439, 254] on img at bounding box center [423, 229] width 87 height 113
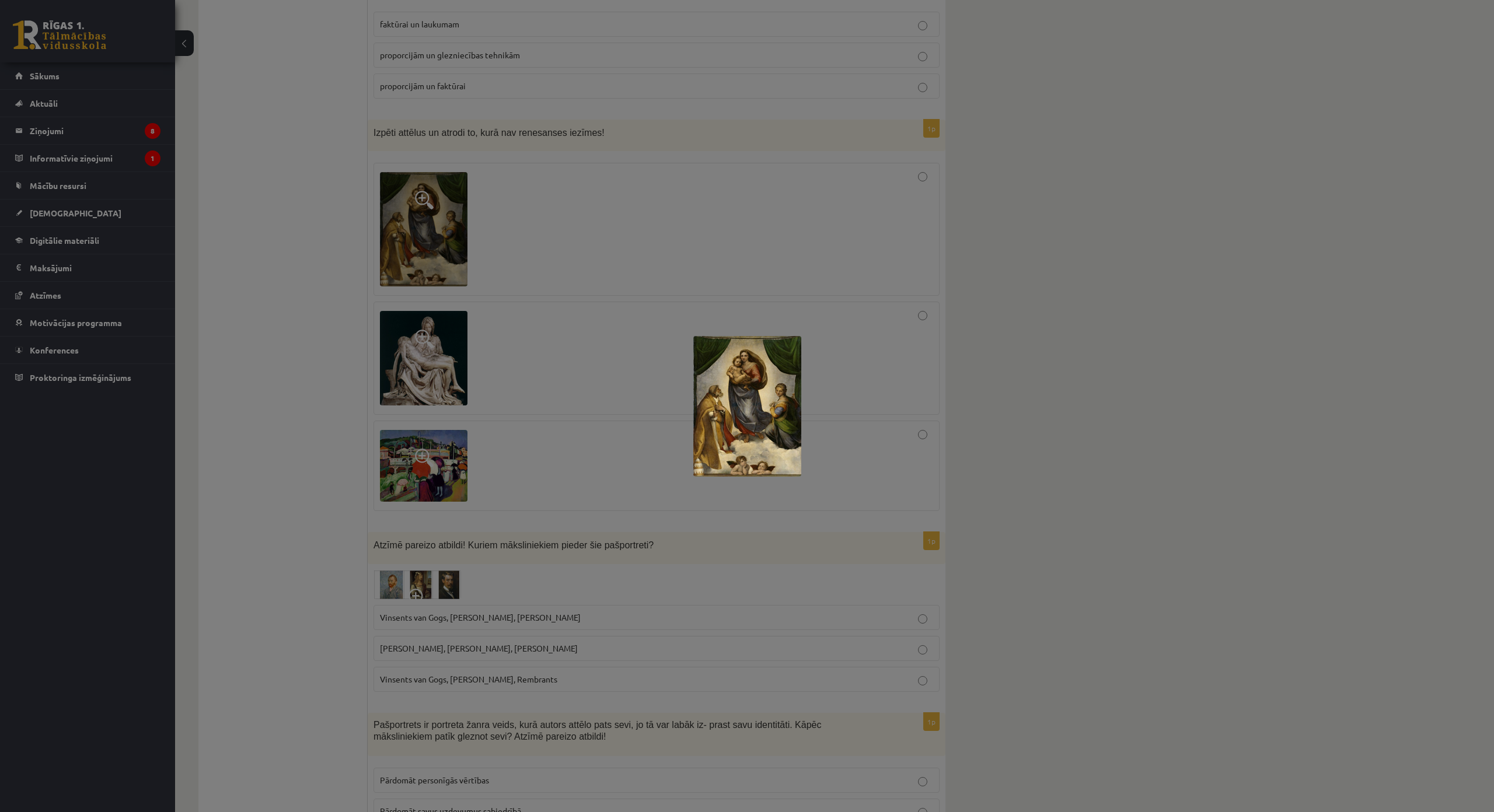
click at [609, 211] on div at bounding box center [747, 406] width 1494 height 812
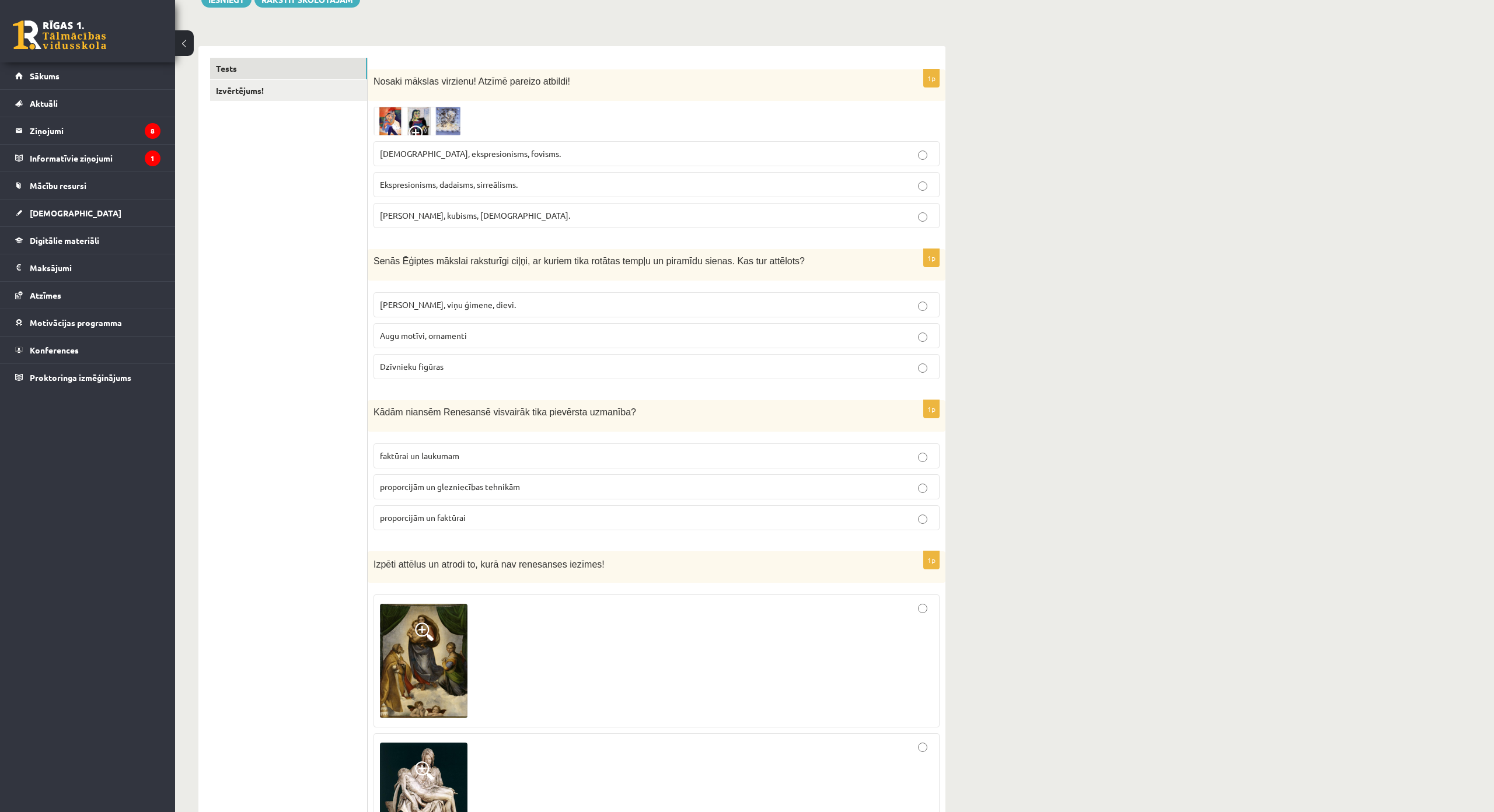
scroll to position [175, 0]
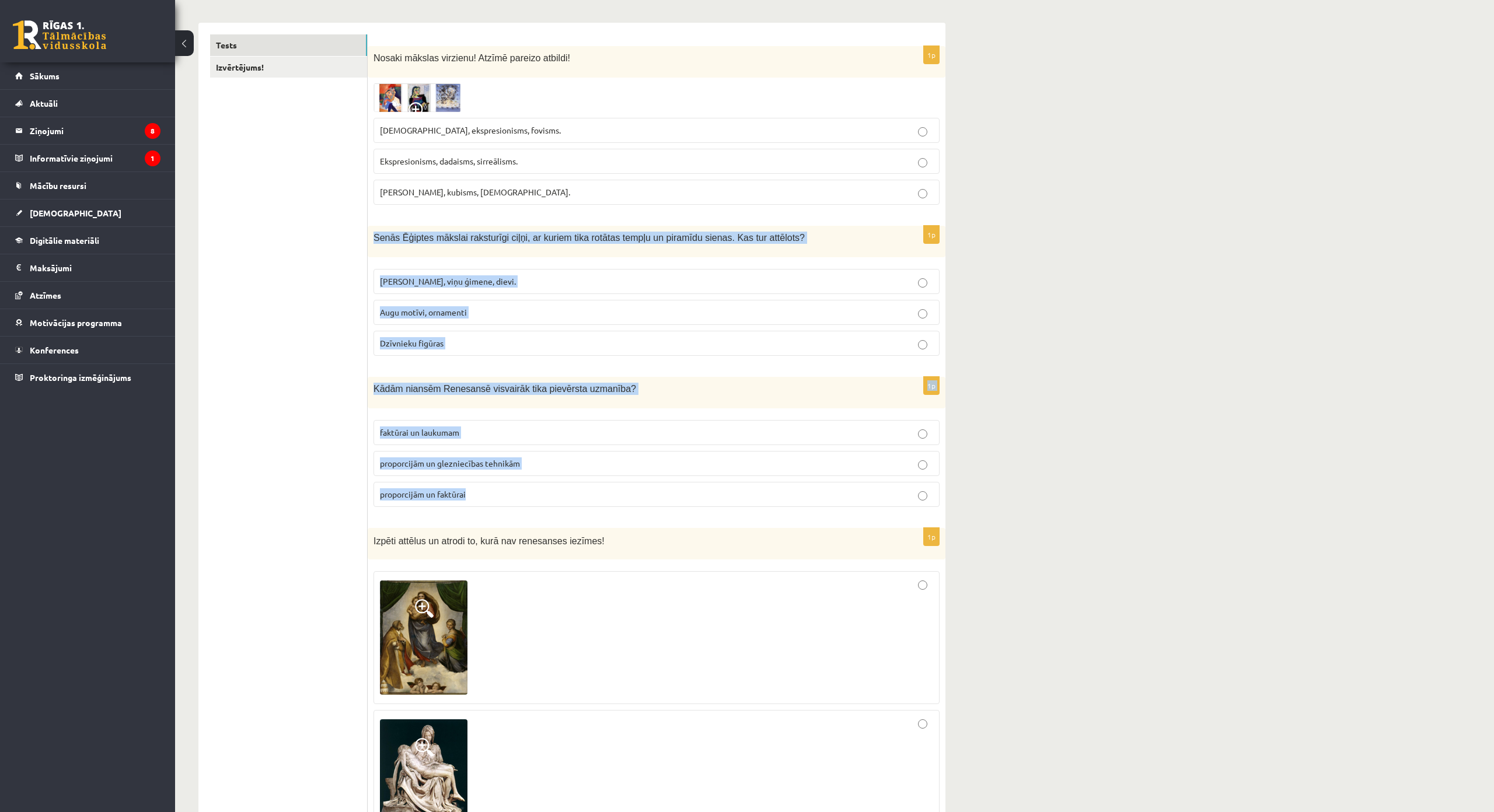
drag, startPoint x: 373, startPoint y: 235, endPoint x: 540, endPoint y: 484, distance: 299.8
copy form "Senās Ēģiptes mākslai raksturīgi ciļņi, ar kuriem tika rotātas tempļu un piramī…"
click at [500, 279] on p "Faraoni, viņu ģimene, dievi." at bounding box center [656, 281] width 554 height 12
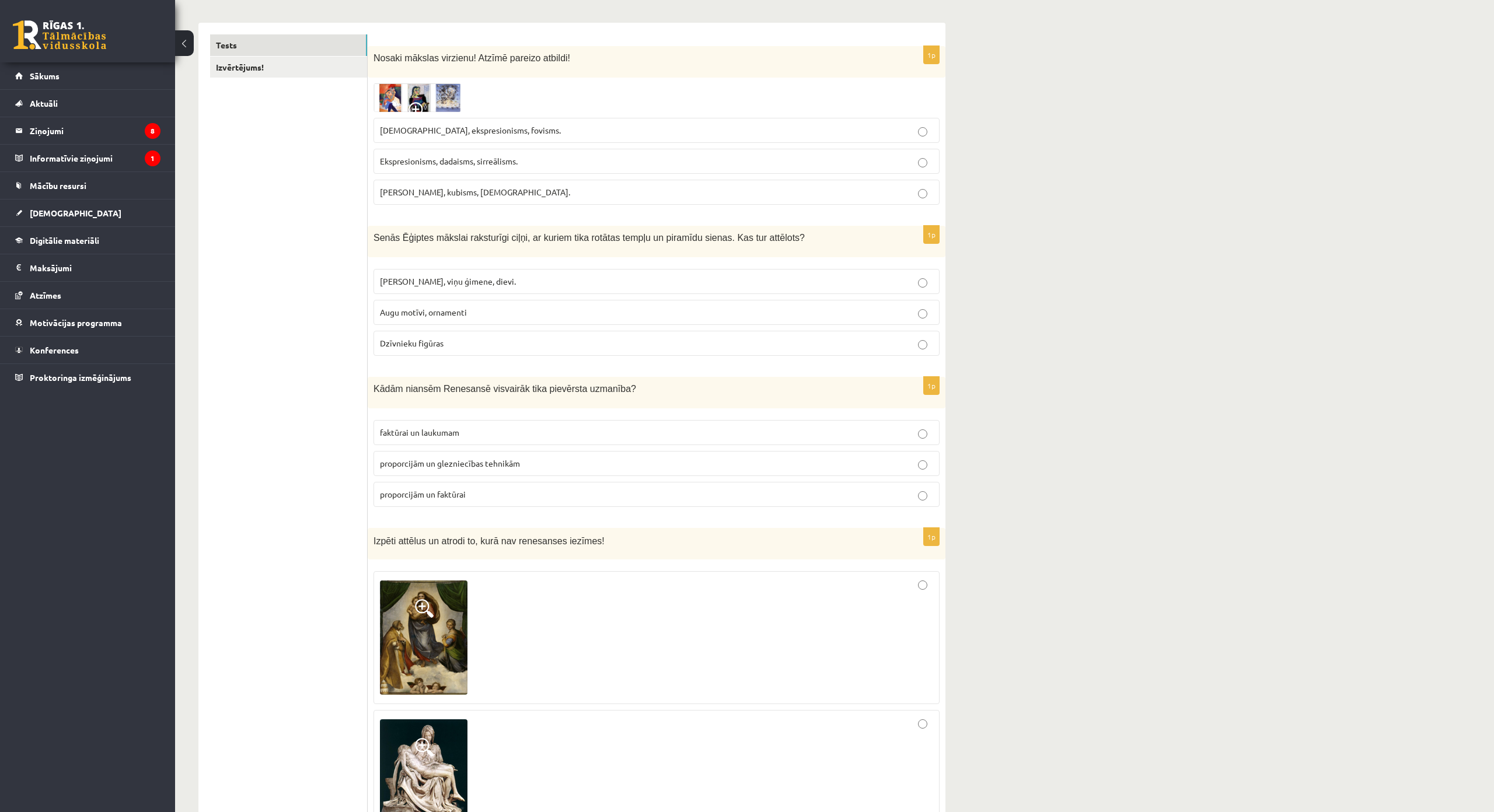
click at [534, 465] on p "proporcijām un glezniecības tehnikām" at bounding box center [656, 463] width 554 height 12
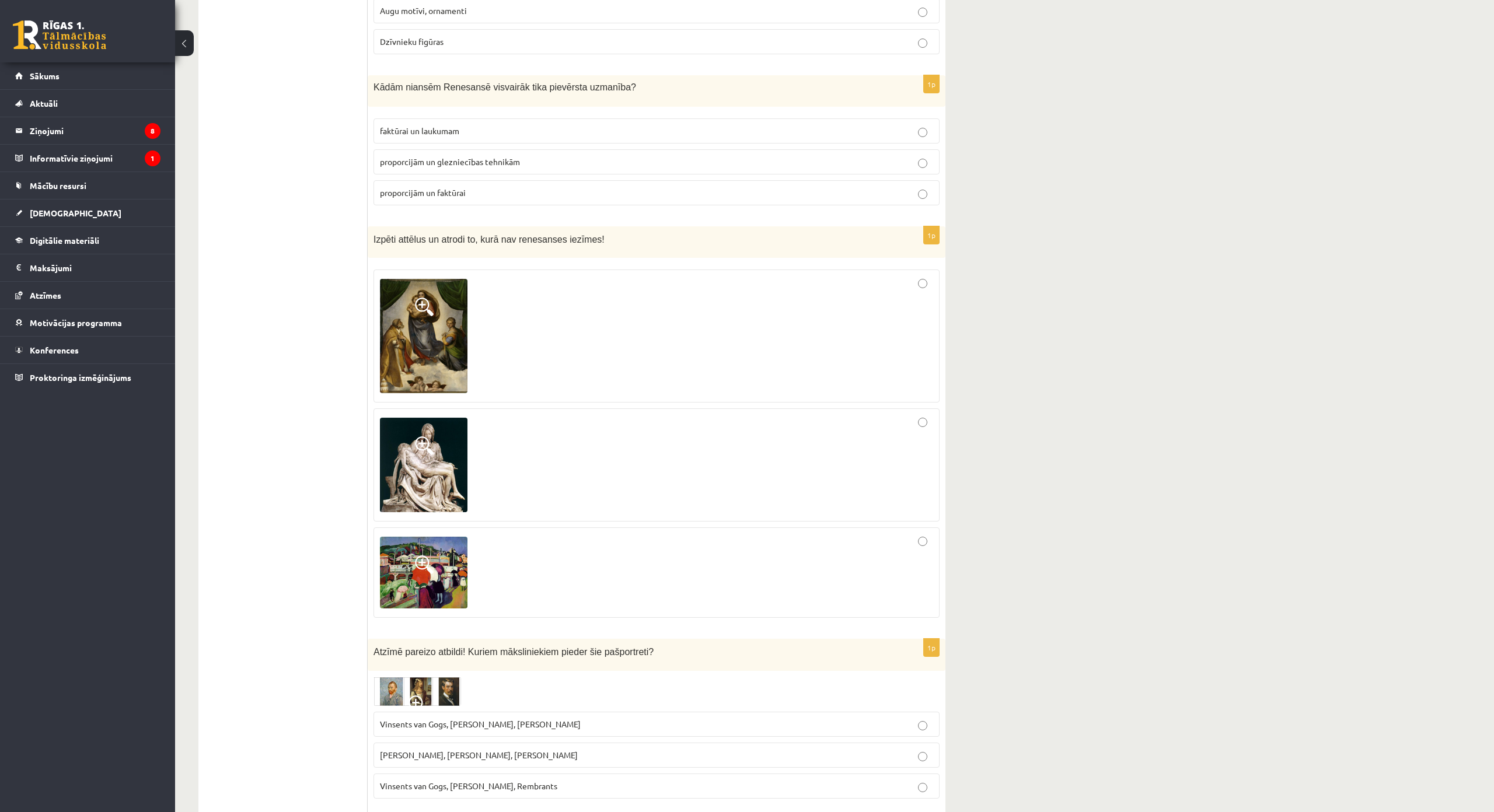
scroll to position [525, 0]
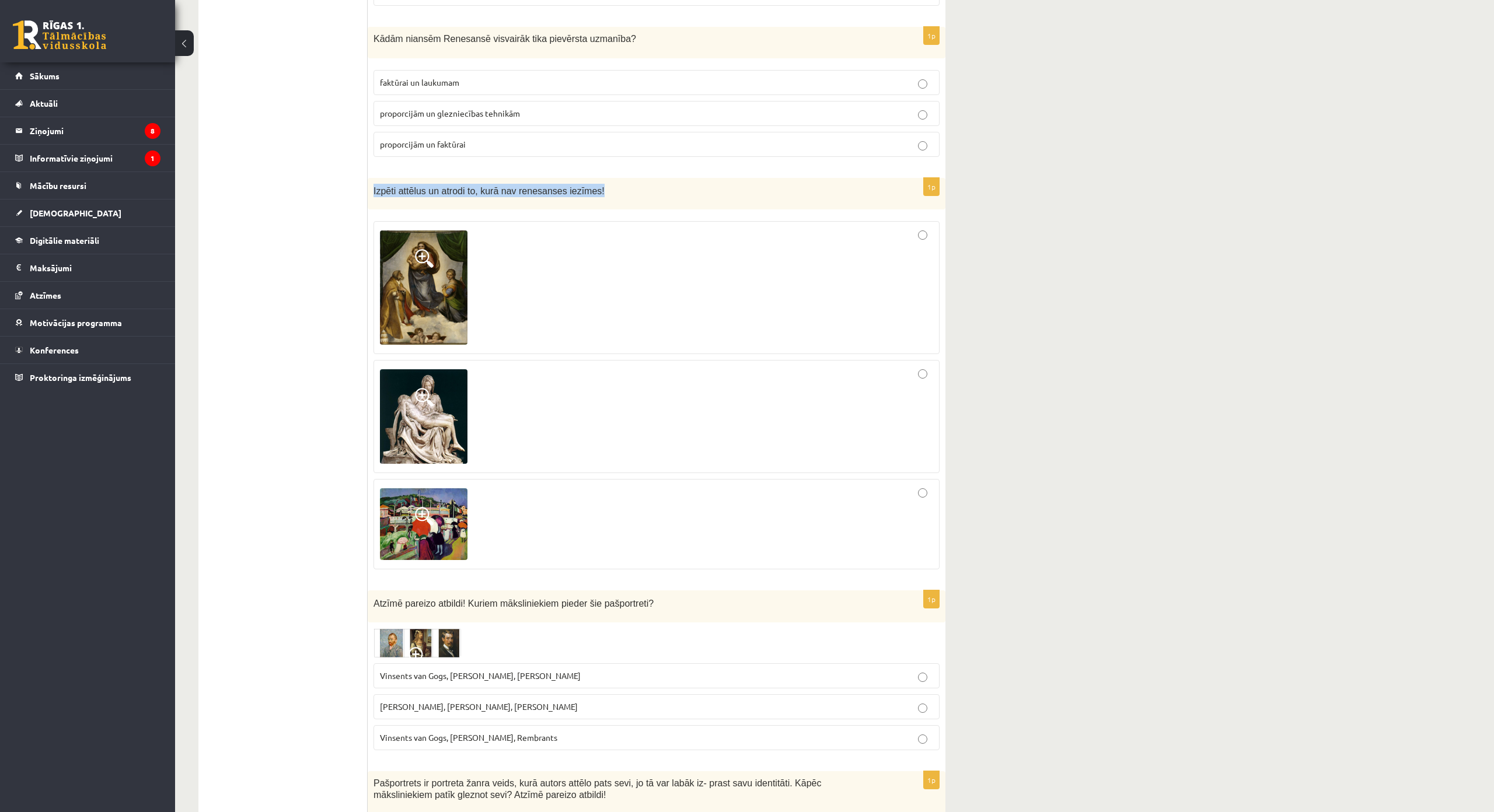
drag, startPoint x: 370, startPoint y: 186, endPoint x: 611, endPoint y: 203, distance: 241.6
click at [611, 203] on div "Izpēti attēlus un atrodi to, kurā nav renesanses iezīmes!" at bounding box center [656, 193] width 578 height 32
copy span "Izpēti attēlus un atrodi to, kurā nav renesanses iezīmes!"
click at [602, 513] on div at bounding box center [656, 524] width 554 height 77
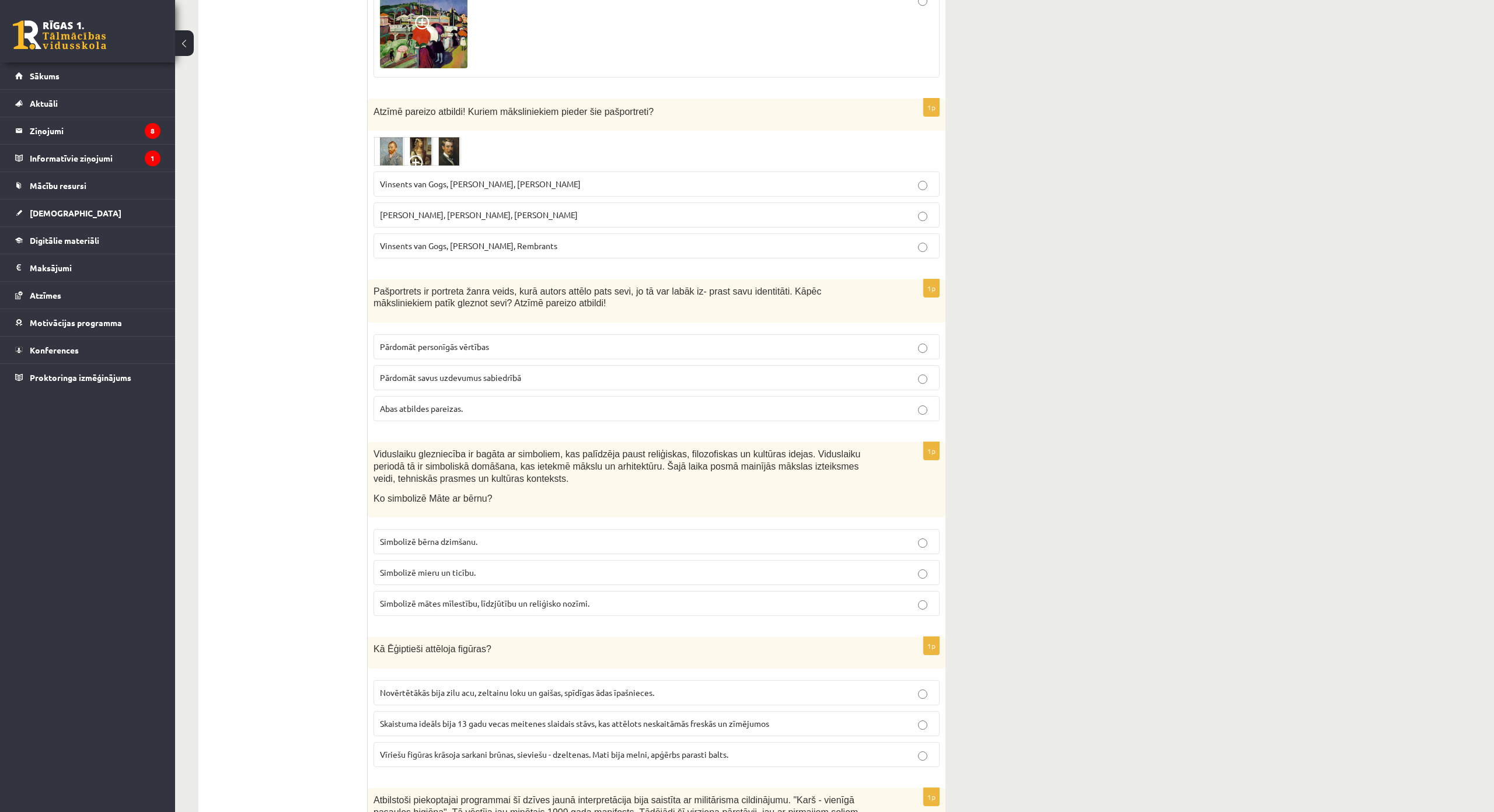
scroll to position [992, 0]
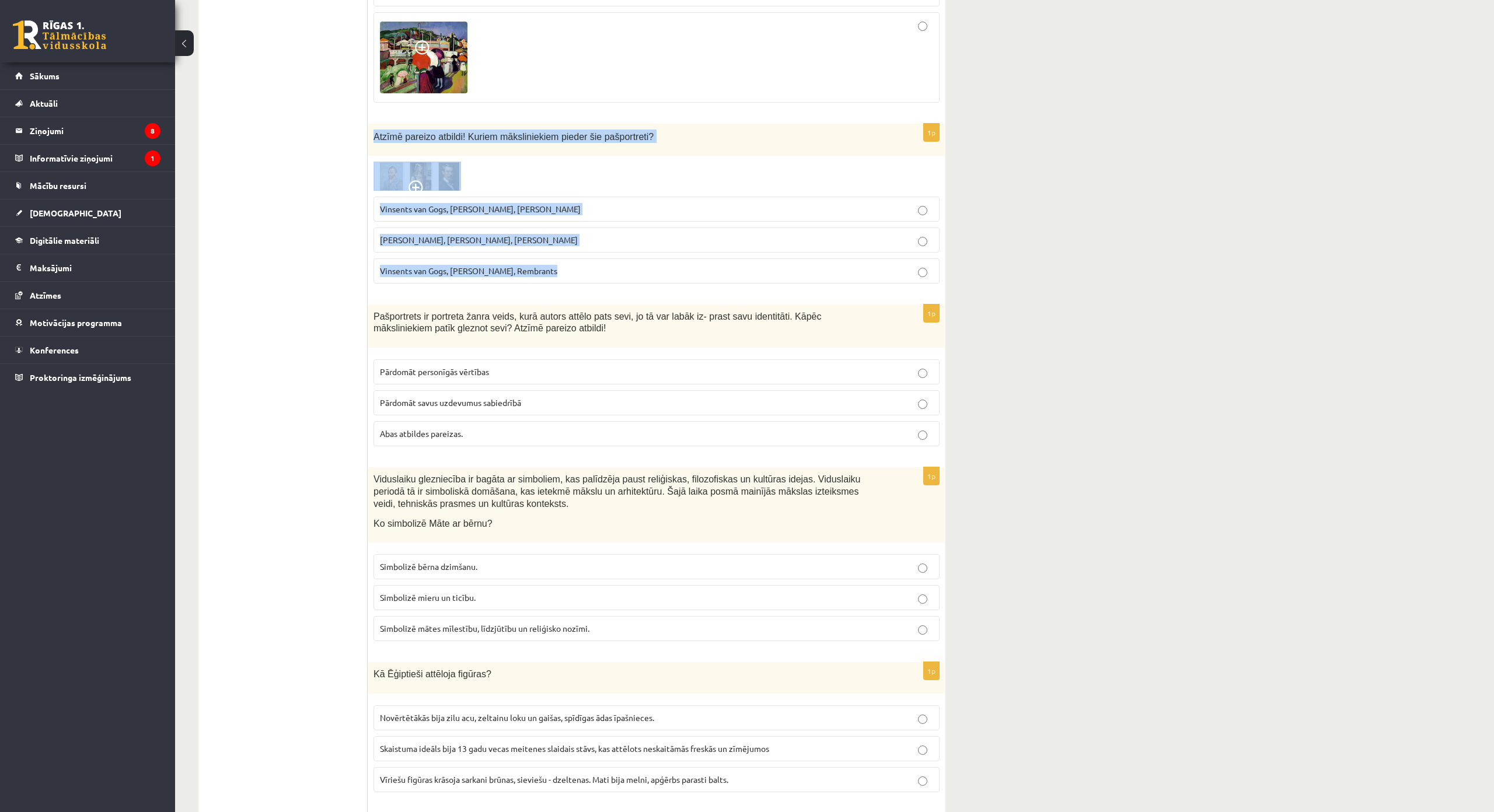
drag, startPoint x: 373, startPoint y: 134, endPoint x: 580, endPoint y: 266, distance: 245.5
click at [580, 266] on div "1p Atzīmē pareizo atbildi! Kuriem māksliniekiem pieder šie pašportreti? Vinsent…" at bounding box center [656, 208] width 578 height 169
copy div "Atzīmē pareizo atbildi! Kuriem māksliniekiem pieder šie pašportreti? Vinsents v…"
click at [572, 213] on p "Vinsents van Gogs, Albrehts Dīrers, Janis Rozentāls" at bounding box center [656, 208] width 554 height 12
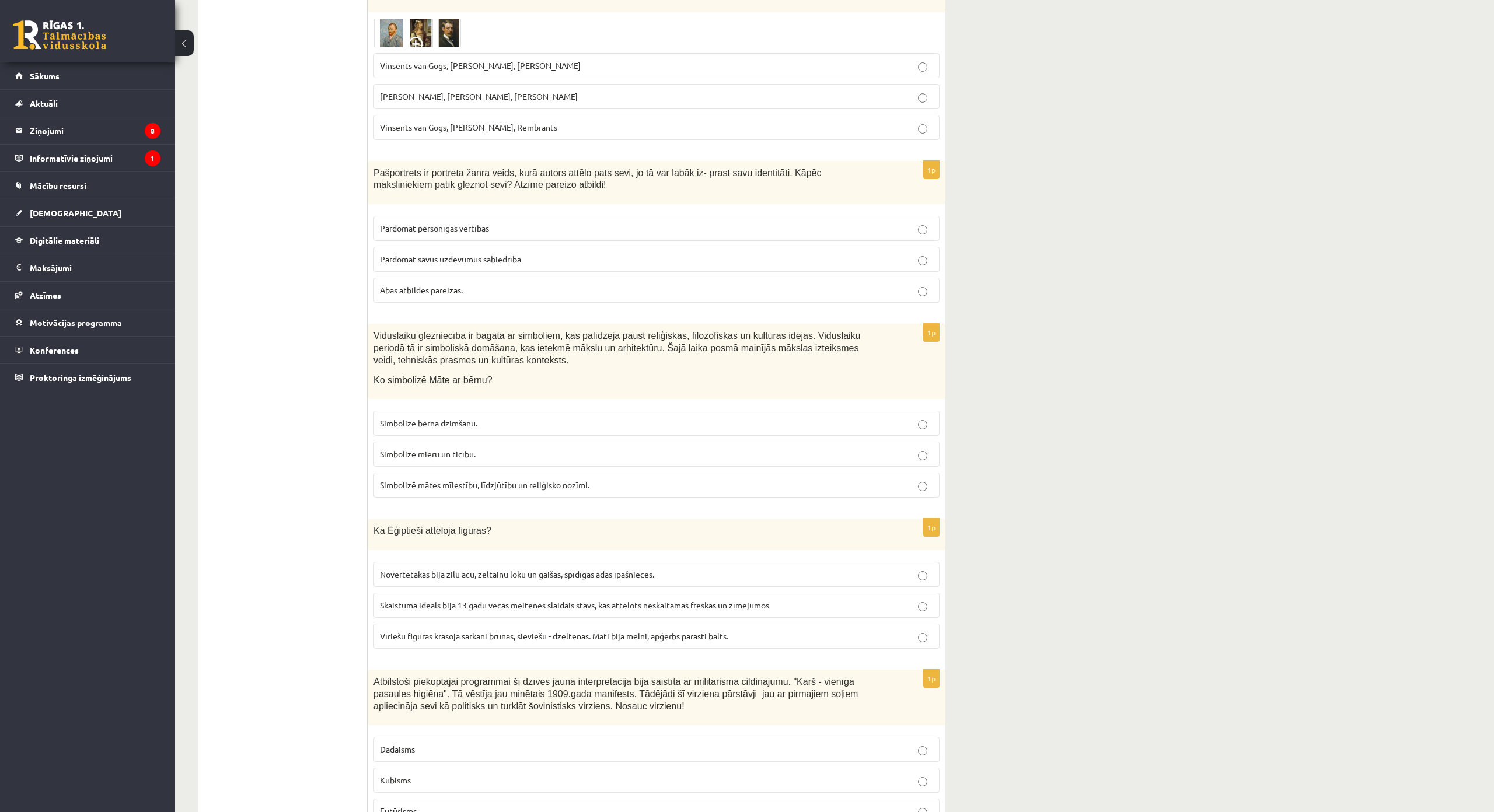
scroll to position [1225, 0]
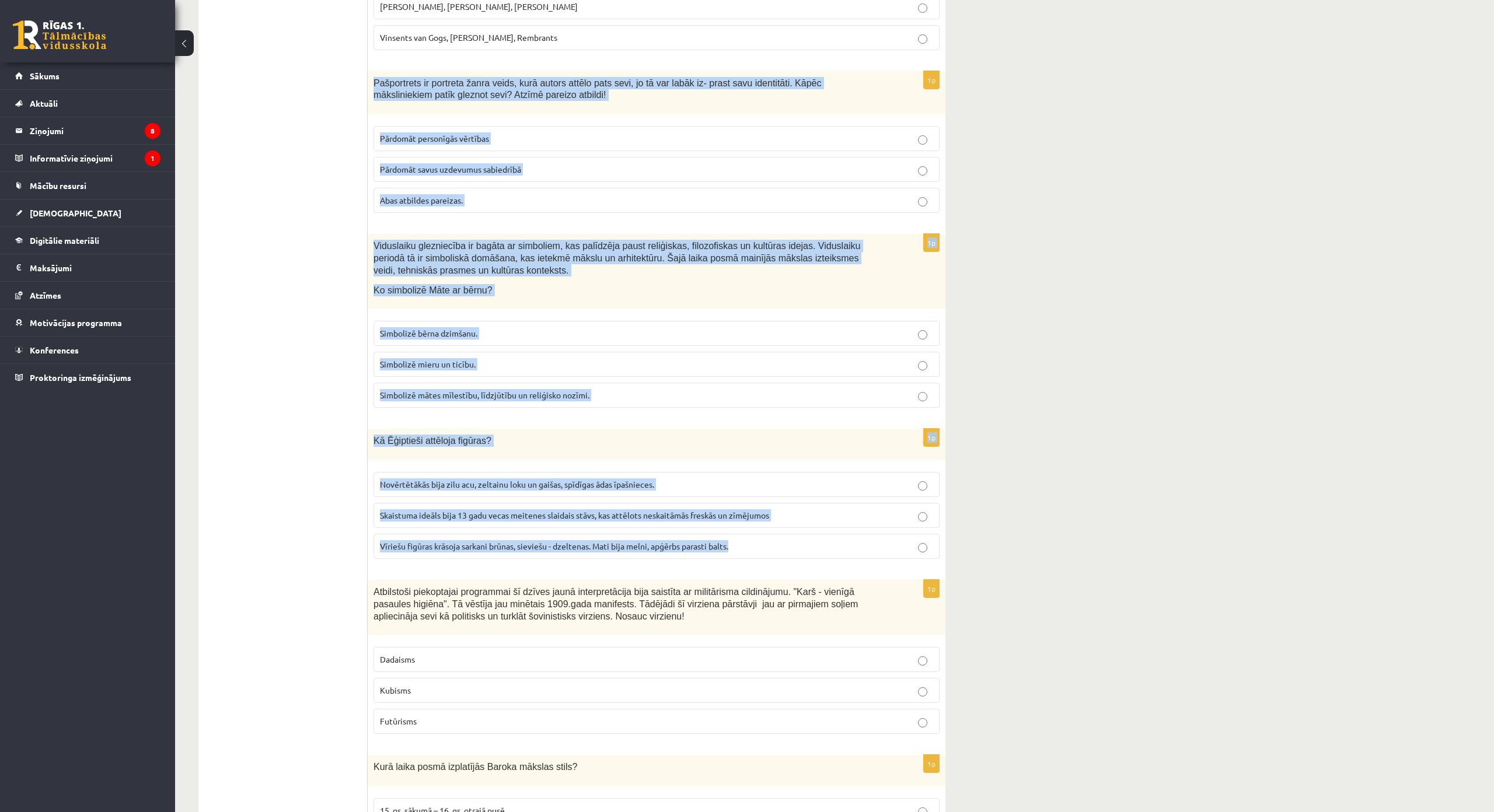
drag, startPoint x: 369, startPoint y: 73, endPoint x: 762, endPoint y: 537, distance: 608.1
copy form "Pašportrets ir portreta žanra veids, kurā autors attēlo pats sevi, jo tā var la…"
click at [511, 198] on p "Abas atbildes pareizas." at bounding box center [656, 200] width 554 height 12
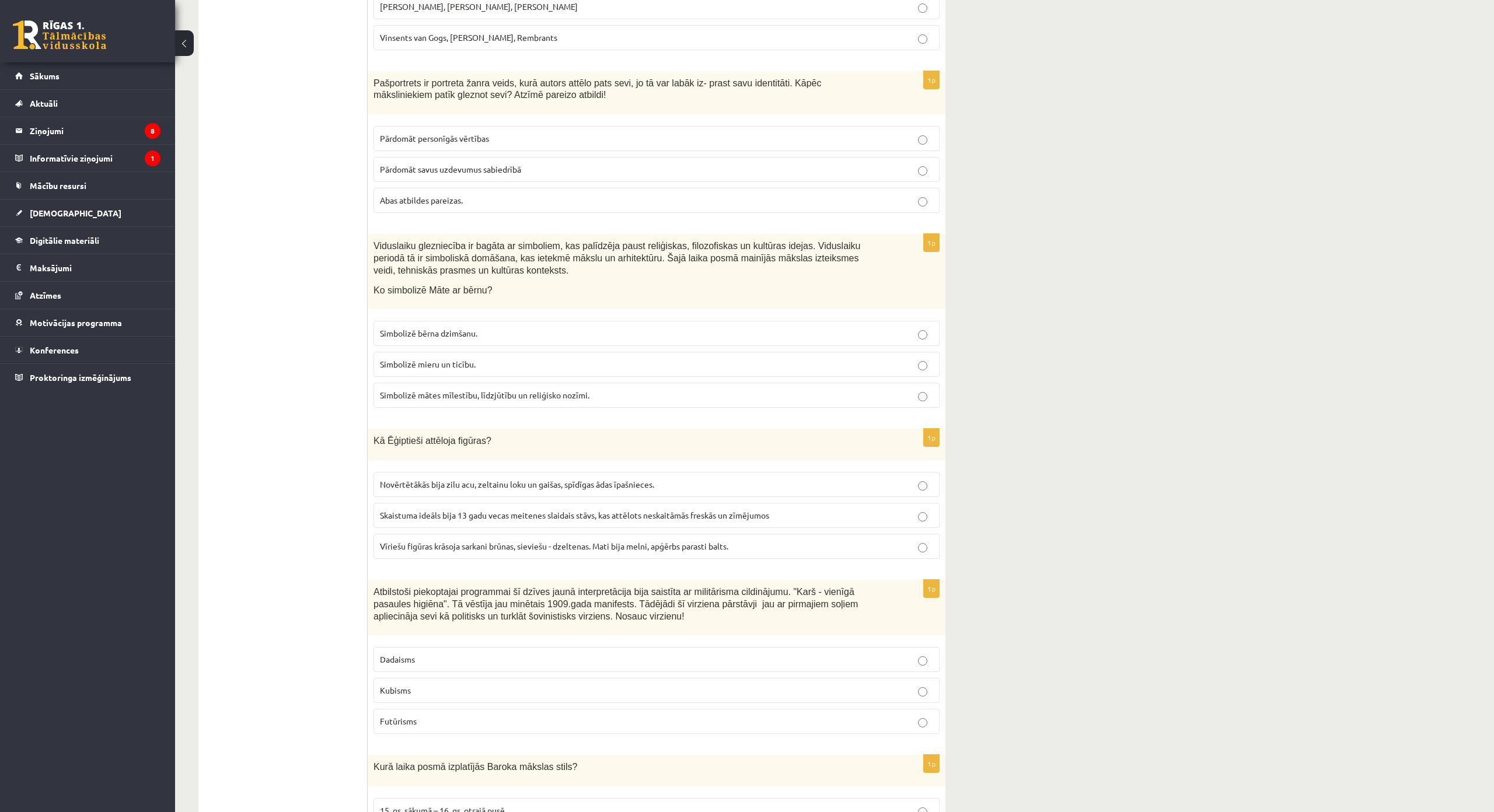
click at [601, 392] on p "Simbolizē mātes mīlestību, līdzjūtību un reliģisko nozīmi." at bounding box center [656, 394] width 554 height 12
click at [744, 540] on label "Vīriešu figūras krāsoja sarkani brūnas, sieviešu - dzeltenas. Mati bija melni, …" at bounding box center [656, 546] width 566 height 25
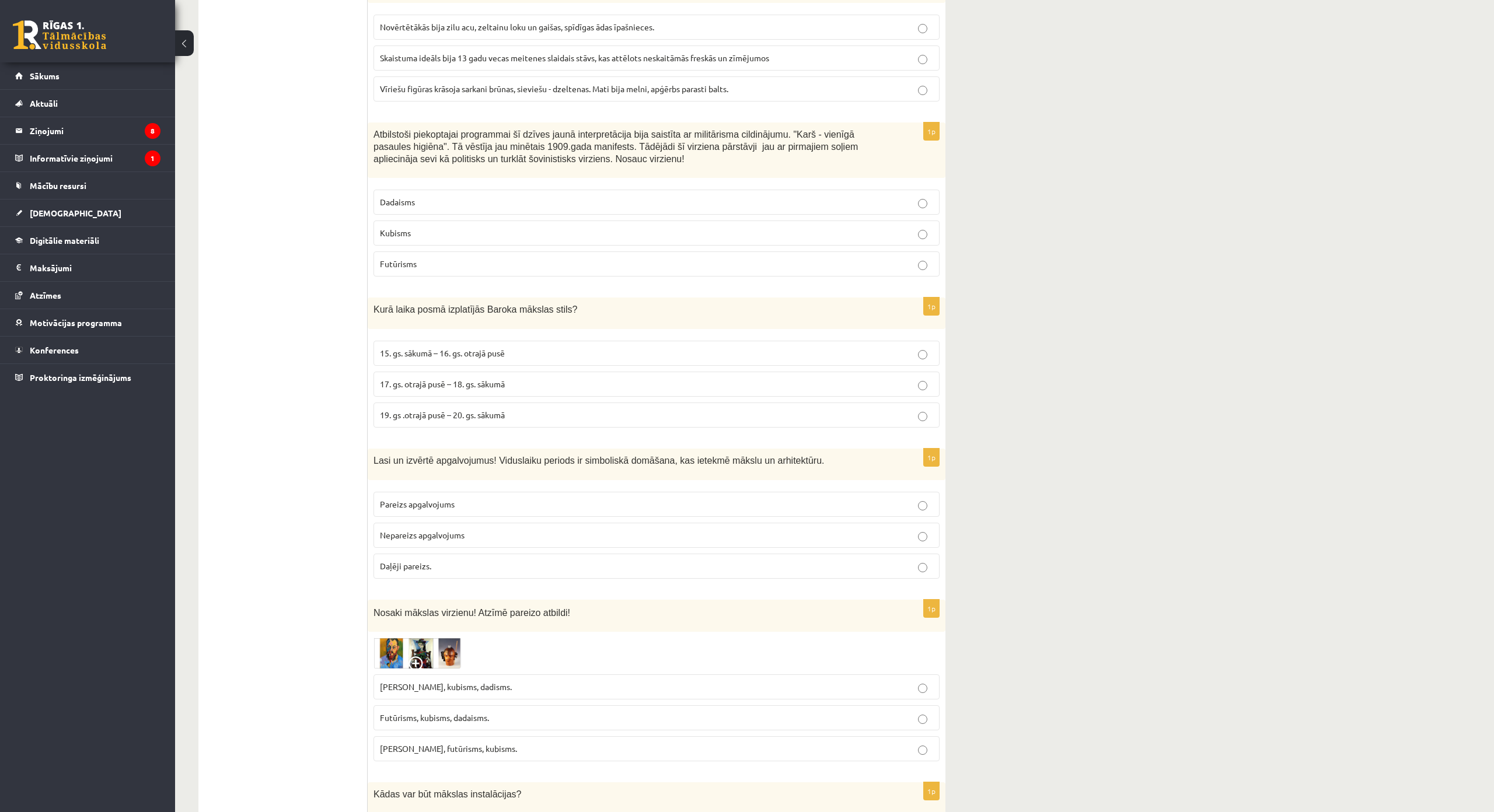
scroll to position [1692, 0]
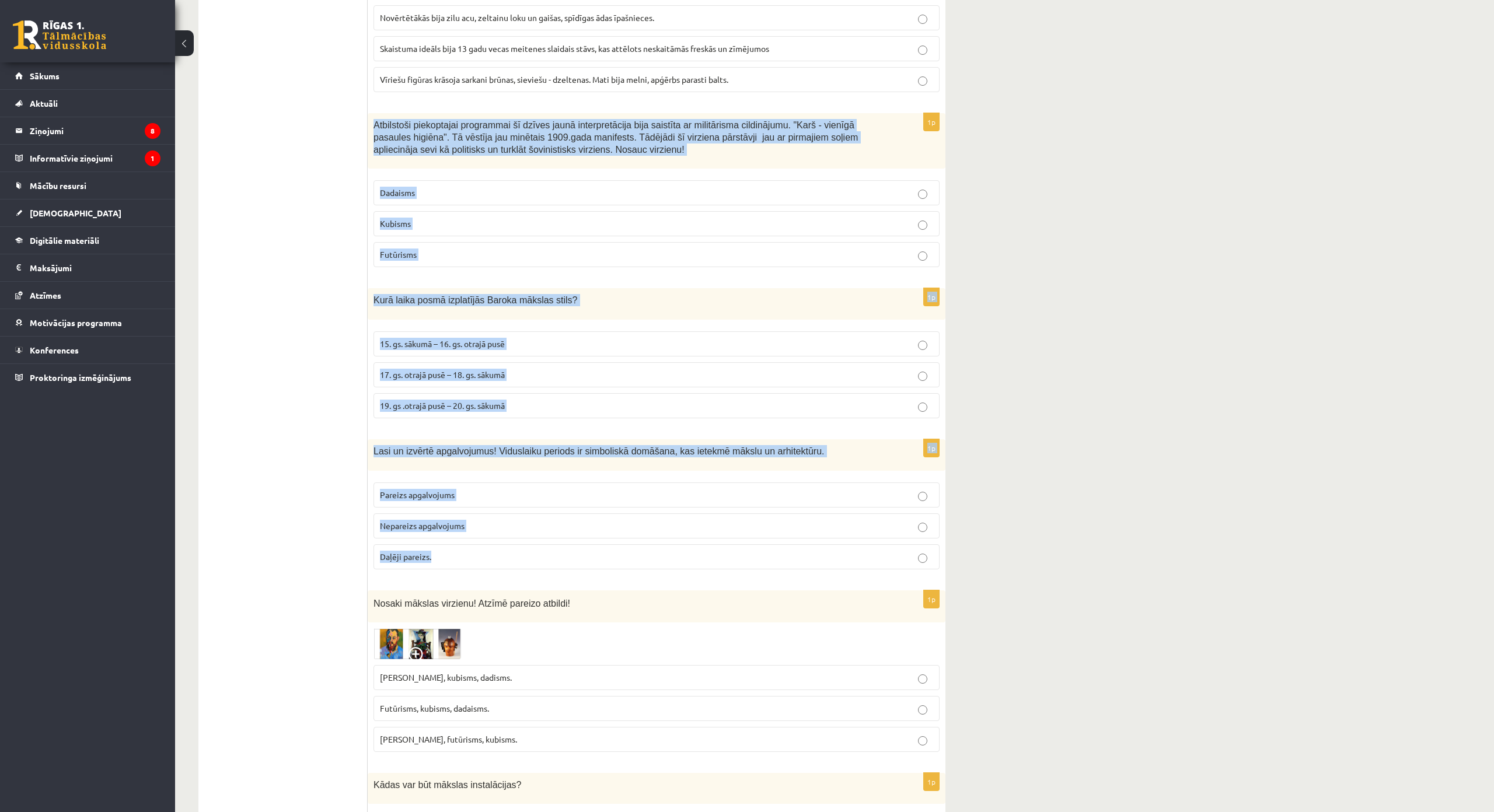
drag, startPoint x: 371, startPoint y: 121, endPoint x: 501, endPoint y: 543, distance: 441.6
copy form "Atbilstoši piekoptajai programmai šī dzīves jaunā interpretācija bija saistīta …"
click at [461, 258] on p "Futūrisms" at bounding box center [656, 254] width 554 height 12
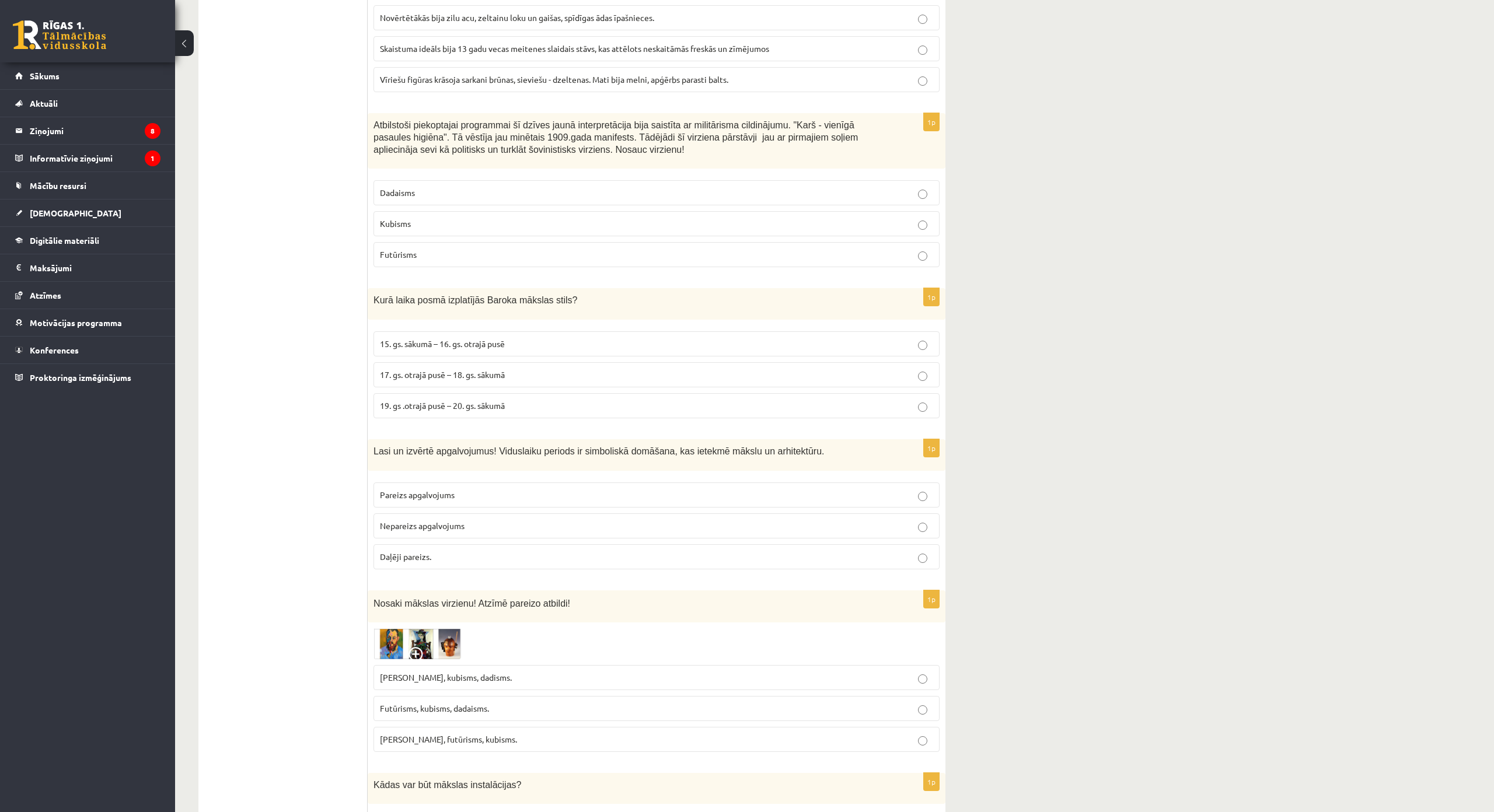
click at [446, 373] on span "17. gs. otrajā pusē – 18. gs. sākumā" at bounding box center [442, 374] width 125 height 10
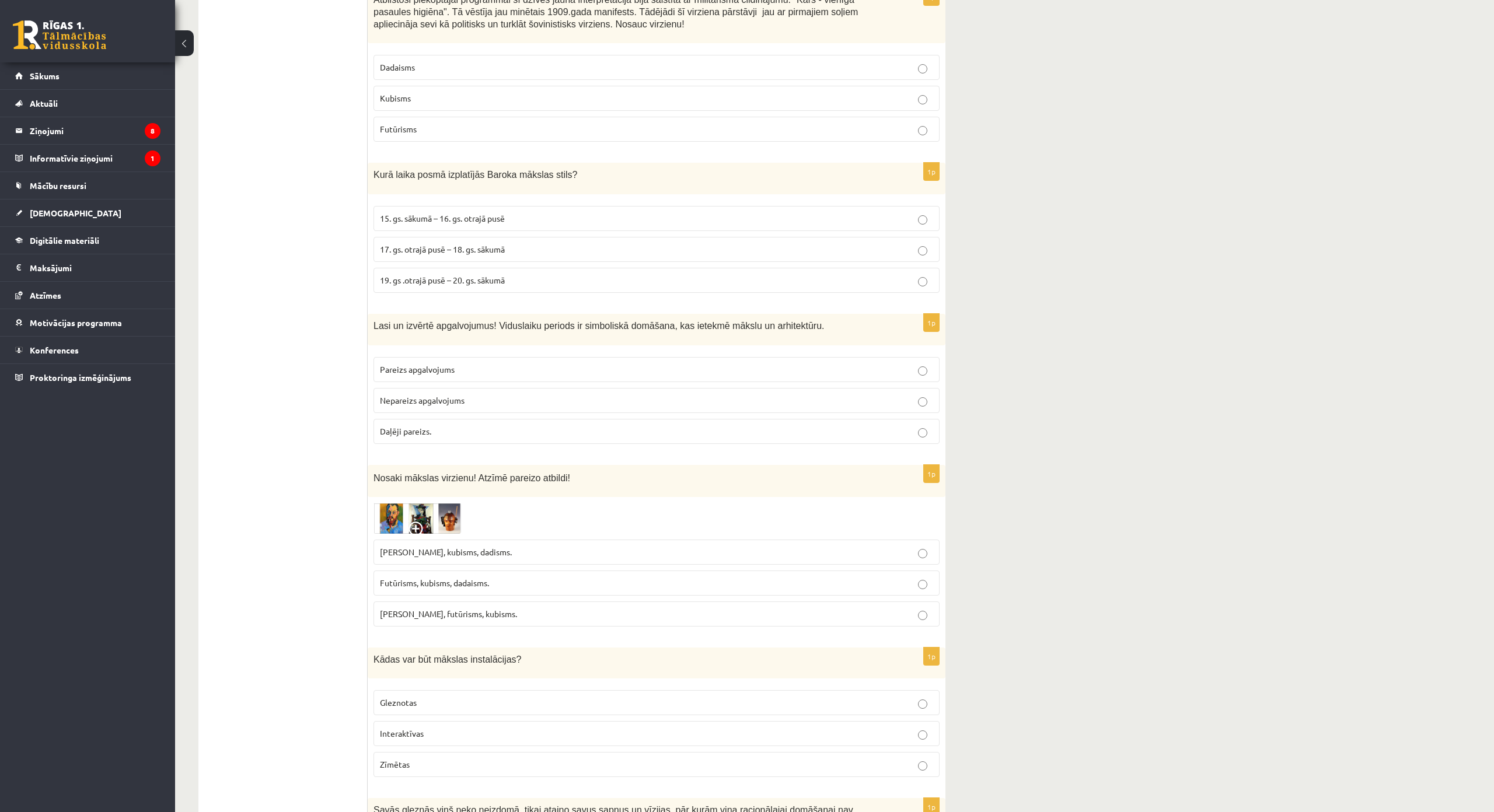
scroll to position [1867, 0]
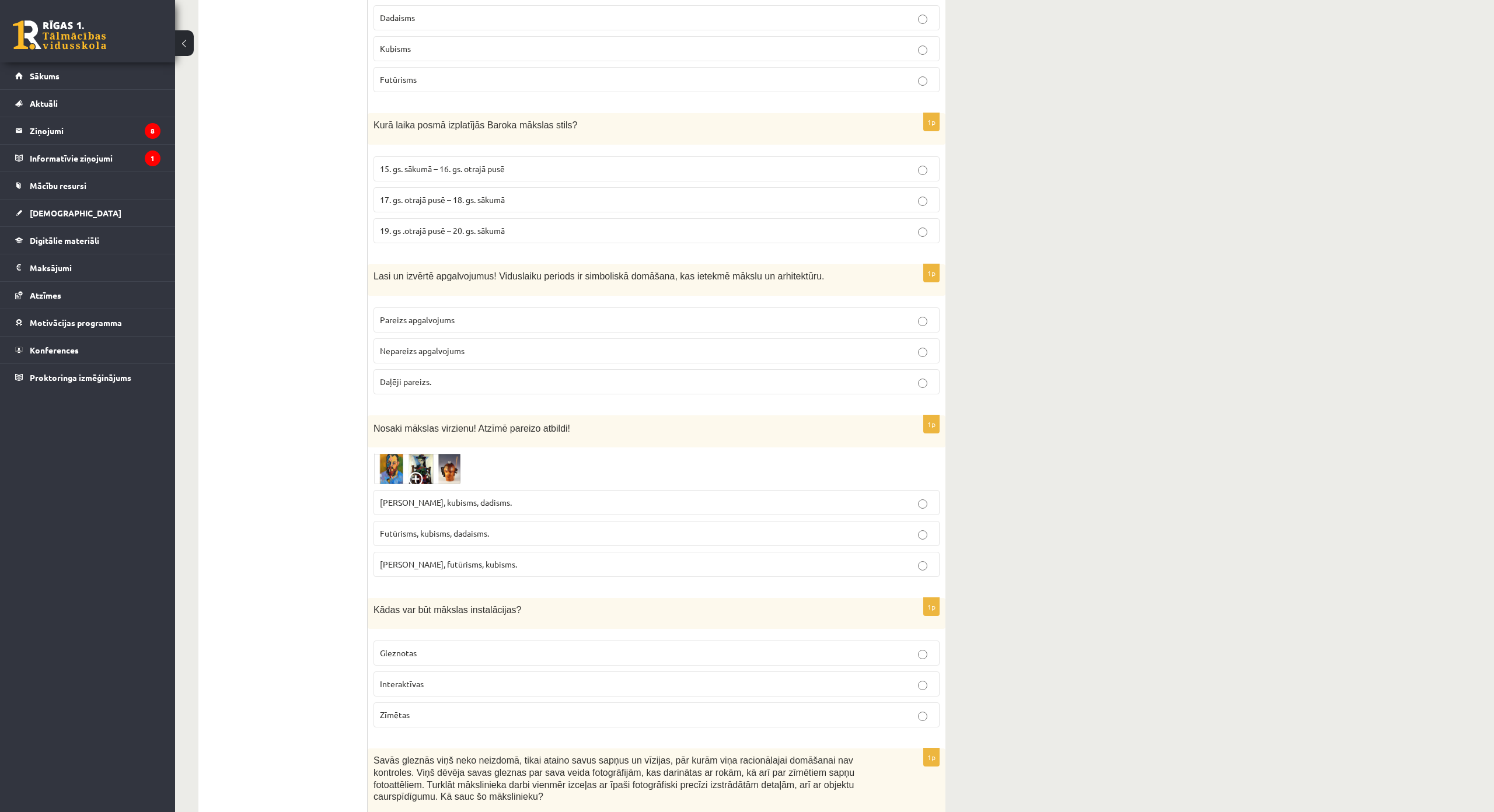
click at [454, 322] on span "Pareizs apgalvojums" at bounding box center [417, 319] width 74 height 10
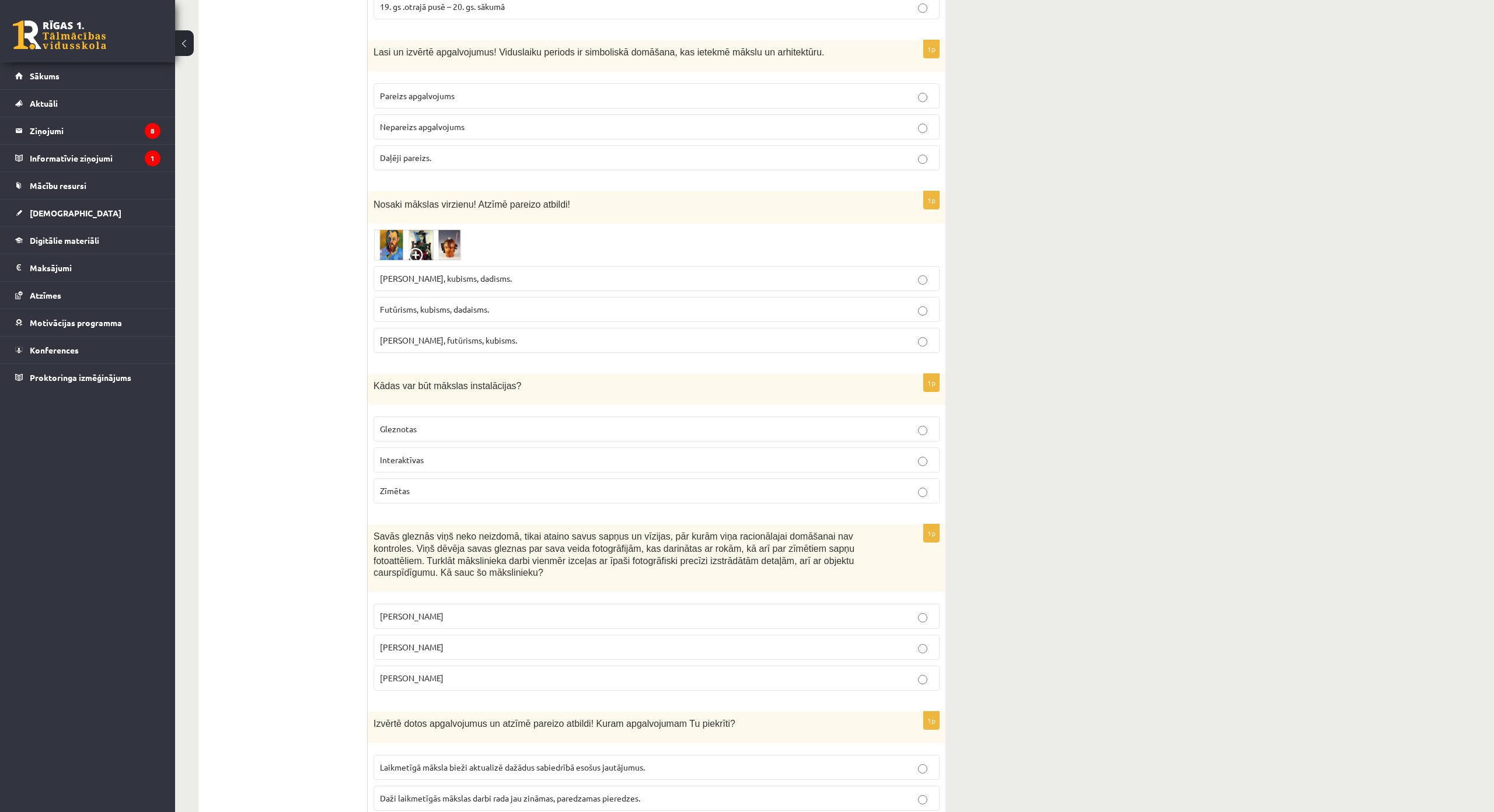
scroll to position [2100, 0]
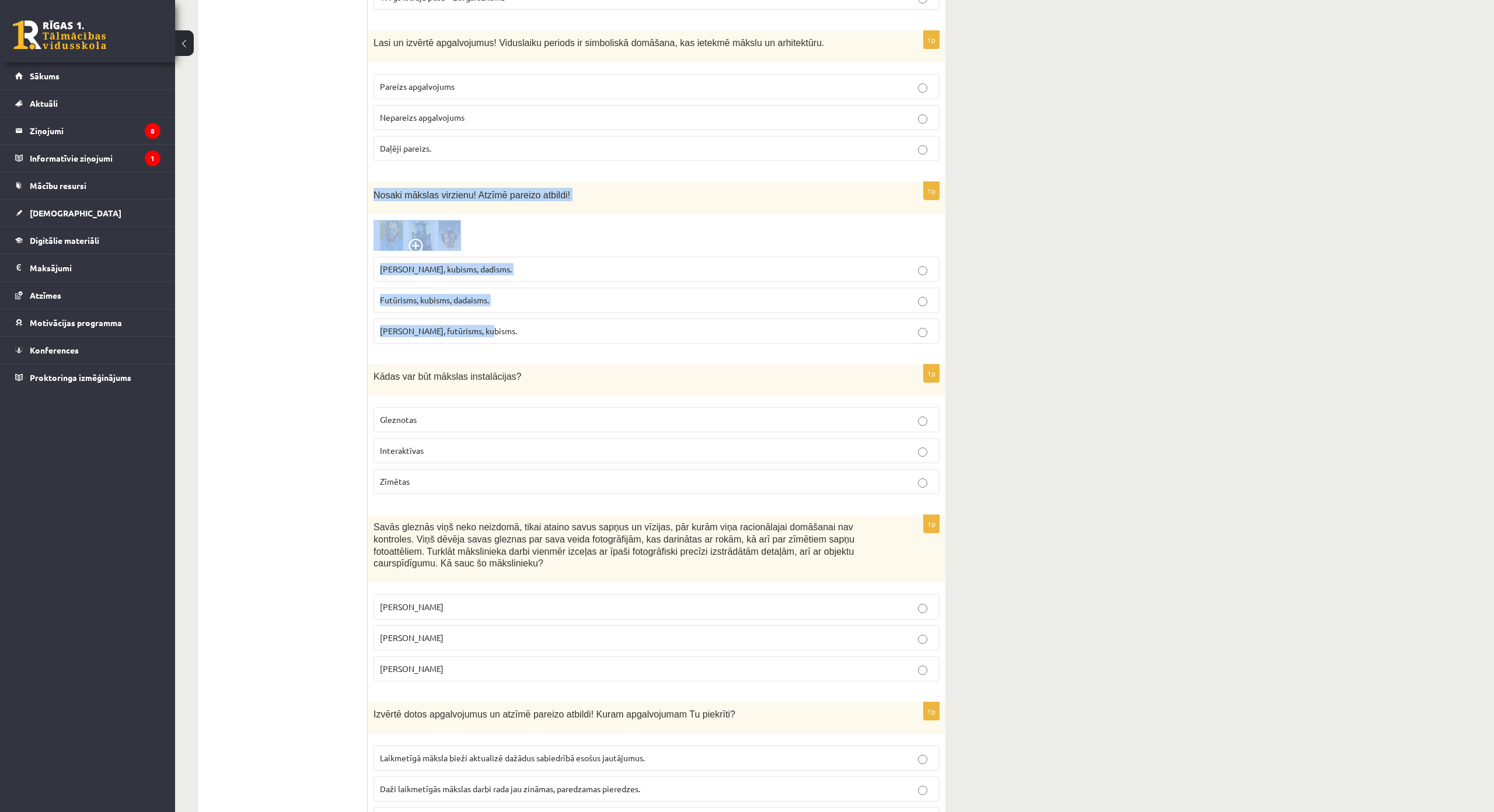
drag, startPoint x: 372, startPoint y: 194, endPoint x: 489, endPoint y: 332, distance: 180.9
click at [489, 332] on div "1p Nosaki mākslas virzienu! Atzīmē pareizo atbildi! Fovisms, kubisms, dadisms. …" at bounding box center [656, 267] width 578 height 170
copy div "Nosaki mākslas virzienu! Atzīmē pareizo atbildi! Fovisms, kubisms, dadisms. Fut…"
click at [442, 274] on p "Fovisms, kubisms, dadisms." at bounding box center [656, 269] width 554 height 12
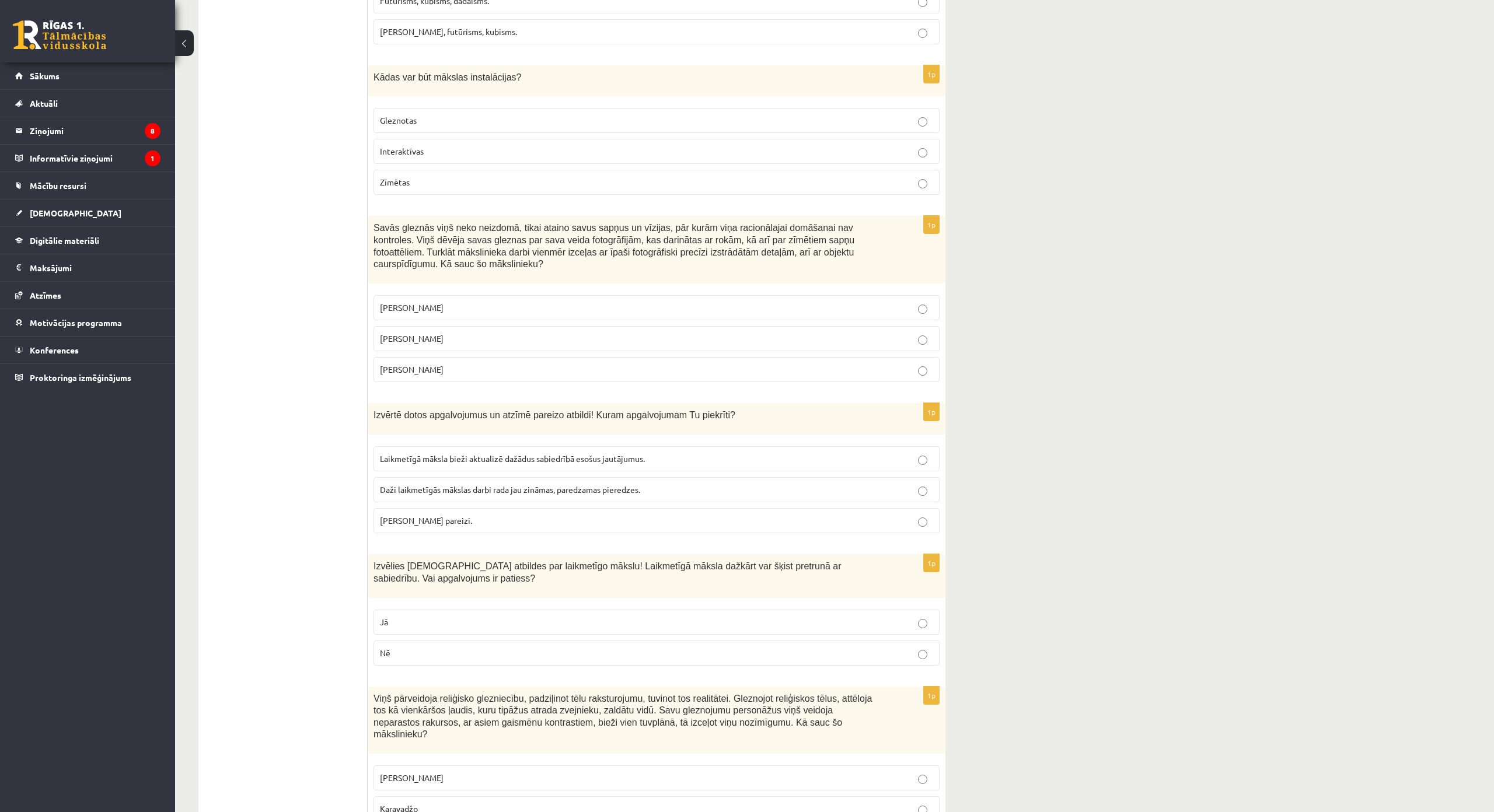
scroll to position [2391, 0]
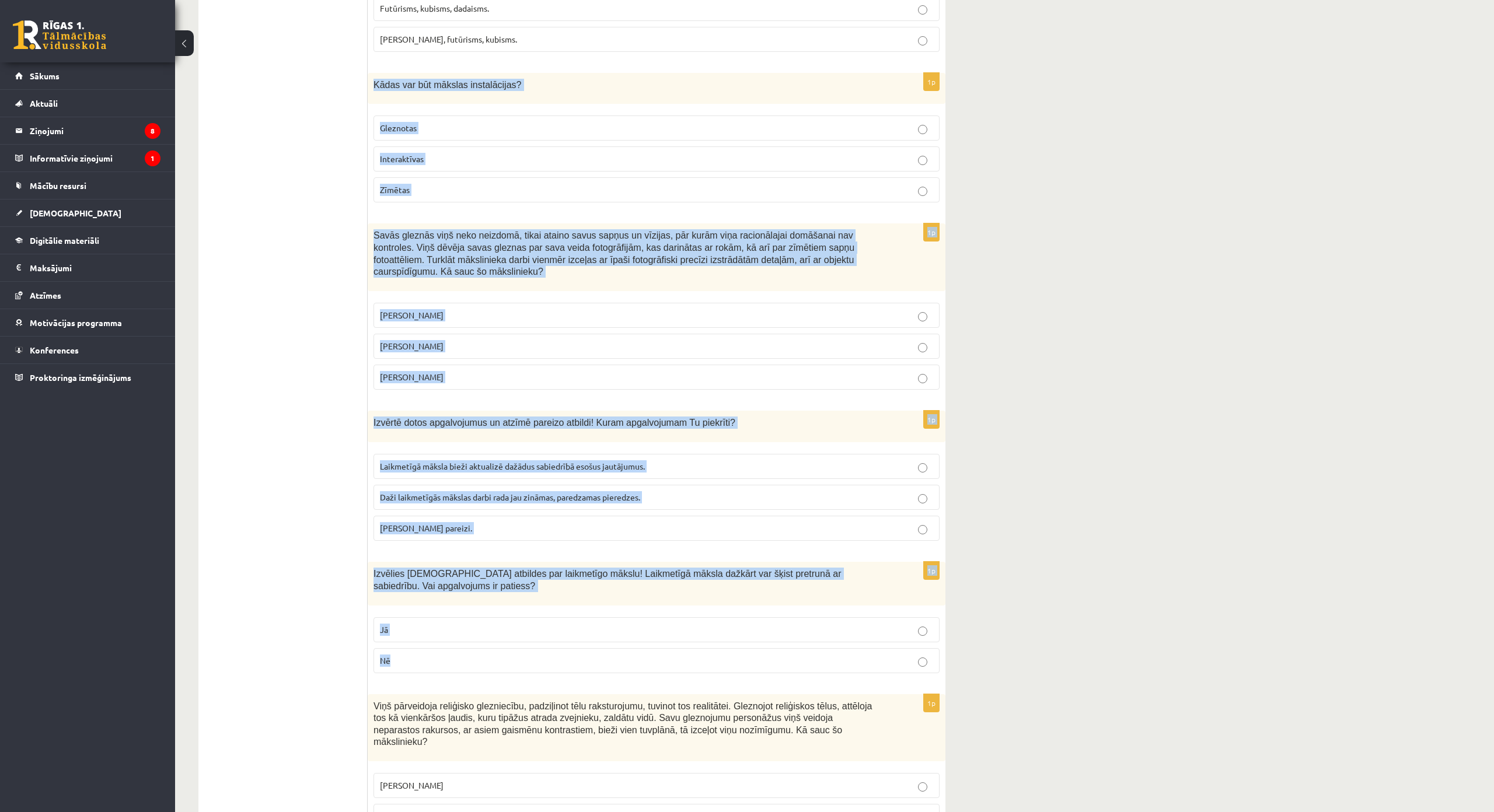
drag, startPoint x: 372, startPoint y: 82, endPoint x: 657, endPoint y: 653, distance: 638.2
click at [657, 653] on form "1p Nosaki mākslas virzienu! Atzīmē pareizo atbildi! Sirreālisms, ekspresionisms…" at bounding box center [657, 553] width 554 height 5472
copy form "Kādas var būt mākslas instalācijas? Gleznotas Interaktīvas Zīmētas 1p Savās gle…"
click at [441, 162] on p "Interaktīvas" at bounding box center [656, 158] width 554 height 12
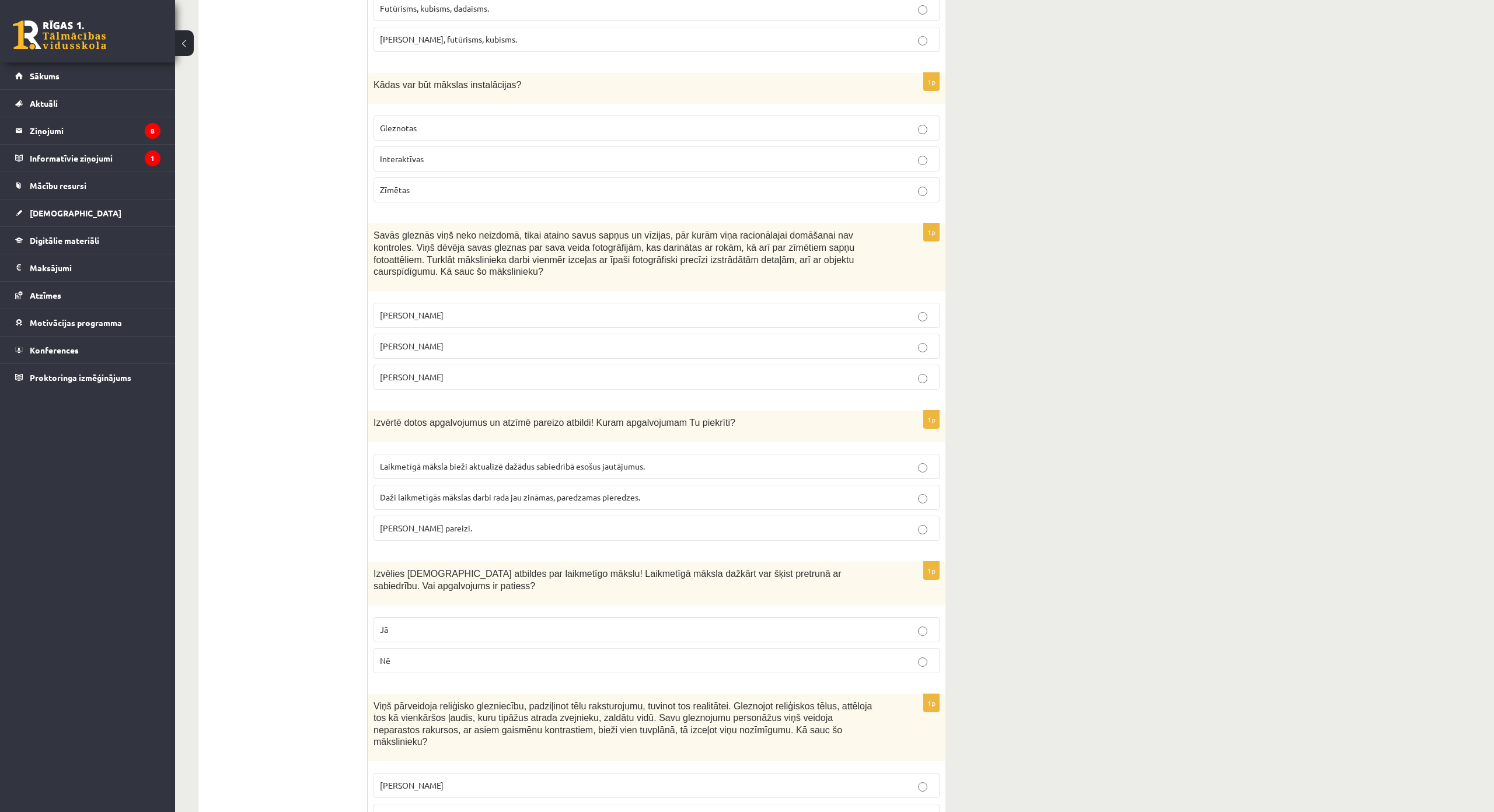
click at [487, 340] on p "Salvadors Dalī" at bounding box center [656, 346] width 554 height 12
click at [499, 522] on p "Abi apgalvojumi pareizi." at bounding box center [656, 527] width 554 height 12
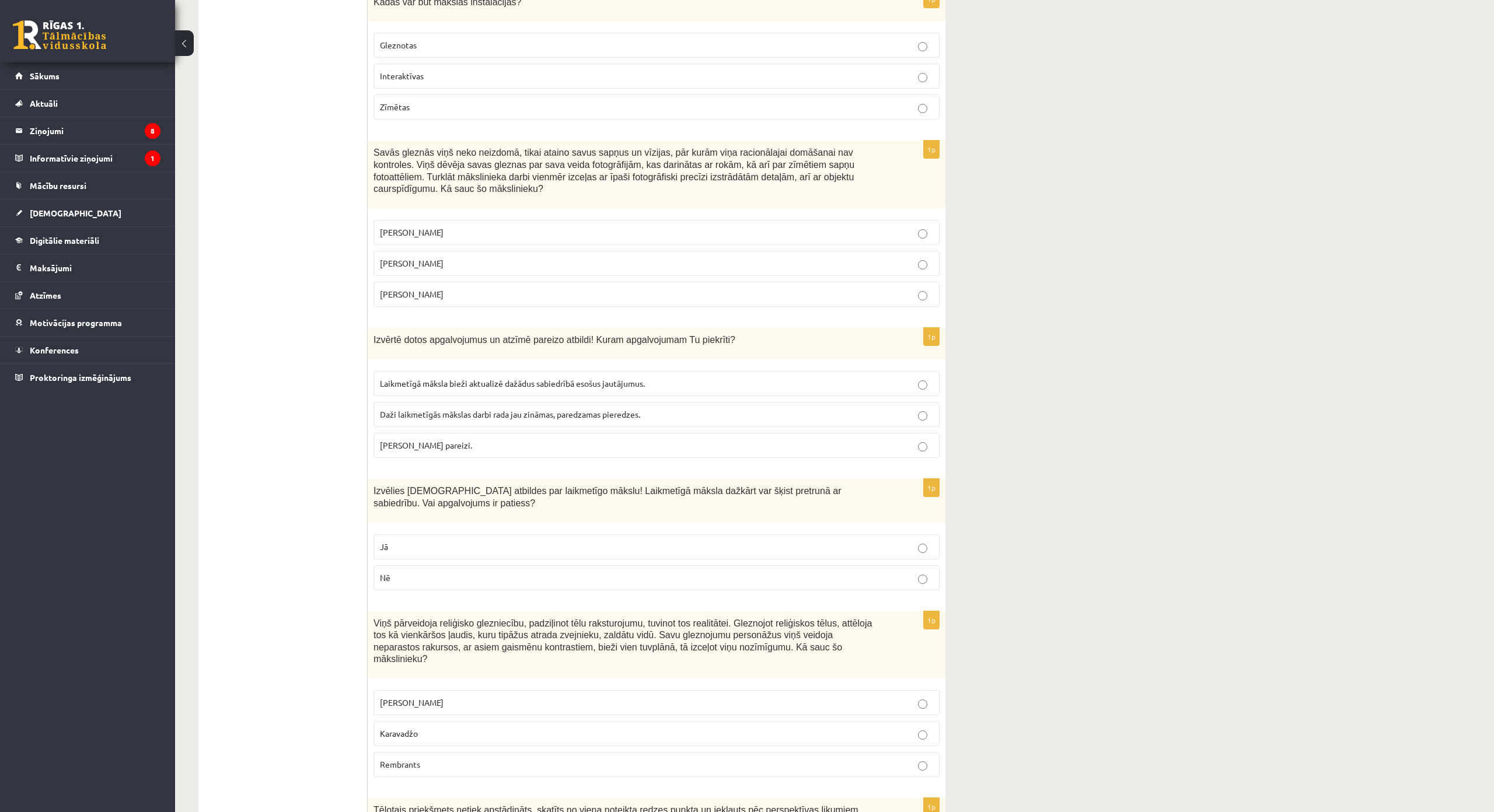
scroll to position [2509, 0]
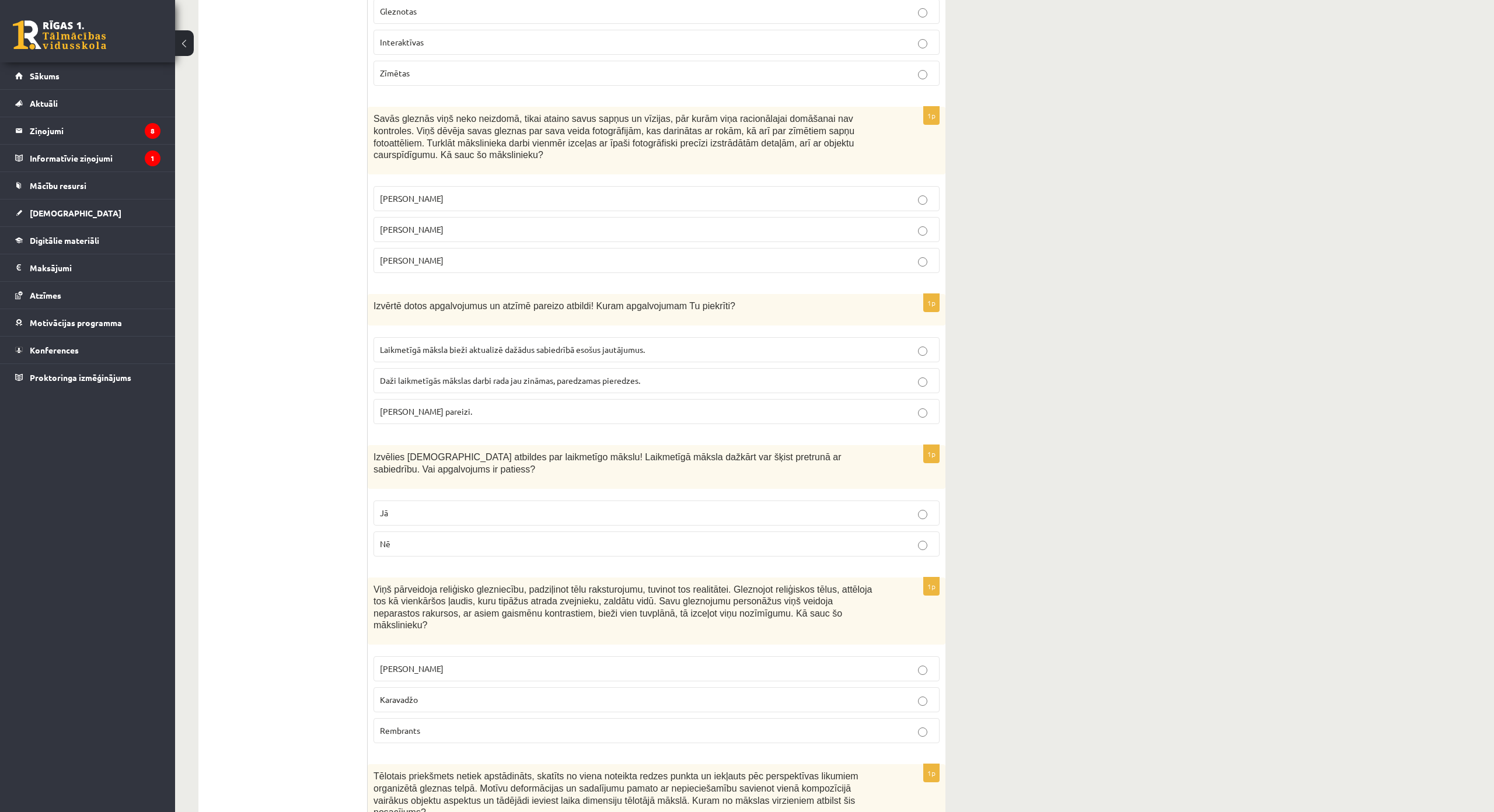
click at [471, 507] on p "Jā" at bounding box center [656, 512] width 554 height 12
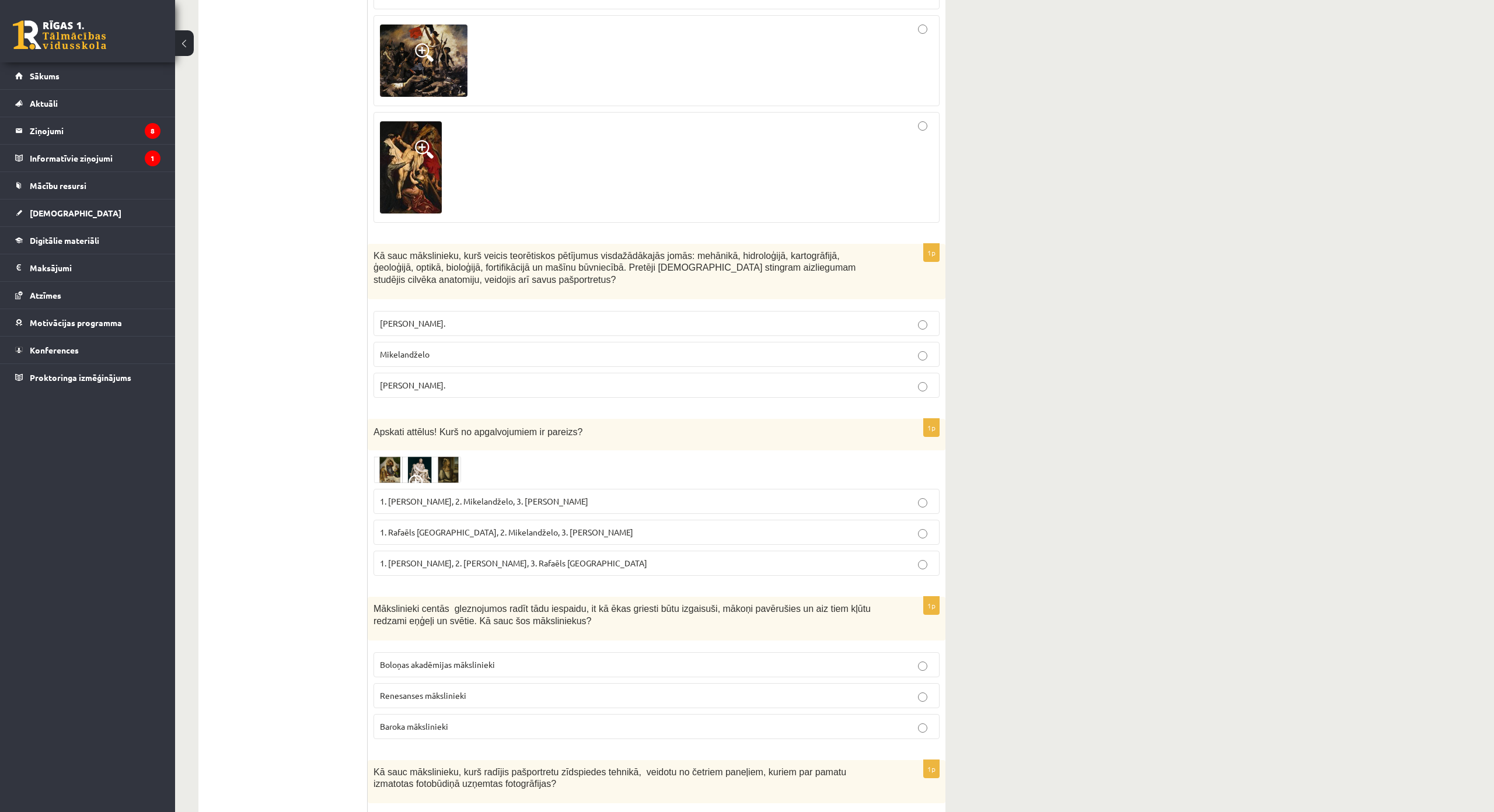
scroll to position [4904, 0]
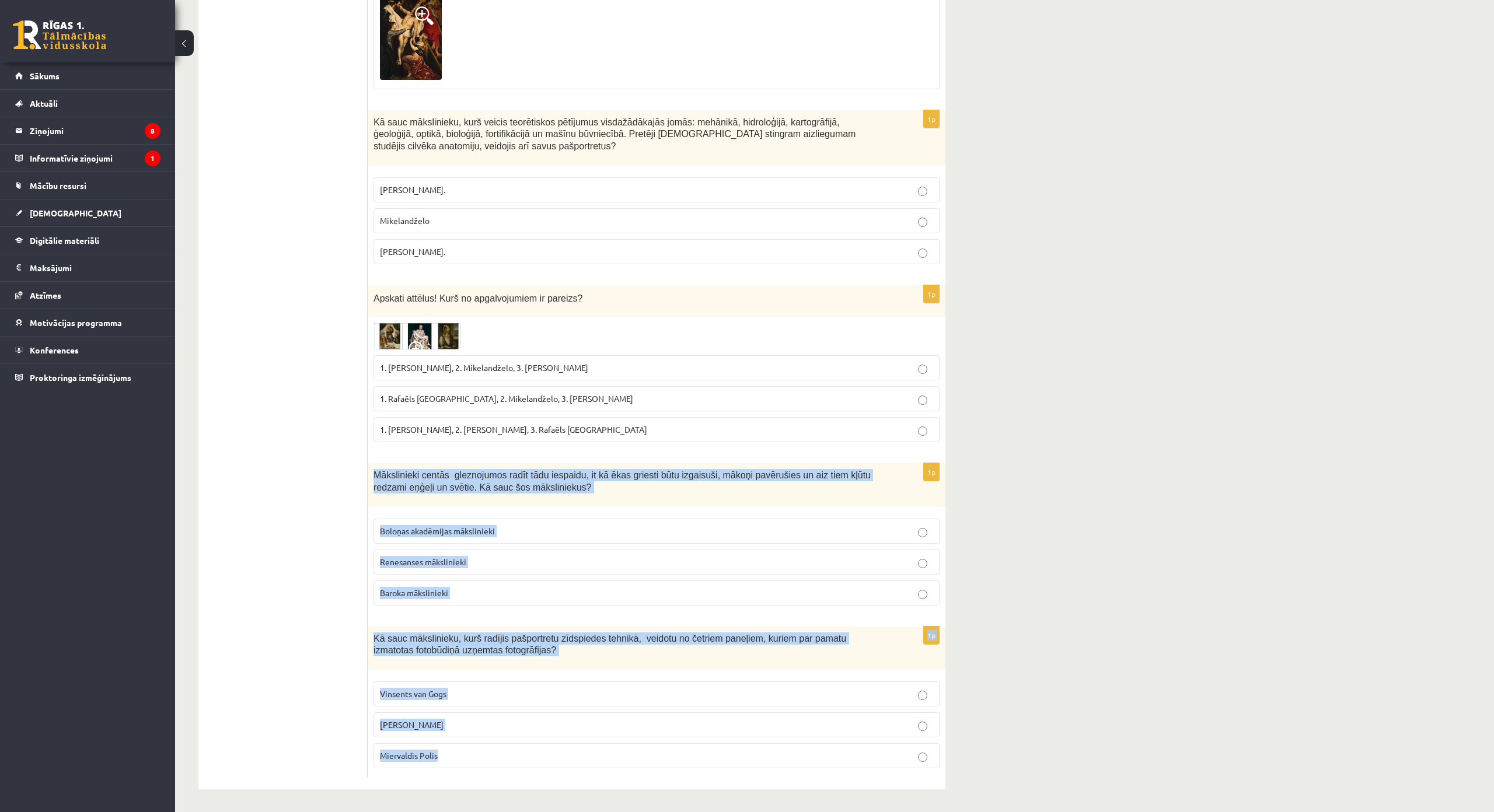
drag, startPoint x: 373, startPoint y: 398, endPoint x: 485, endPoint y: 672, distance: 296.0
copy form "Mākslinieki centās gleznojumos radīt tādu iespaidu, it kā ēkas griesti būtu izg…"
click at [477, 587] on p "Baroka mākslinieki" at bounding box center [656, 592] width 554 height 12
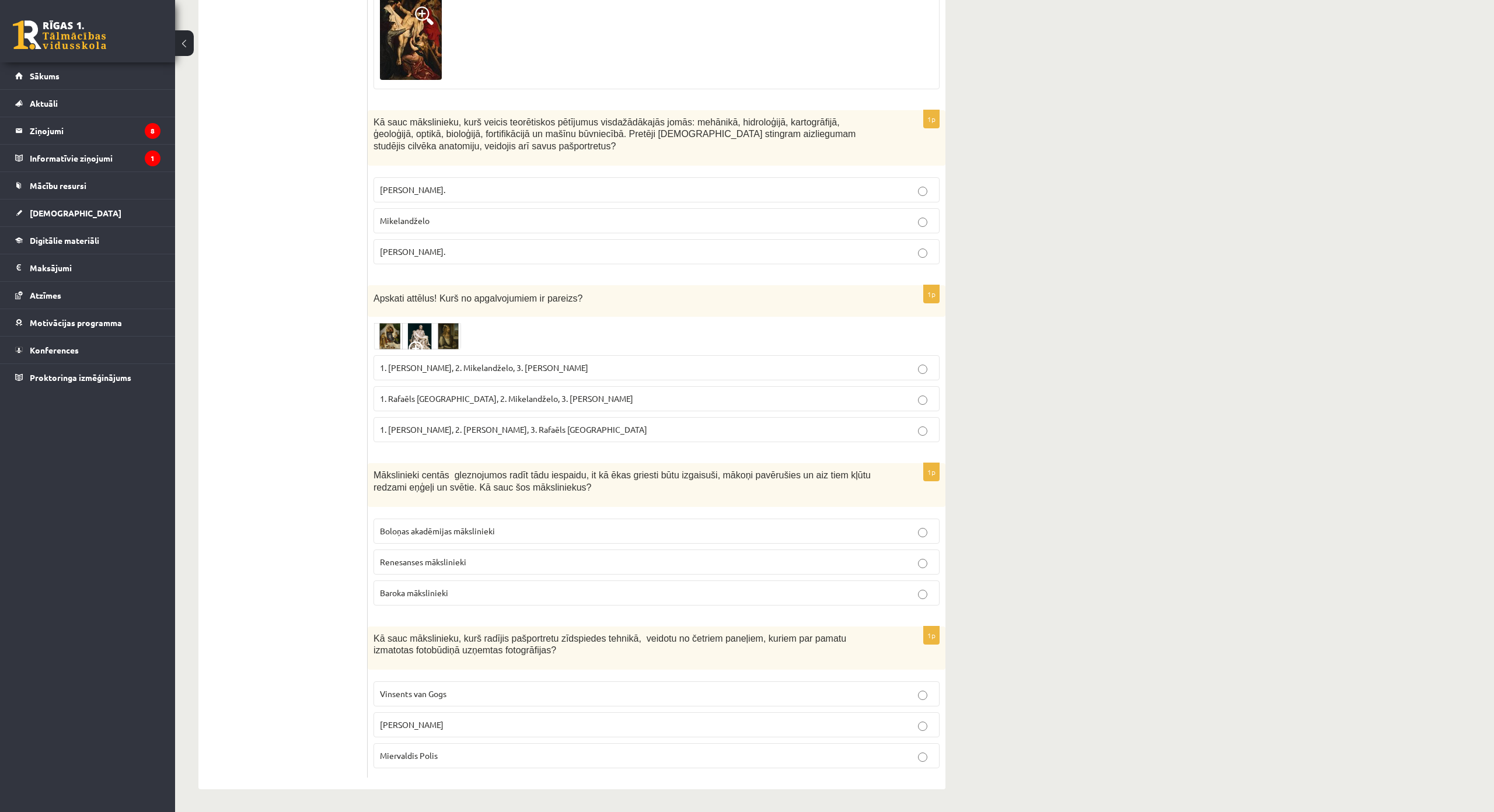
click at [471, 719] on p "Endijs Vorhols" at bounding box center [656, 725] width 554 height 12
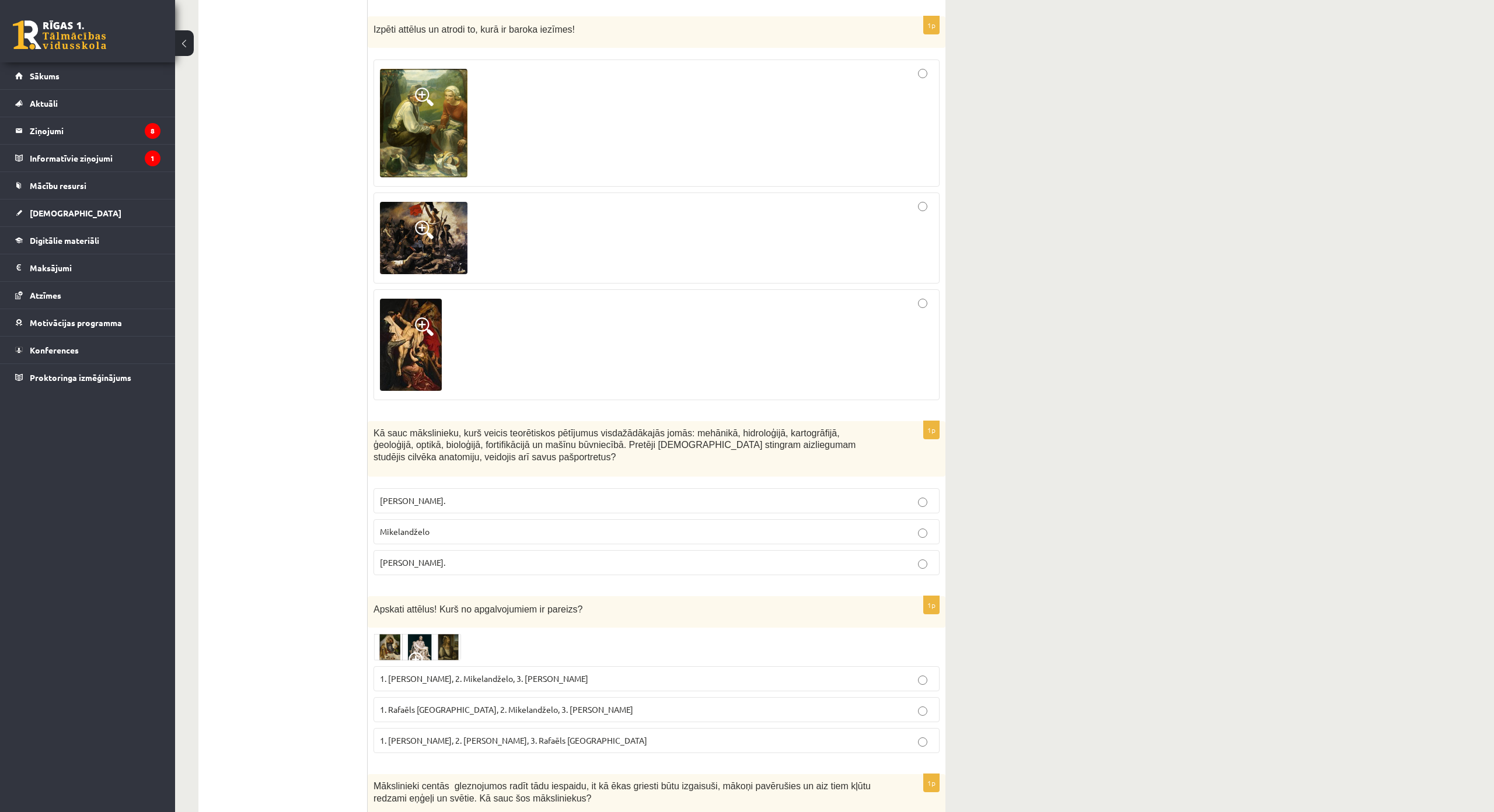
scroll to position [4554, 0]
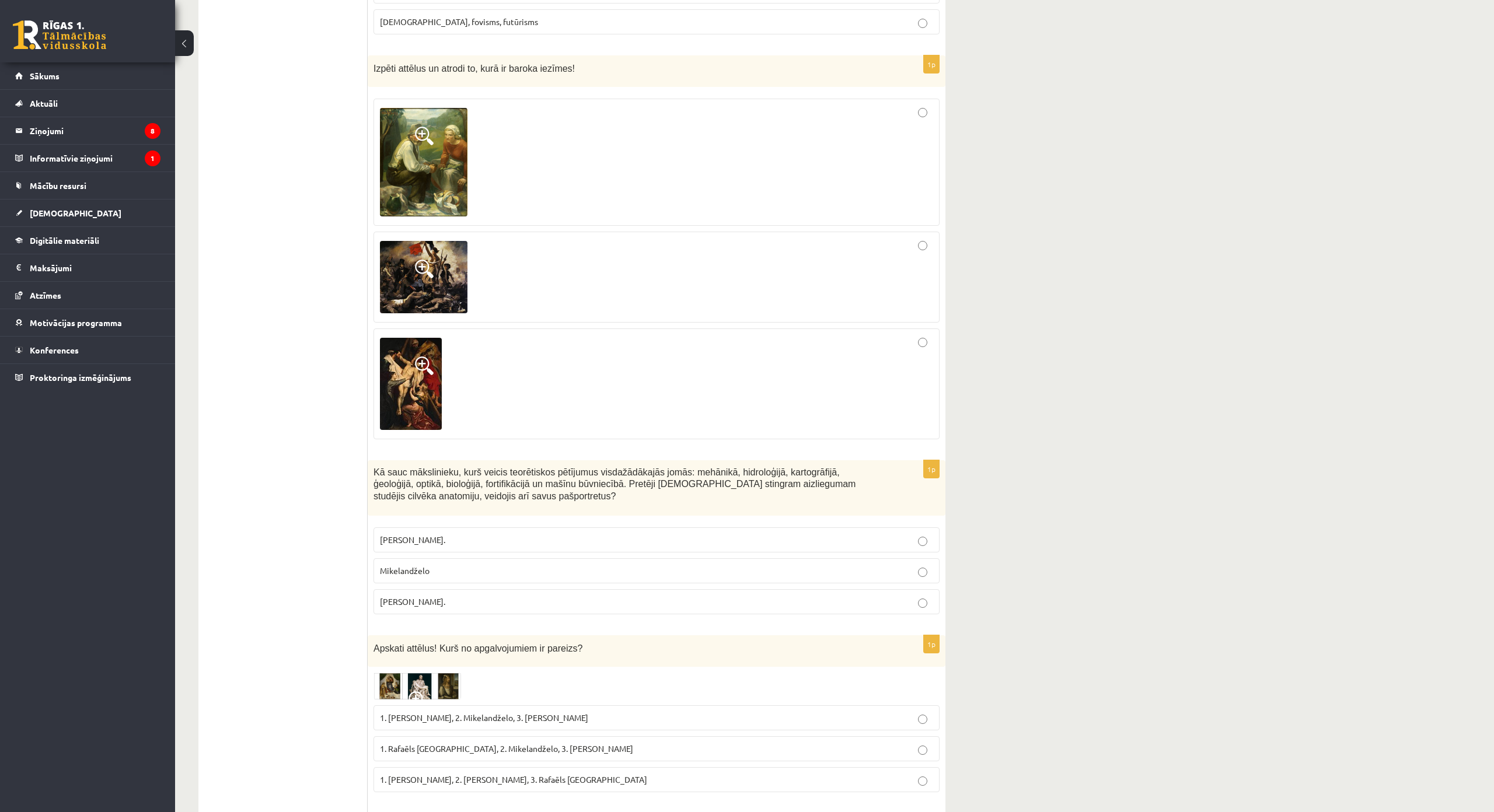
drag, startPoint x: 372, startPoint y: 395, endPoint x: 471, endPoint y: 522, distance: 161.0
click at [471, 522] on div "1p Kā sauc mākslinieku, kurš veicis teorētiskos pētījumus visdažādākajās jomās:…" at bounding box center [656, 542] width 578 height 164
copy div "Kā sauc mākslinieku, kurš veicis teorētiskos pētījumus visdažādākajās jomās: me…"
click at [442, 596] on span "Leonardo da Vinči." at bounding box center [412, 601] width 65 height 10
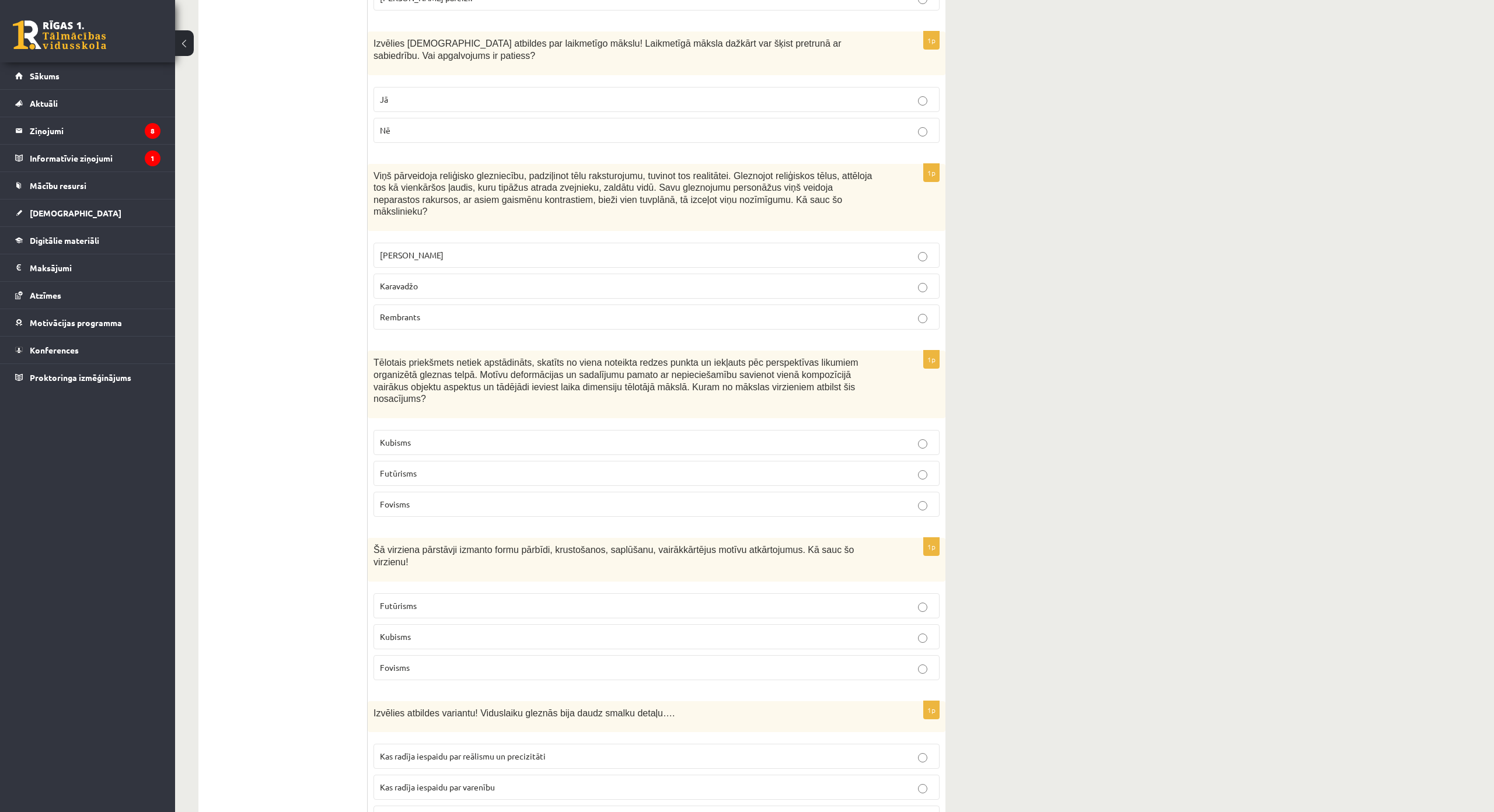
scroll to position [2917, 0]
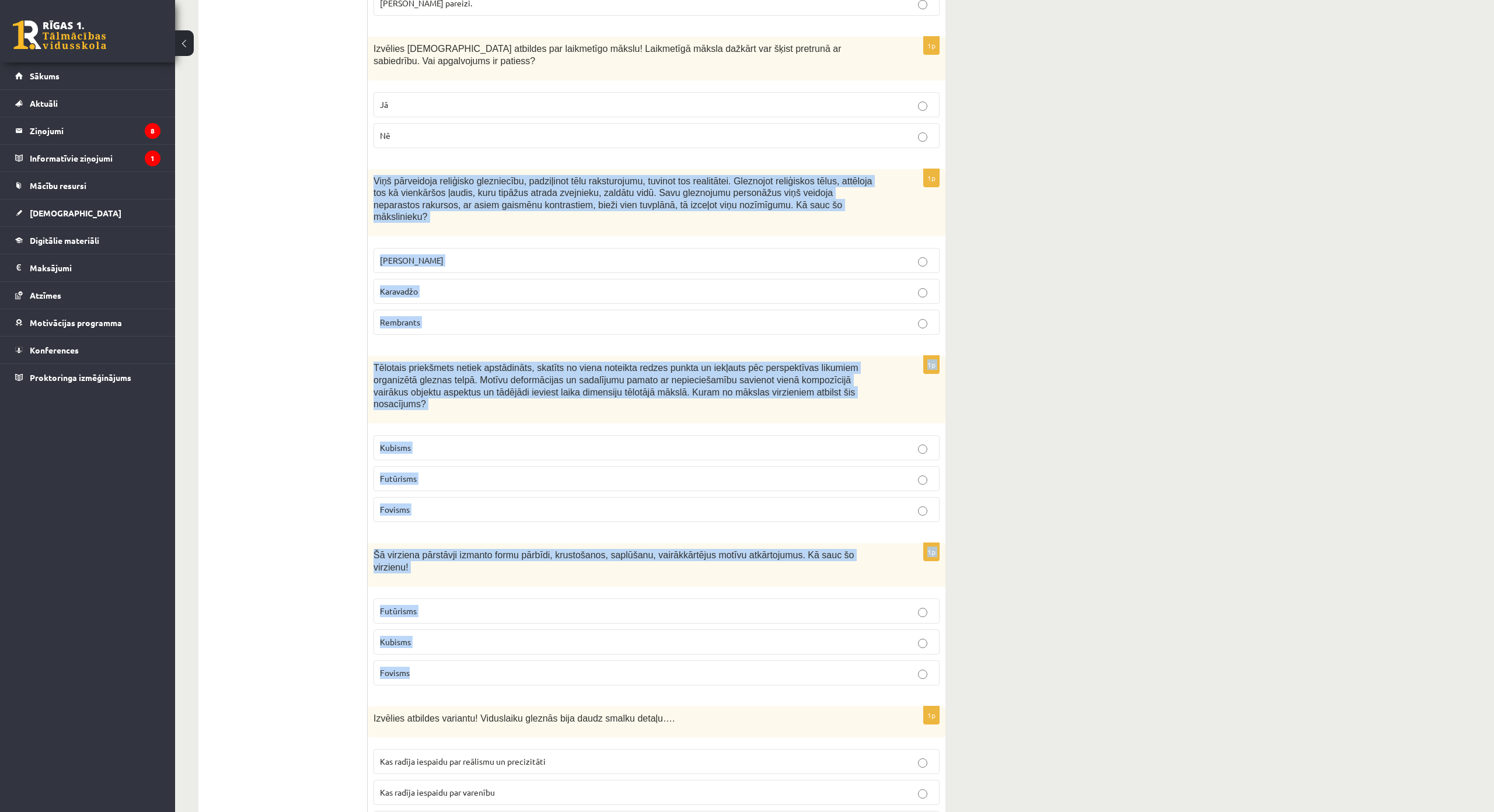
drag, startPoint x: 373, startPoint y: 164, endPoint x: 578, endPoint y: 609, distance: 489.9
click at [578, 609] on form "1p Nosaki mākslas virzienu! Atzīmē pareizo atbildi! Sirreālisms, ekspresionisms…" at bounding box center [657, 28] width 554 height 5472
click at [418, 286] on span "Karavadžo" at bounding box center [398, 290] width 38 height 10
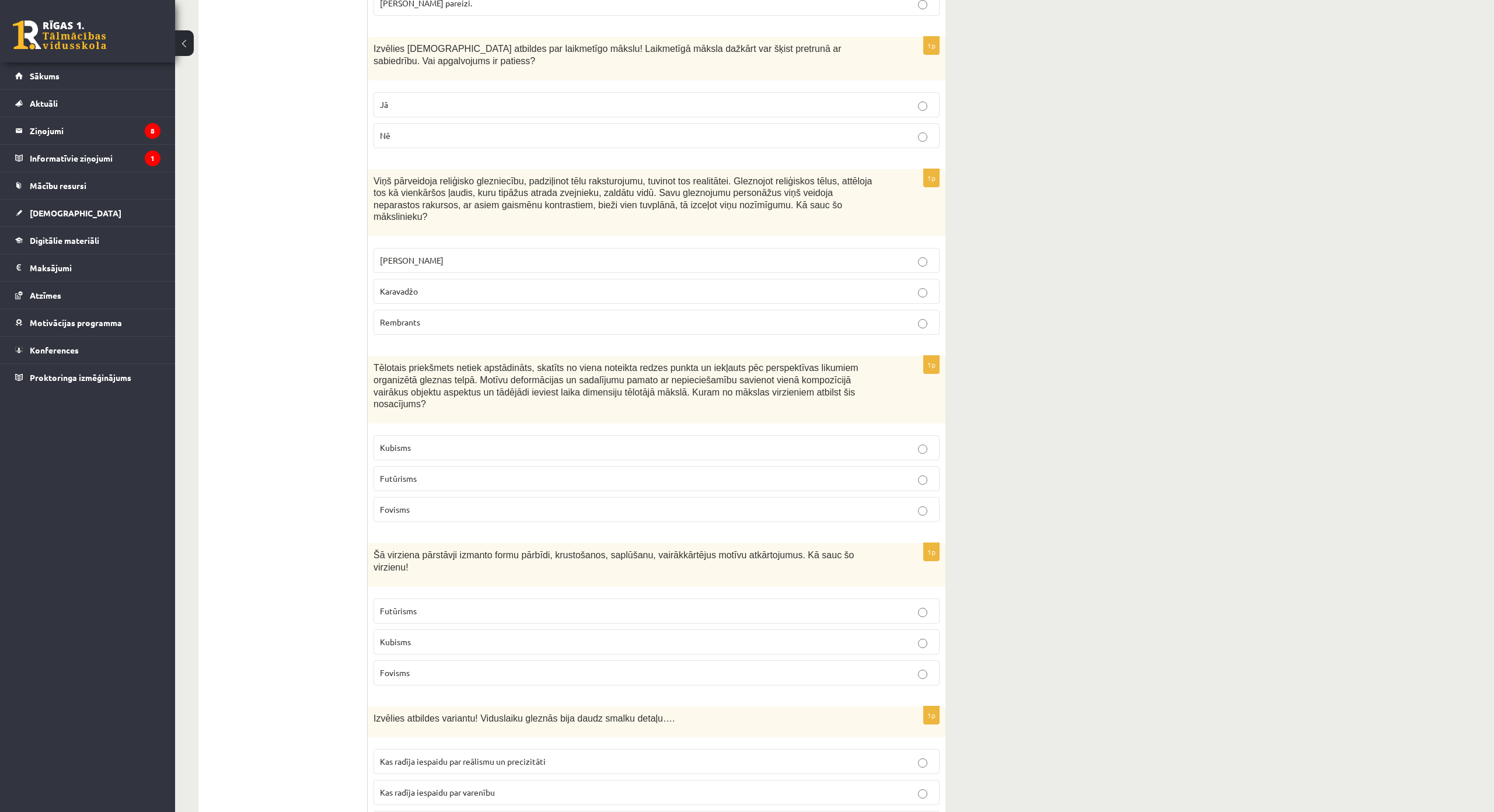
click at [426, 442] on p "Kubisms" at bounding box center [656, 447] width 554 height 12
click at [439, 598] on label "Futūrisms" at bounding box center [656, 610] width 566 height 25
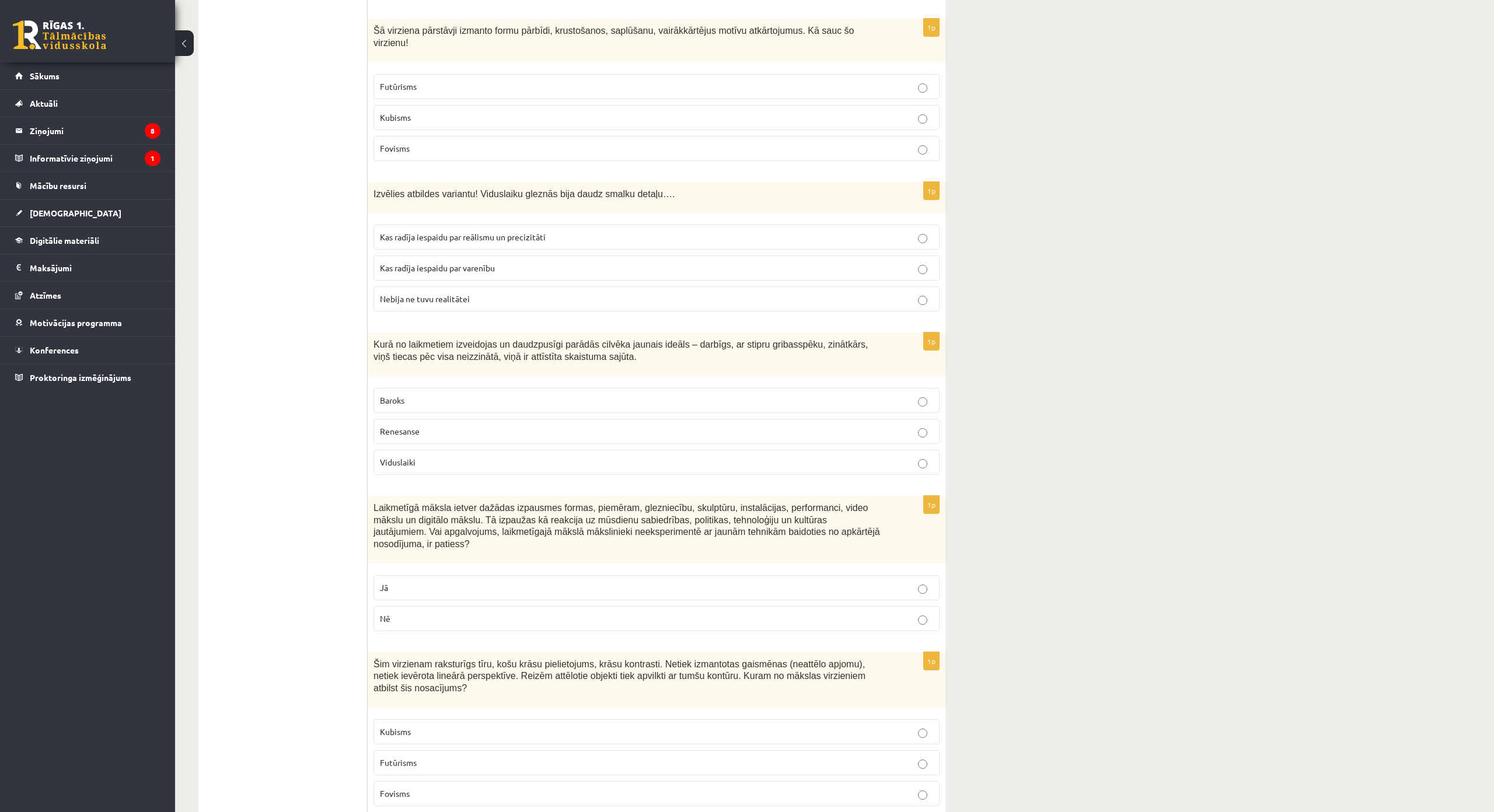
scroll to position [3441, 0]
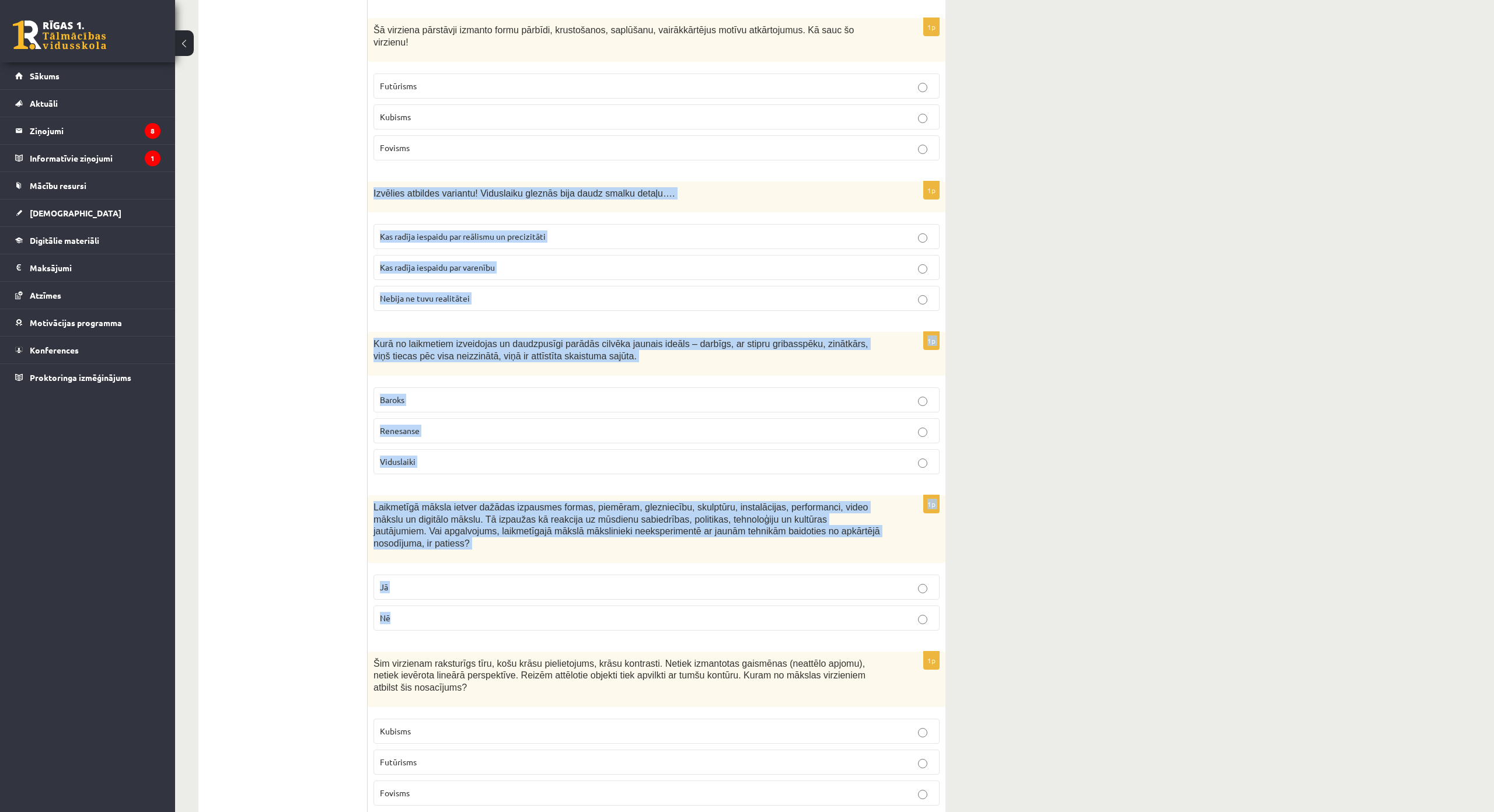
drag, startPoint x: 371, startPoint y: 141, endPoint x: 538, endPoint y: 551, distance: 442.7
click at [437, 425] on p "Renesanse" at bounding box center [656, 431] width 554 height 12
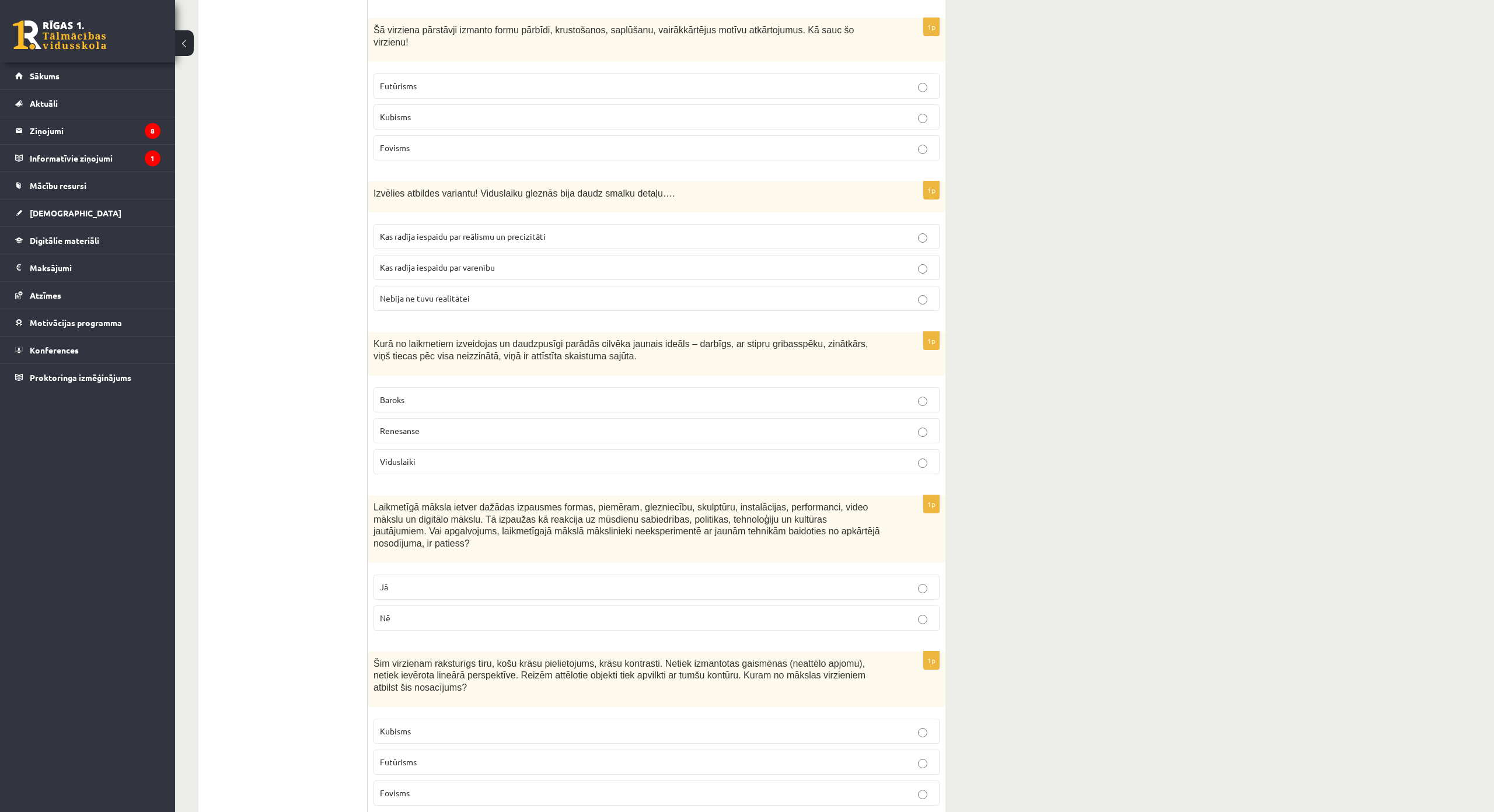
click at [426, 612] on p "Nē" at bounding box center [656, 618] width 554 height 12
click at [576, 231] on p "Kas radīja iespaidu par reālismu un precizitāti" at bounding box center [656, 236] width 554 height 12
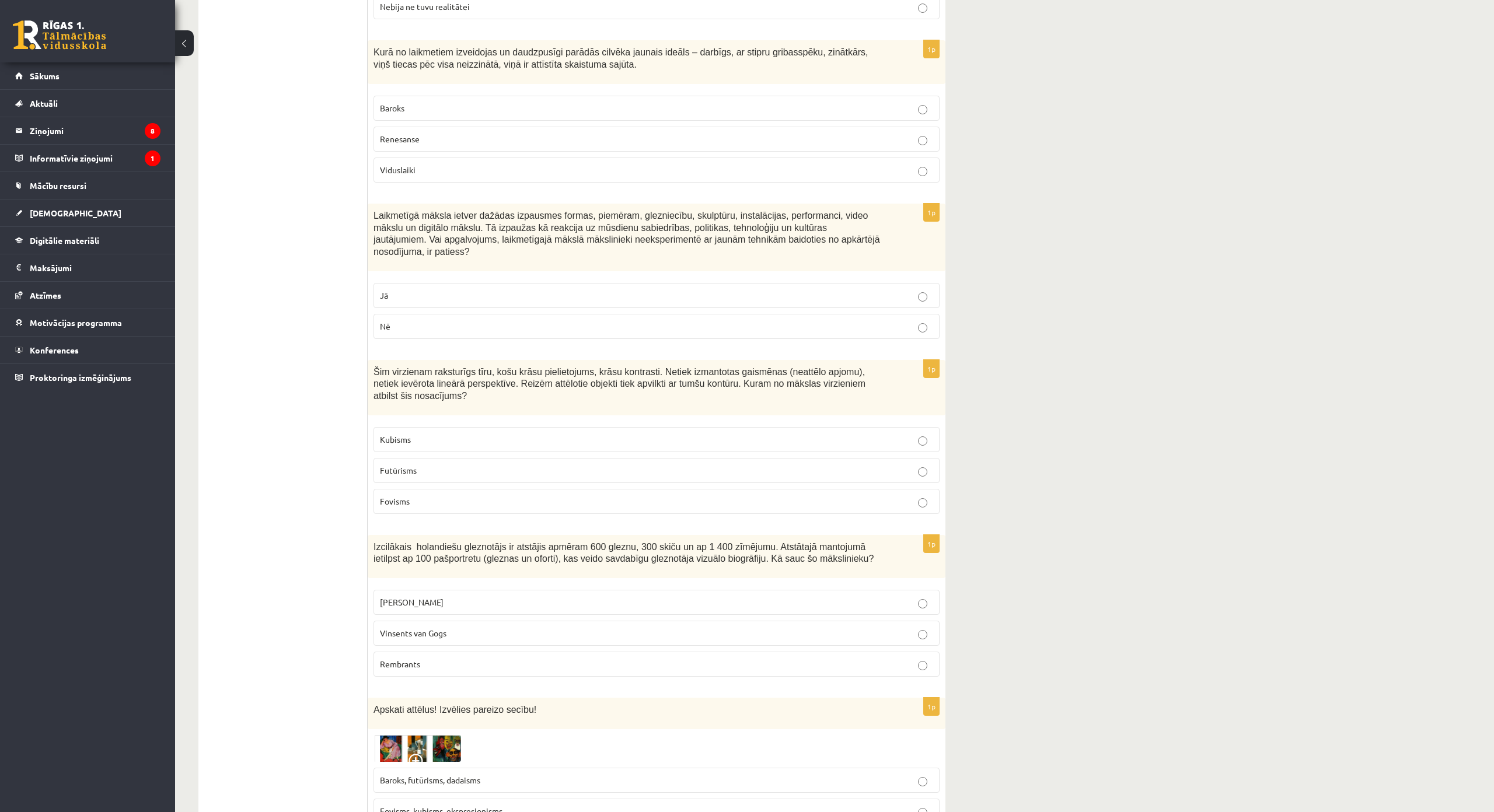
scroll to position [3850, 0]
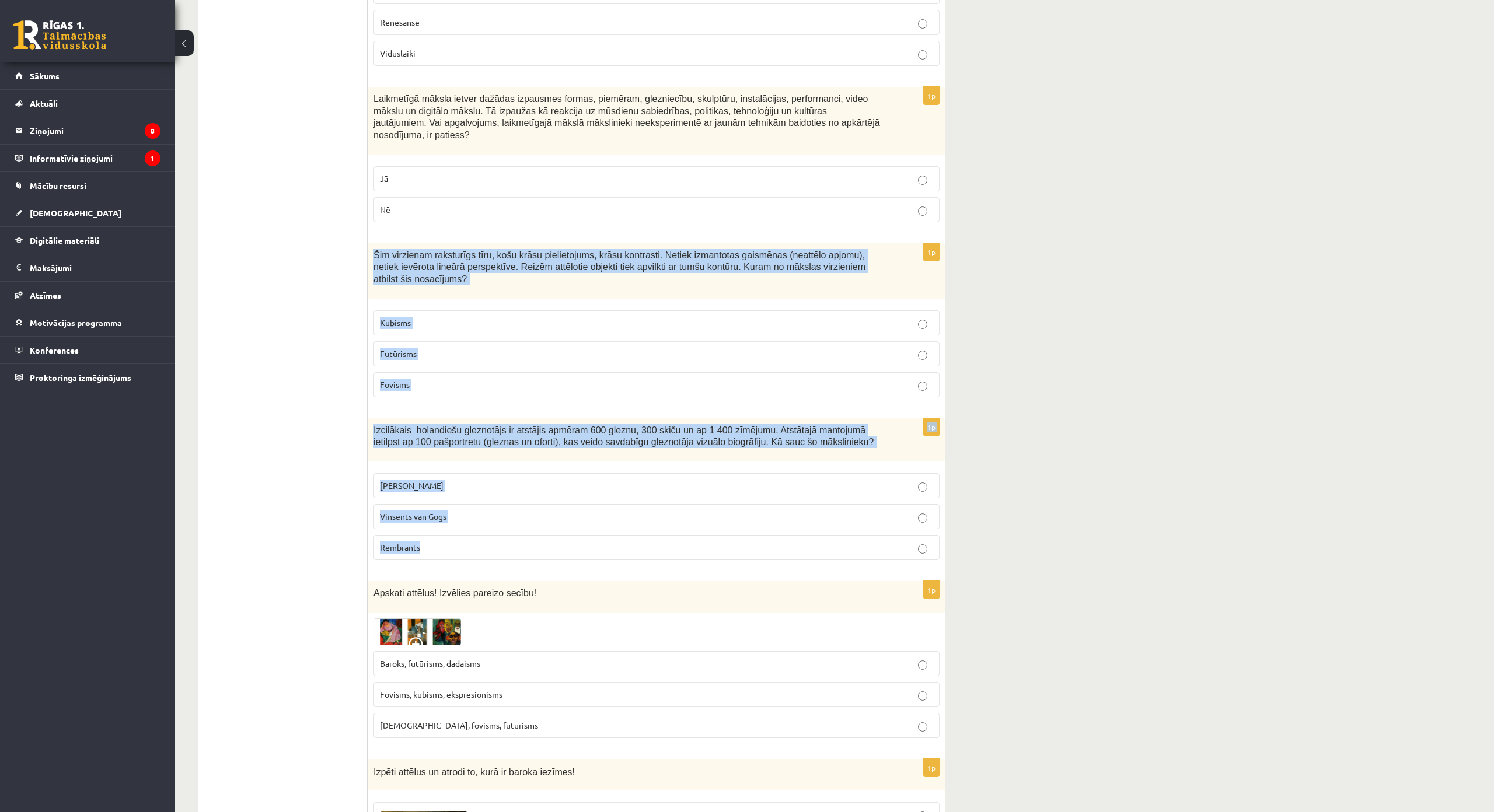
drag, startPoint x: 370, startPoint y: 191, endPoint x: 574, endPoint y: 475, distance: 349.7
click at [453, 372] on label "Fovisms" at bounding box center [656, 384] width 566 height 25
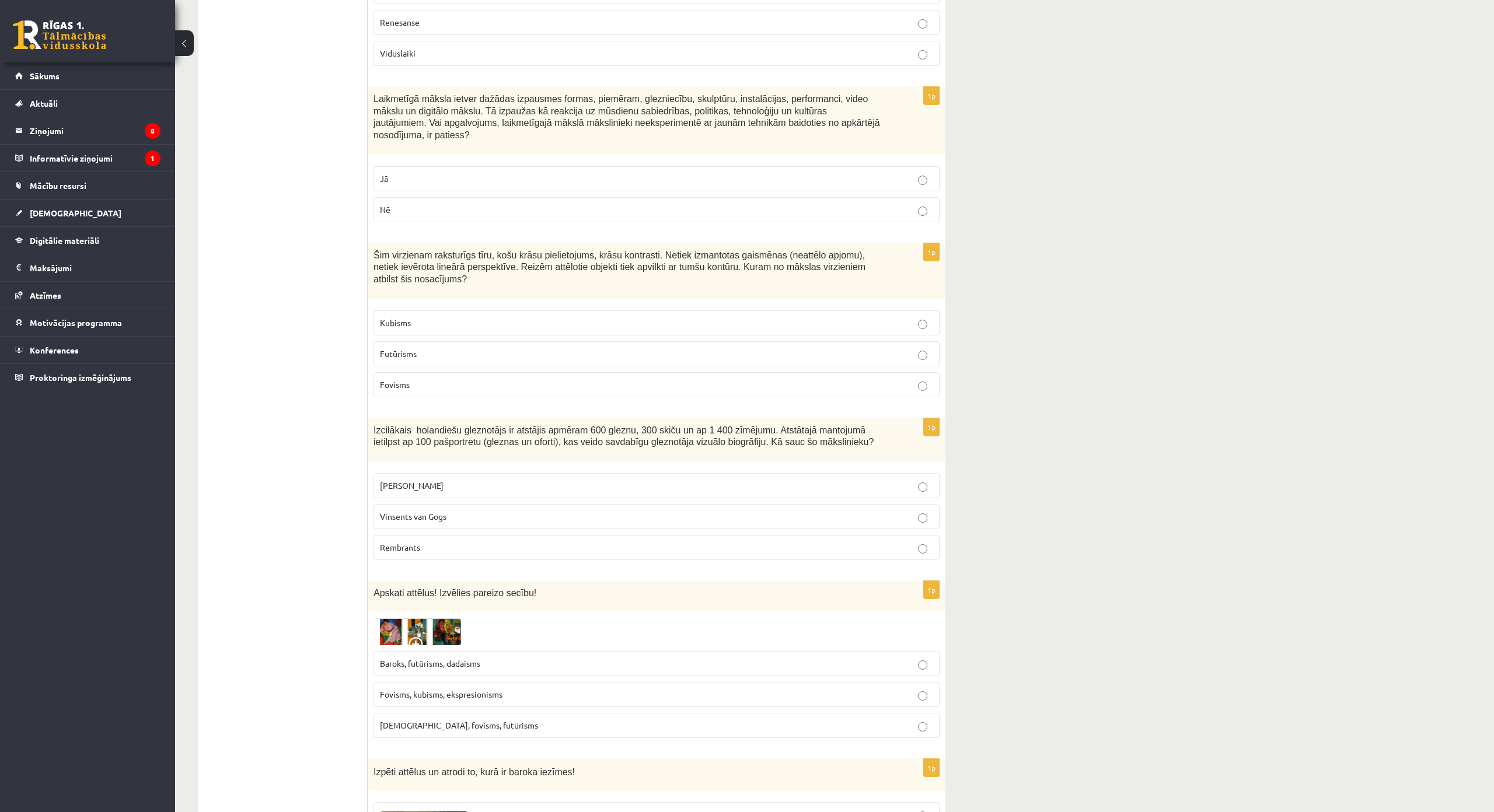
click at [460, 541] on p "Rembrants" at bounding box center [656, 547] width 554 height 12
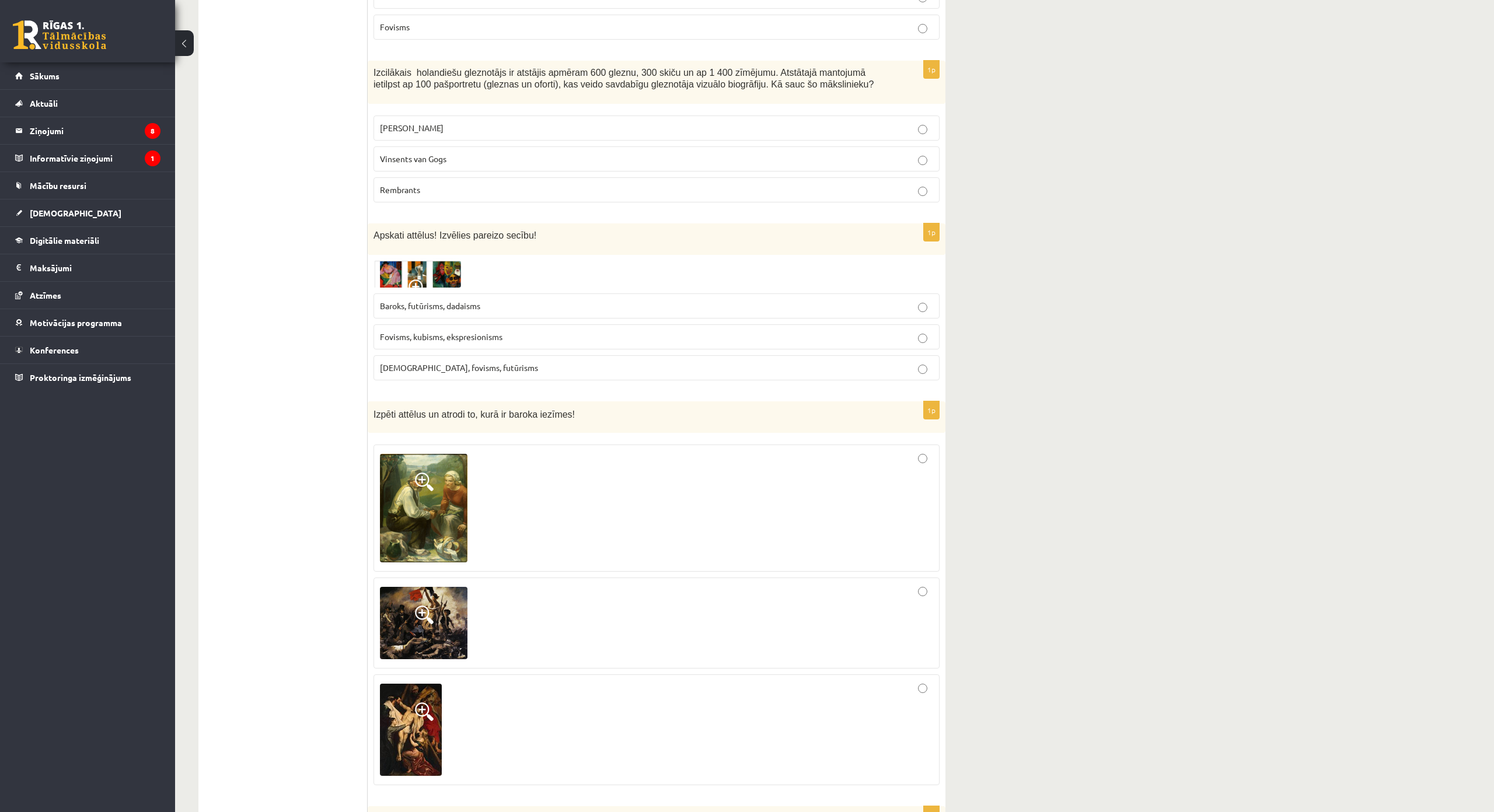
scroll to position [4200, 0]
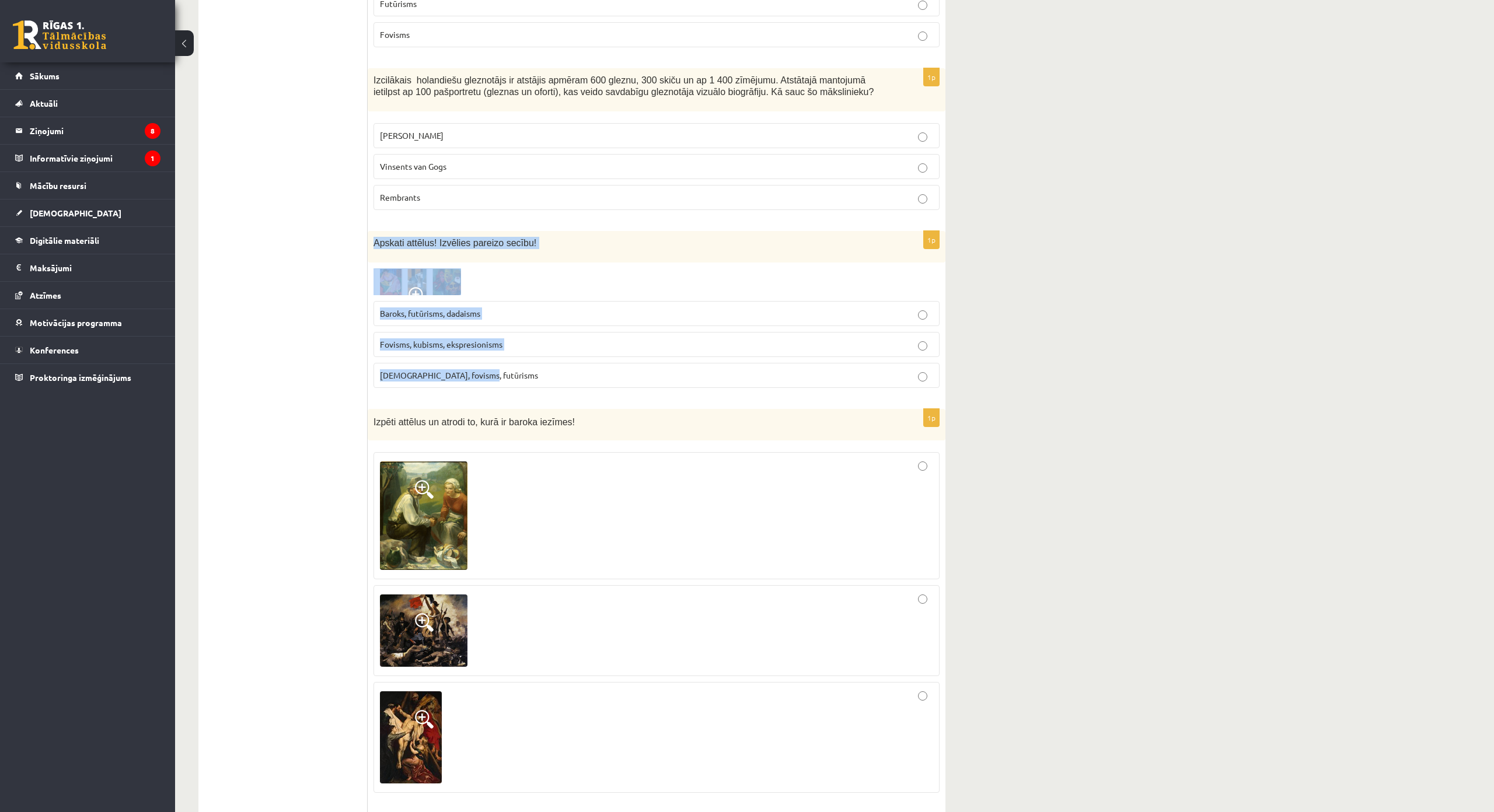
drag, startPoint x: 374, startPoint y: 173, endPoint x: 491, endPoint y: 301, distance: 173.4
click at [491, 301] on div "1p Apskati attēlus! Izvēlies pareizo secību! Baroks, futūrisms, dadaisms Fovism…" at bounding box center [656, 313] width 578 height 166
click at [489, 339] on span "Fovisms, kubisms, ekspresionisms" at bounding box center [441, 343] width 123 height 10
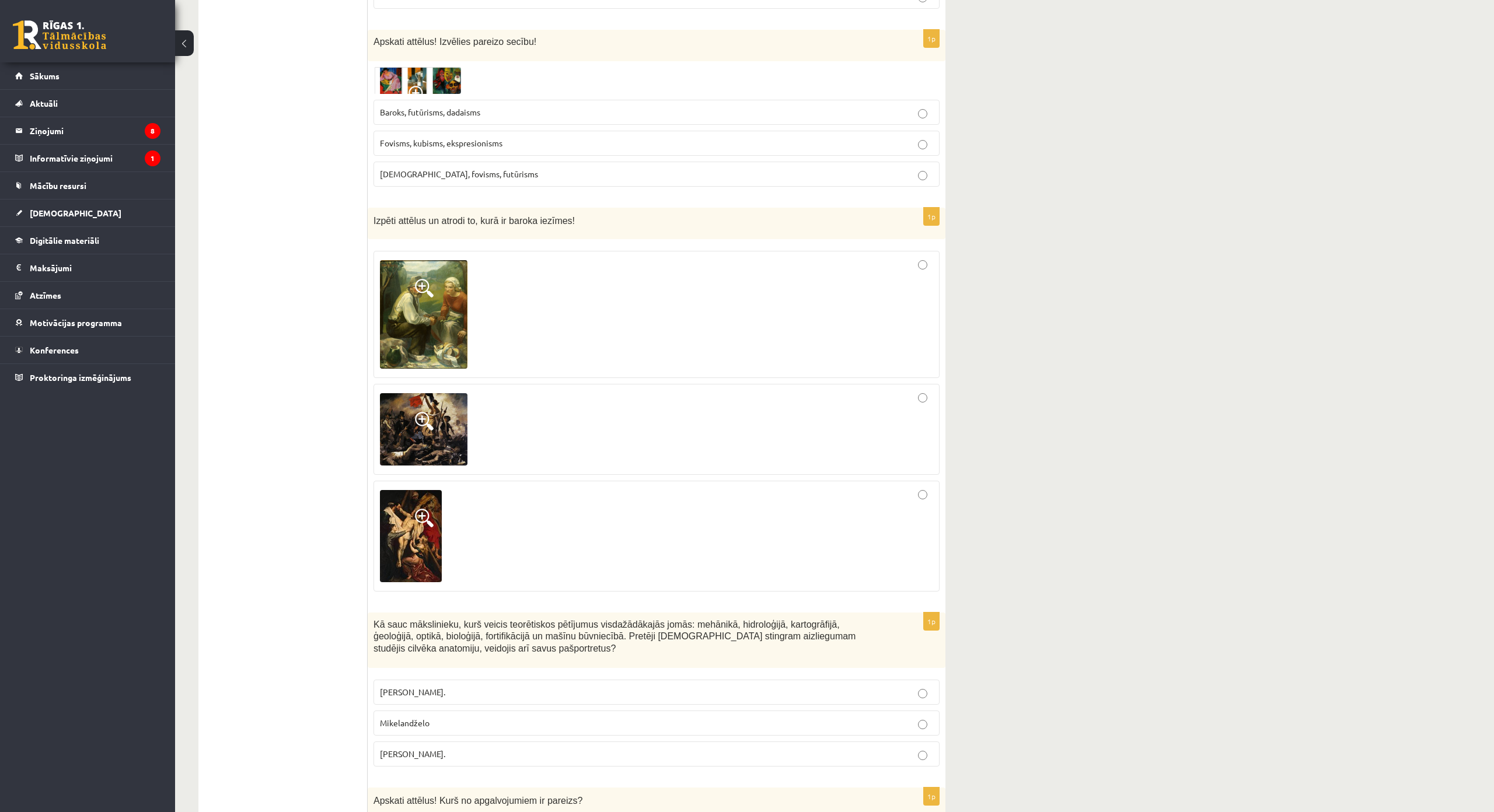
scroll to position [4379, 0]
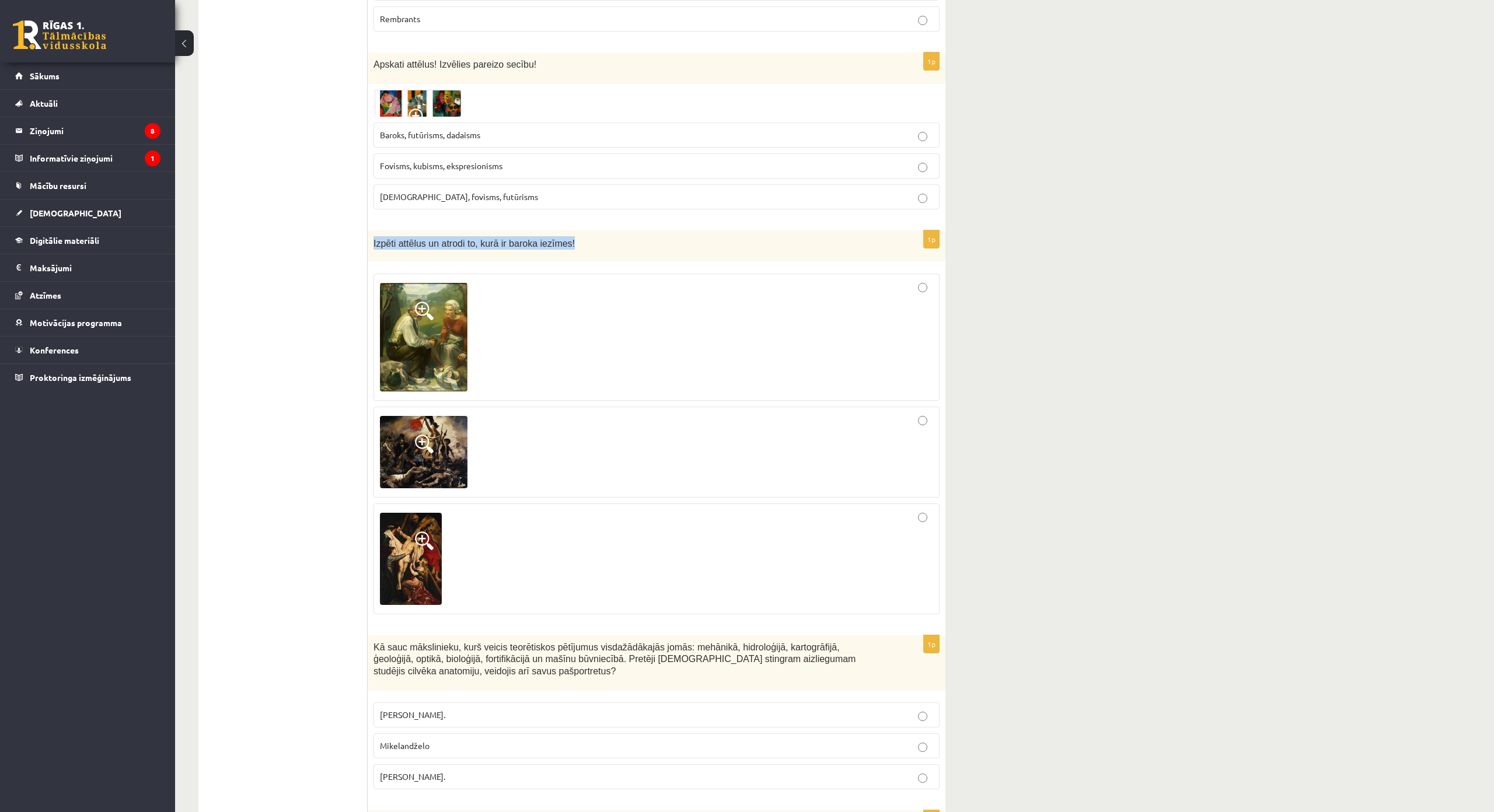
drag, startPoint x: 375, startPoint y: 170, endPoint x: 559, endPoint y: 173, distance: 184.0
click at [559, 236] on p "Izpēti attēlus un atrodi to, kurā ir baroka iezīmes!" at bounding box center [627, 243] width 508 height 13
click at [705, 510] on div at bounding box center [656, 558] width 554 height 98
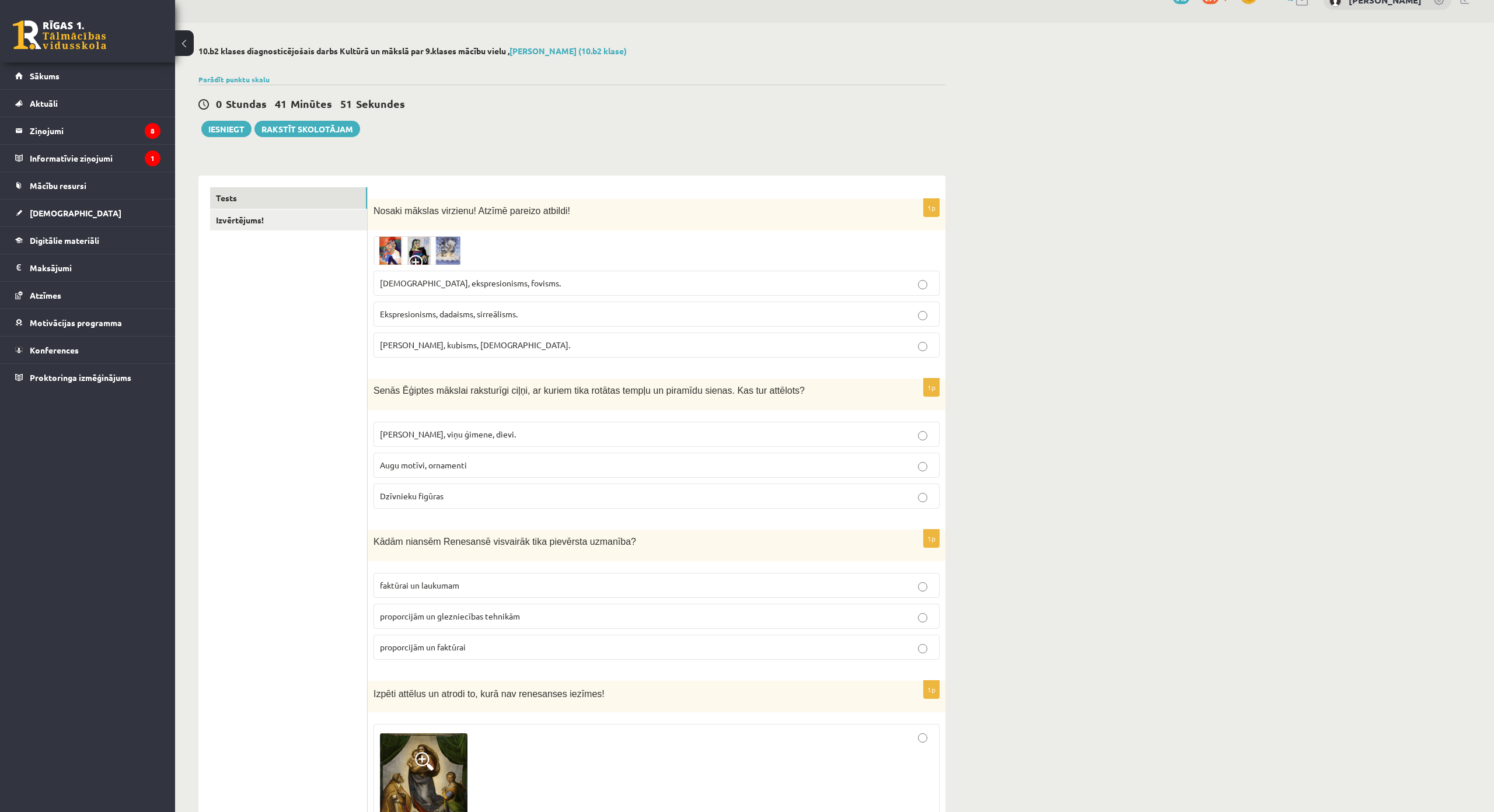
scroll to position [0, 0]
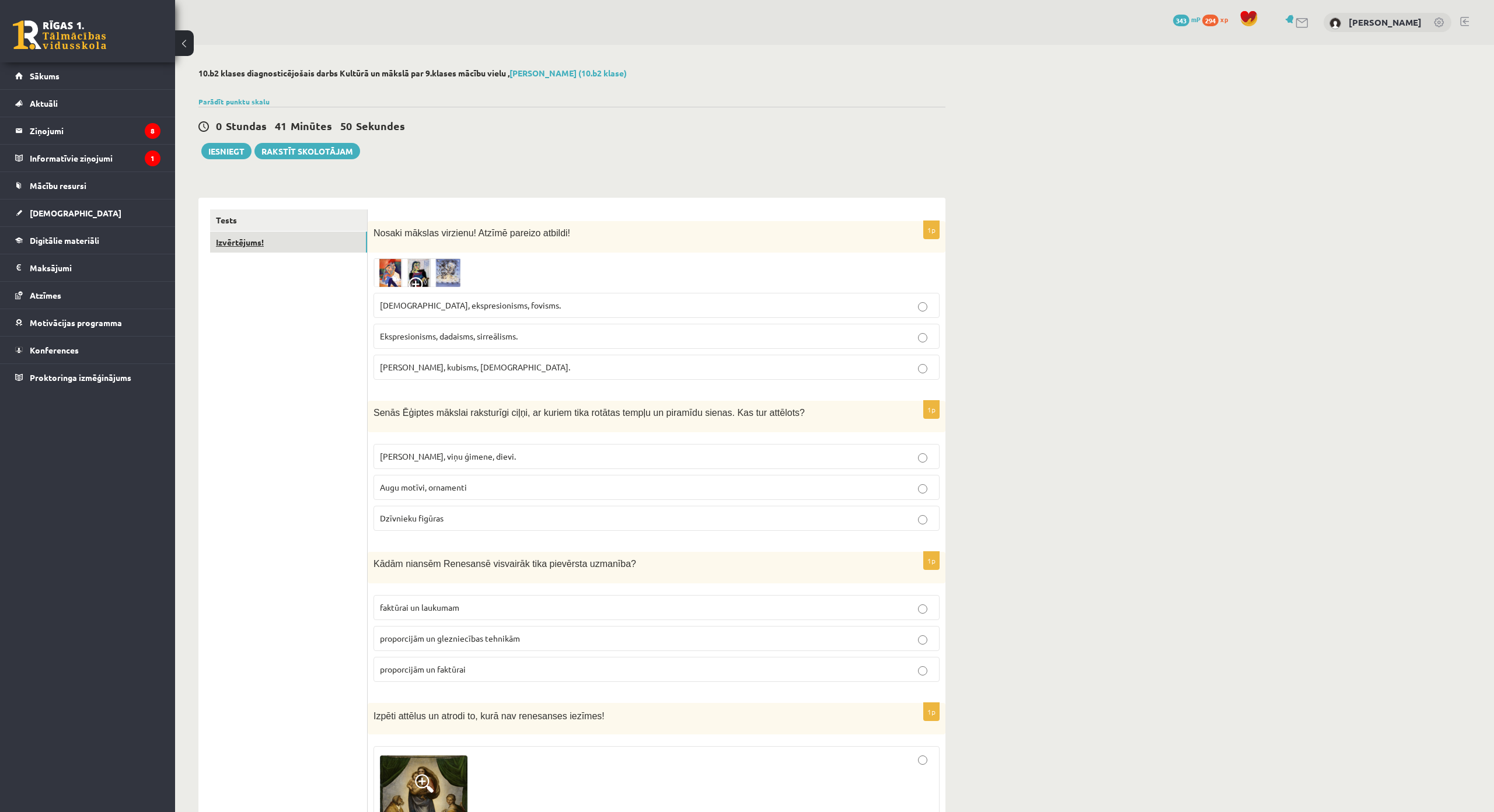
click at [351, 243] on link "Izvērtējums!" at bounding box center [288, 242] width 157 height 21
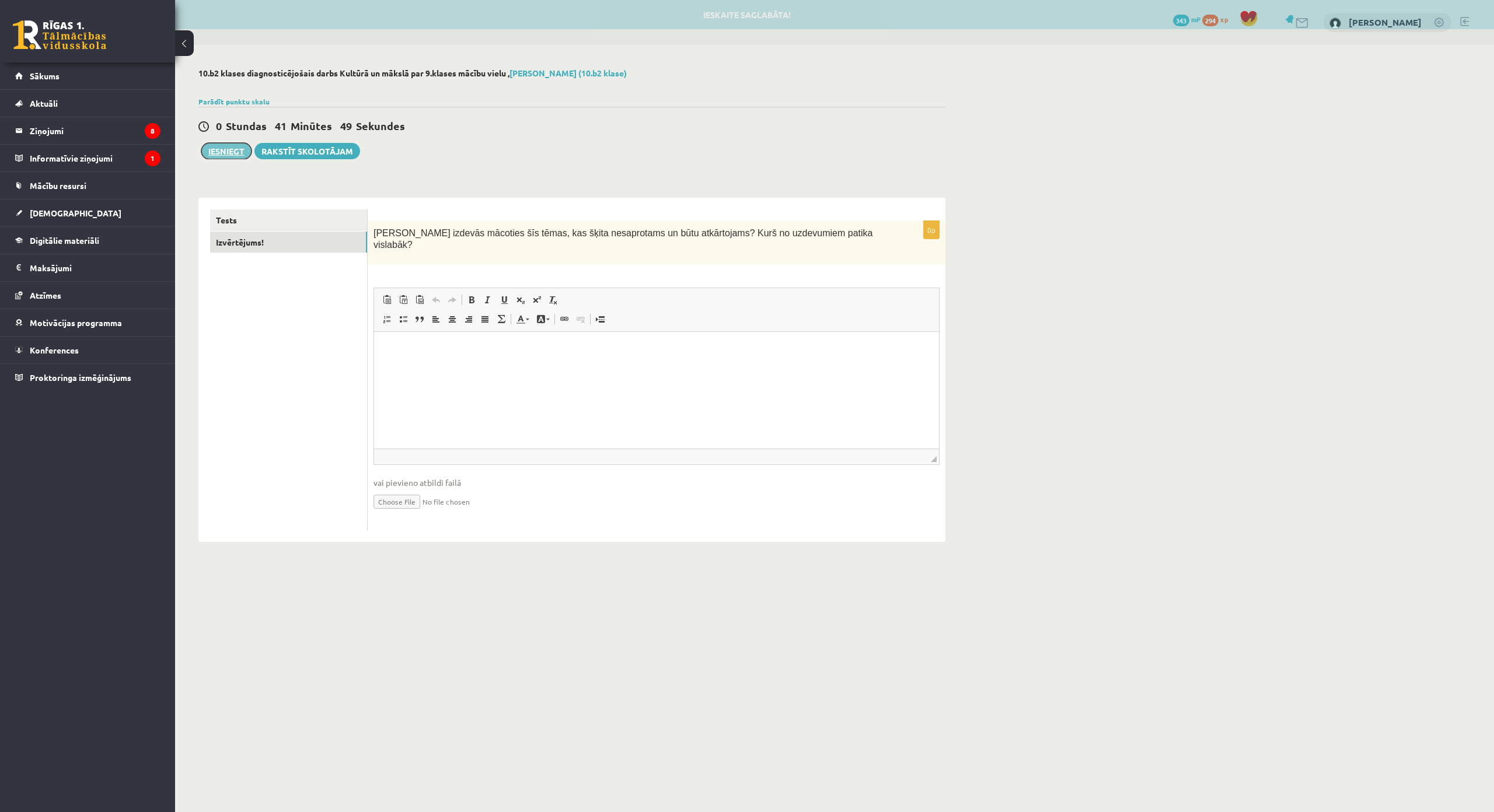
click at [219, 150] on button "Iesniegt" at bounding box center [226, 152] width 50 height 17
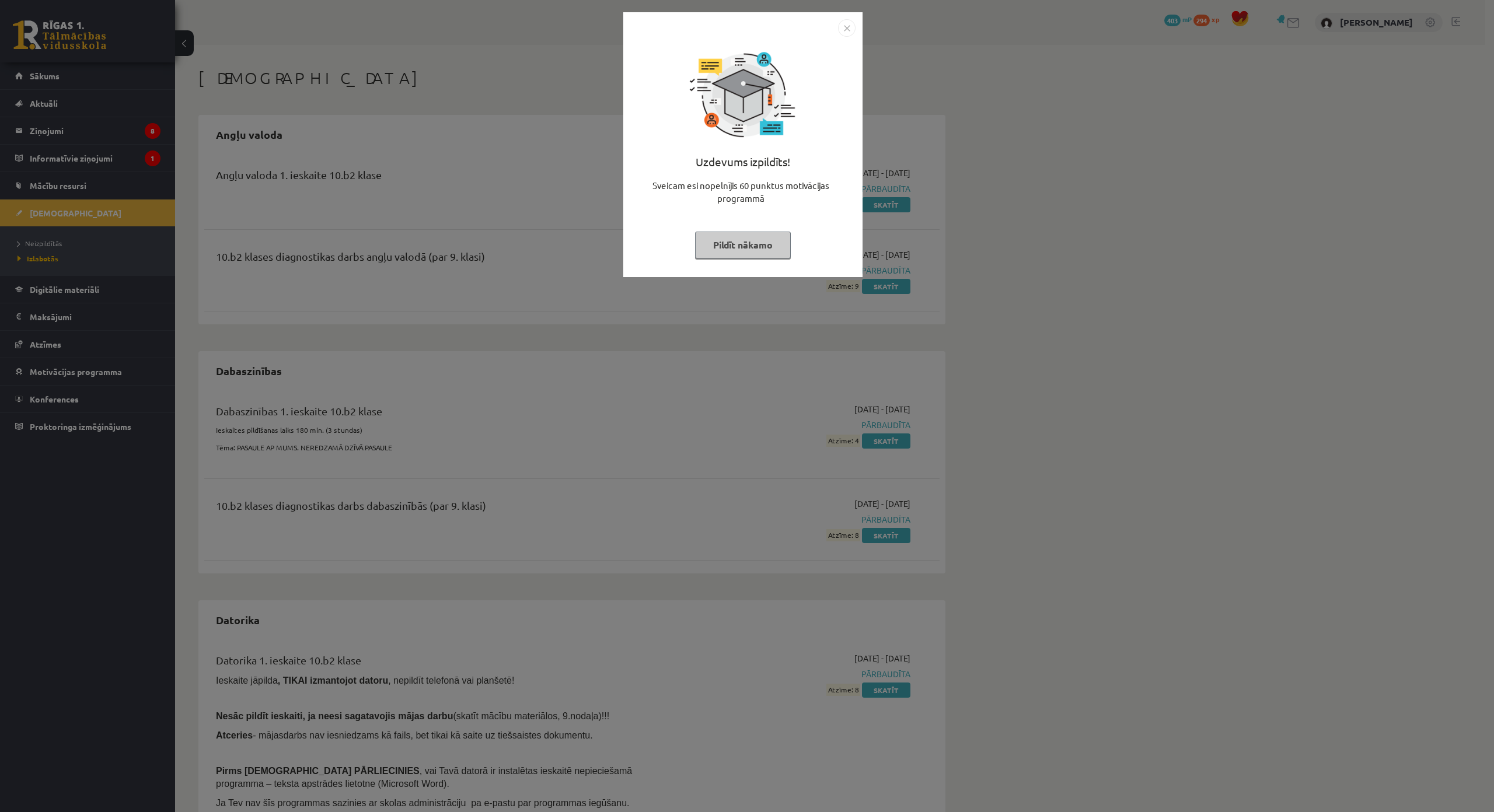
click at [847, 33] on img "Close" at bounding box center [847, 28] width 18 height 18
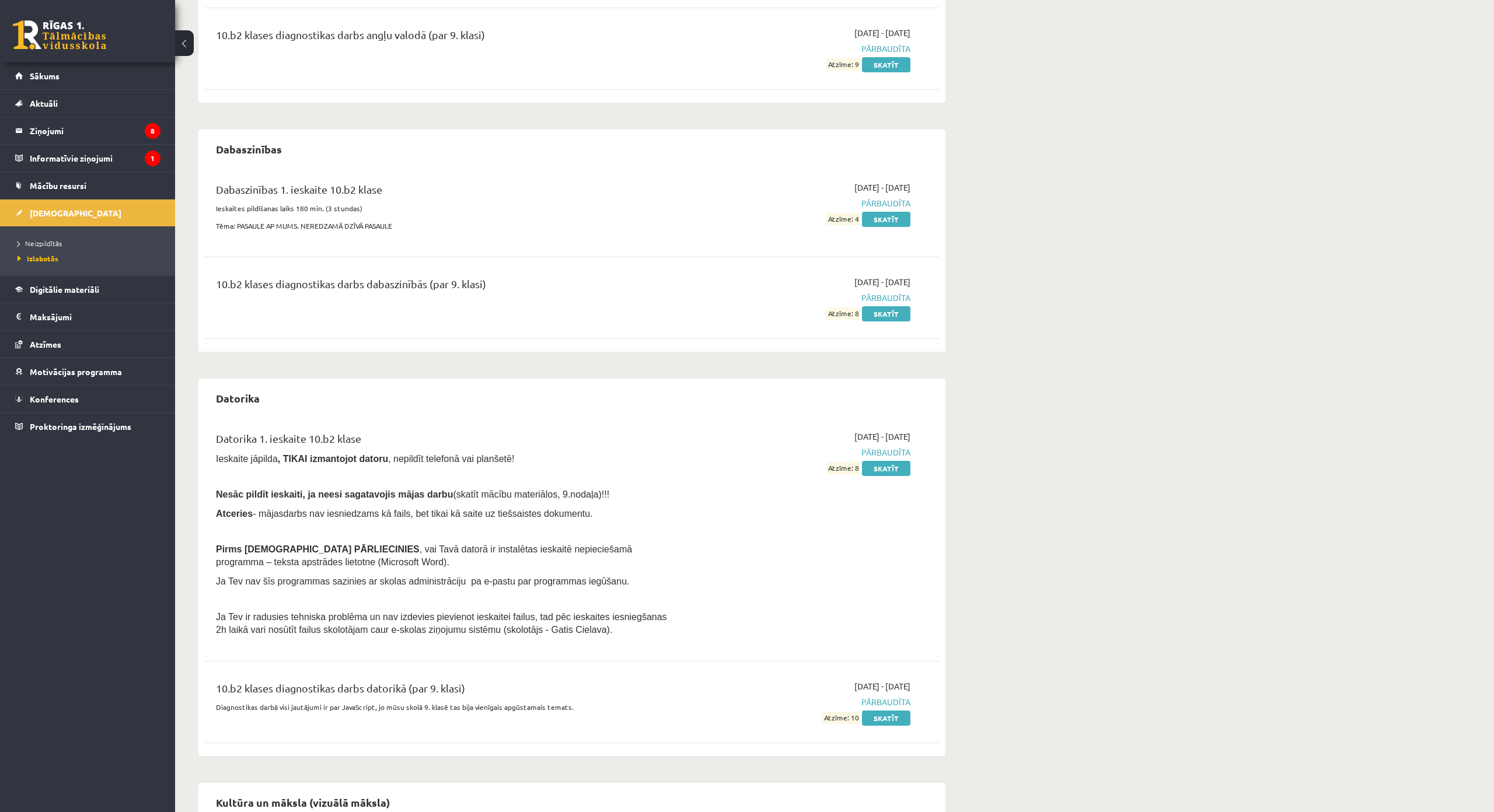
scroll to position [160, 0]
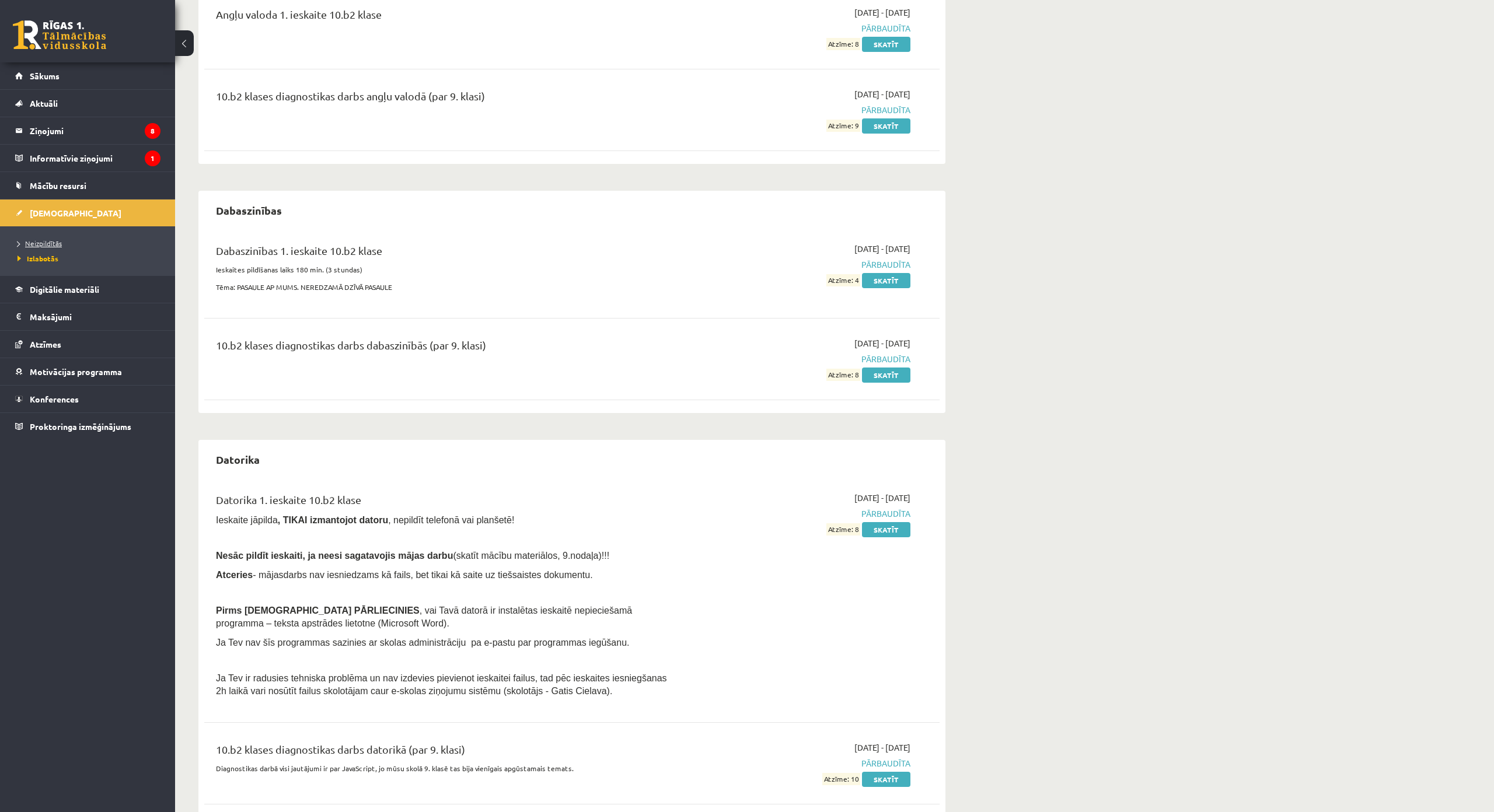
click at [65, 243] on link "Neizpildītās" at bounding box center [90, 243] width 146 height 10
